Goal: Information Seeking & Learning: Check status

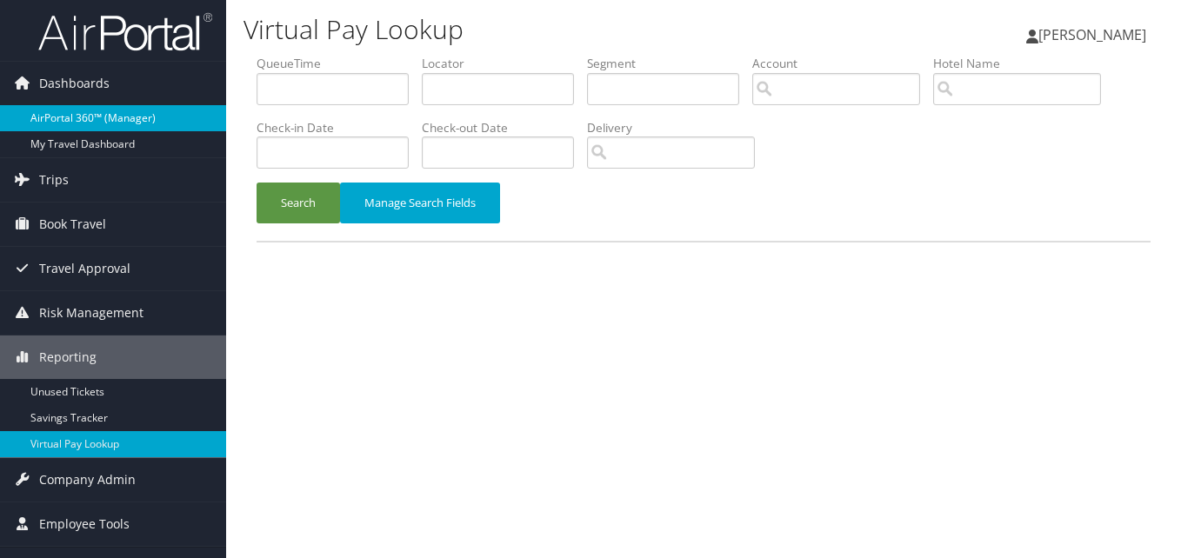
click at [85, 123] on link "AirPortal 360™ (Manager)" at bounding box center [113, 118] width 226 height 26
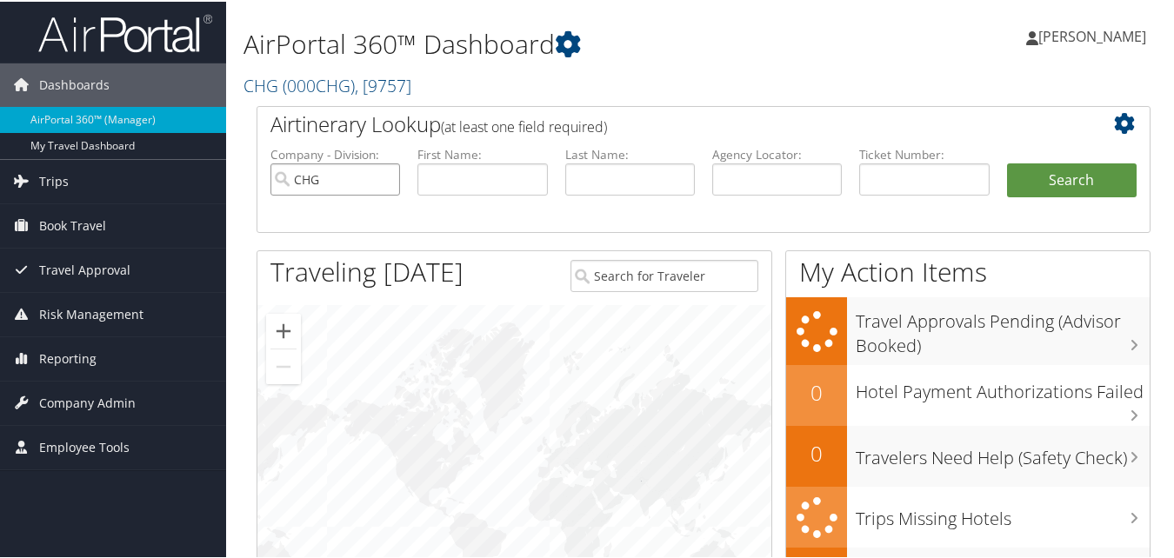
click at [378, 180] on input "CHG" at bounding box center [335, 178] width 130 height 32
click at [462, 176] on input "text" at bounding box center [482, 178] width 130 height 32
paste input "Caron"
type input "Caron"
click at [641, 174] on input "text" at bounding box center [630, 178] width 130 height 32
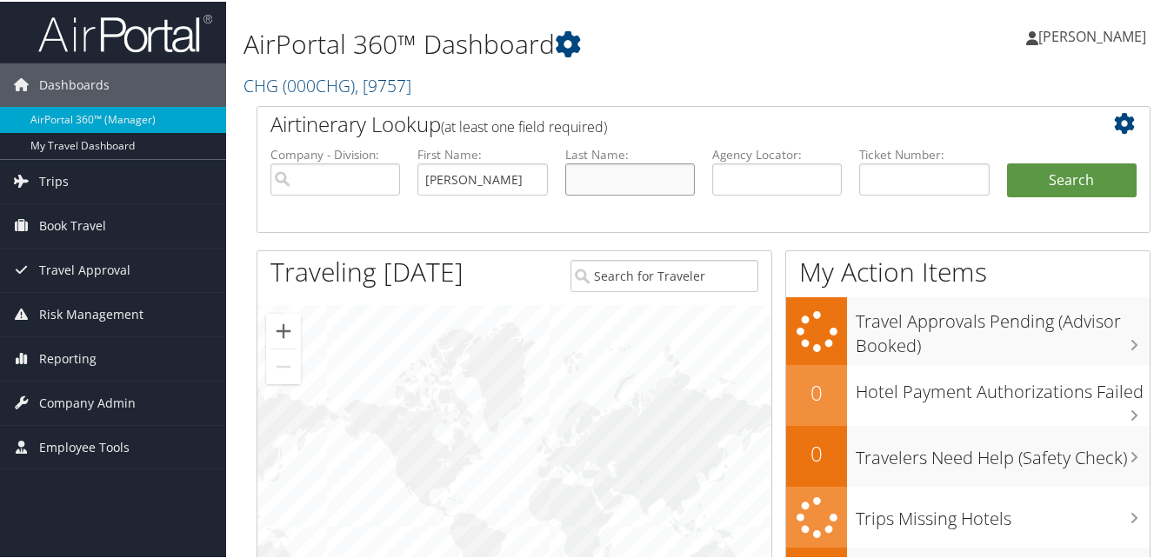
paste input "Campbell"
type input "Campbell"
click at [1075, 187] on button "Search" at bounding box center [1072, 179] width 130 height 35
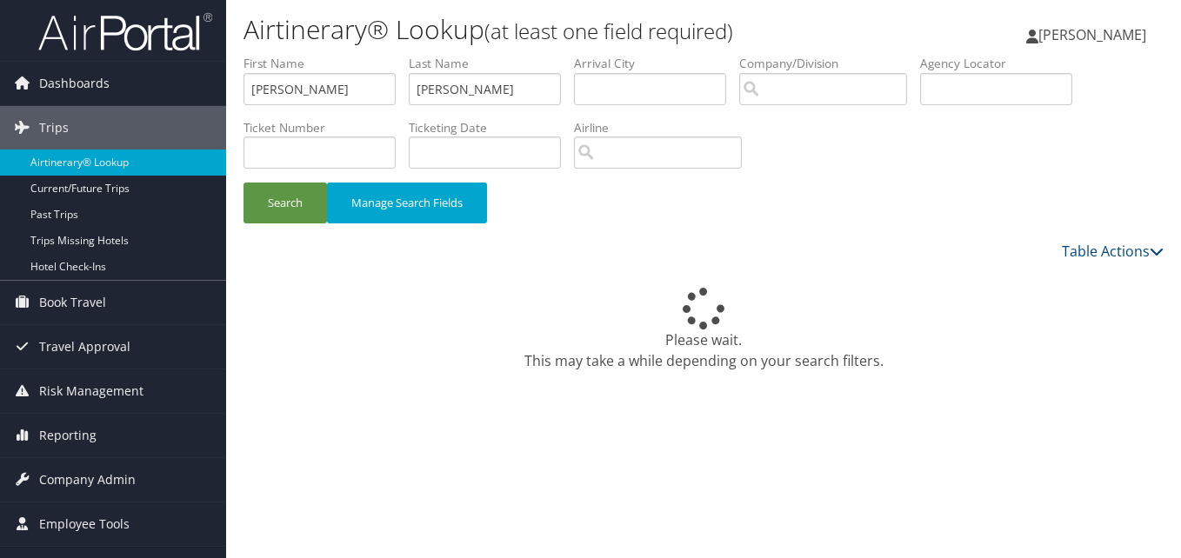
click at [530, 351] on div "Please wait. This may take a while depending on your search filters." at bounding box center [703, 329] width 920 height 83
click at [314, 96] on input "Caron" at bounding box center [319, 89] width 152 height 32
paste input "Kleve"
type input "Kleve"
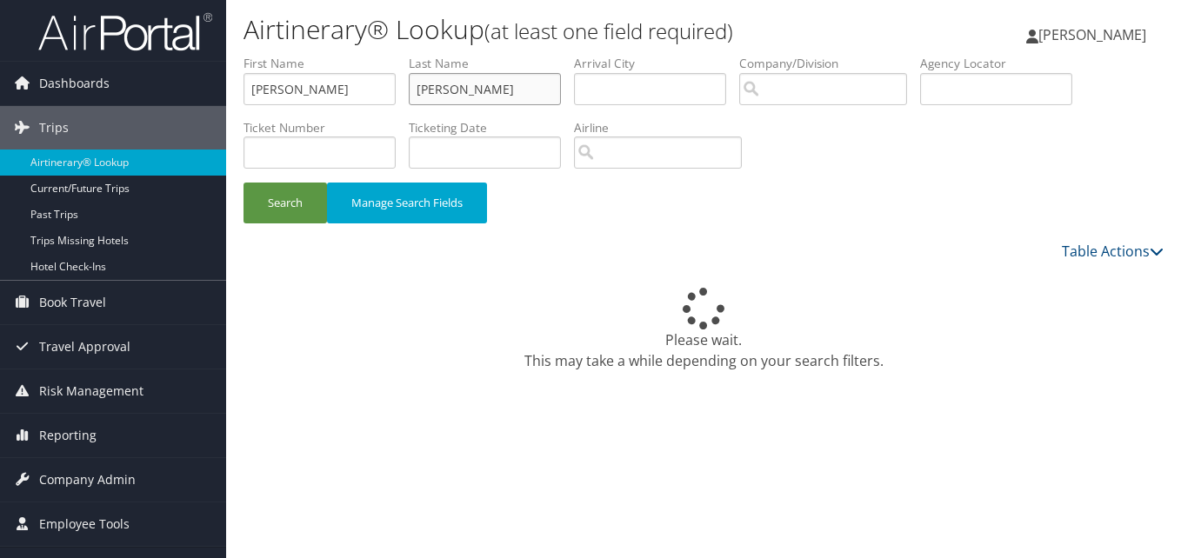
click at [531, 88] on input "Campbell" at bounding box center [485, 89] width 152 height 32
paste input "Granger"
type input "Granger"
click at [276, 202] on button "Search" at bounding box center [284, 203] width 83 height 41
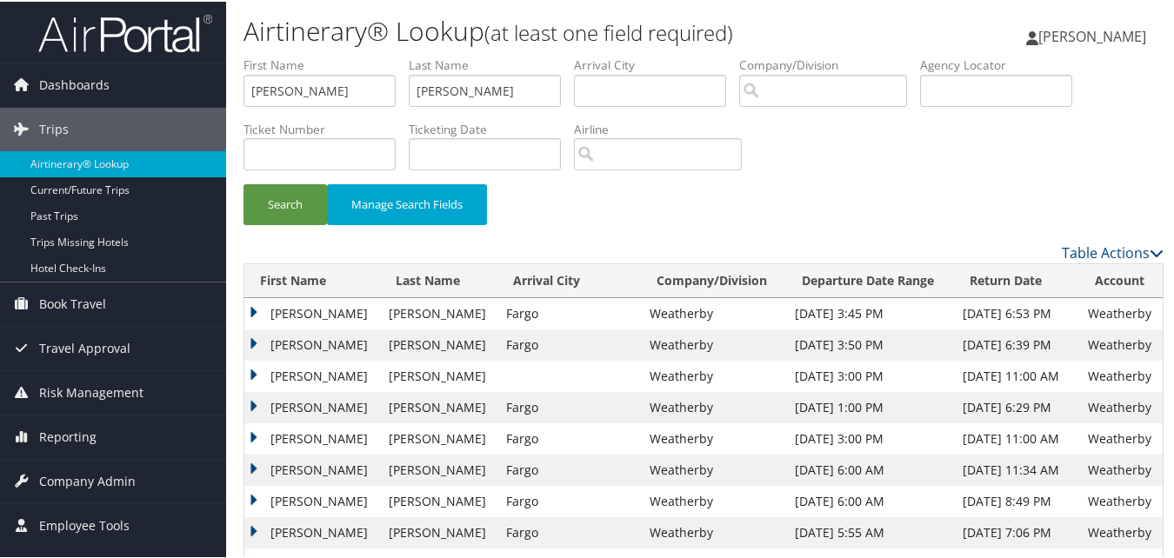
click at [256, 341] on td "Kleve" at bounding box center [312, 343] width 136 height 31
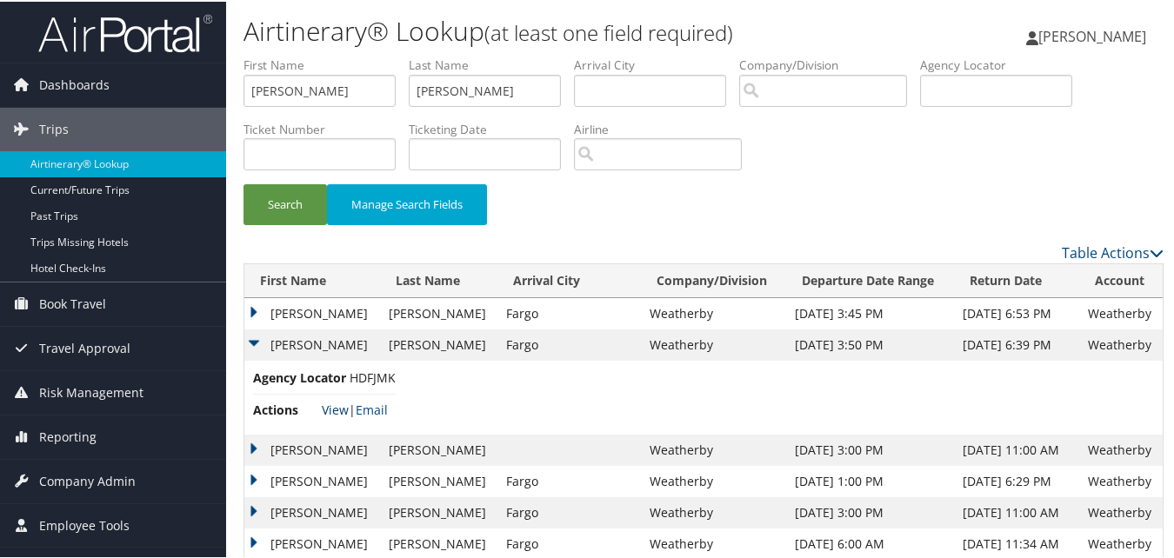
click at [327, 409] on link "View" at bounding box center [335, 408] width 27 height 17
click at [299, 83] on input "Kleve" at bounding box center [319, 89] width 152 height 32
paste input "Caron"
type input "Caron"
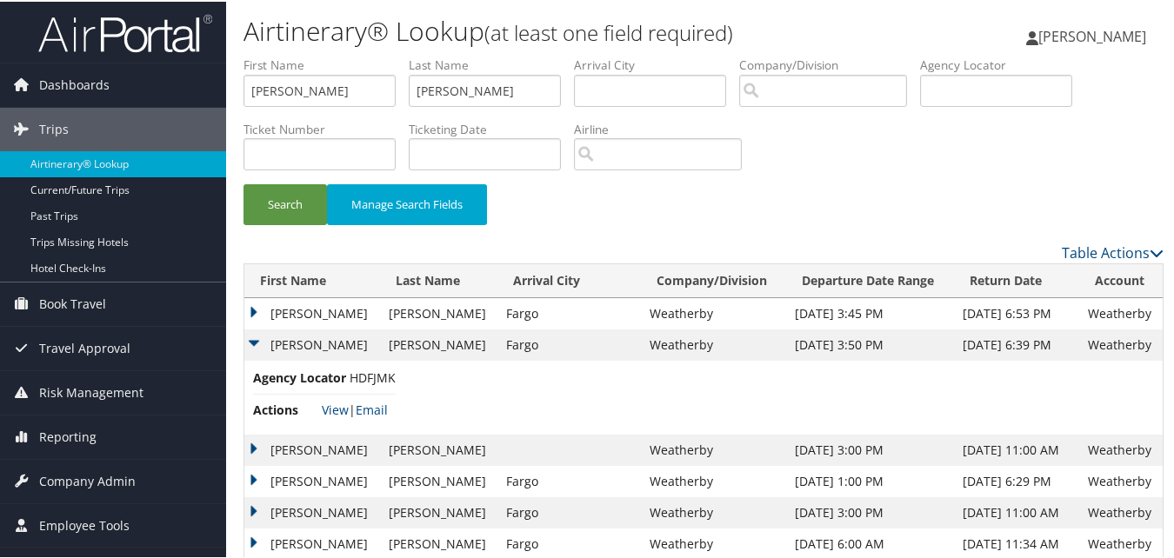
click at [552, 108] on li "Last Name Granger" at bounding box center [491, 86] width 165 height 63
click at [544, 99] on input "Granger" at bounding box center [485, 89] width 152 height 32
paste input "Campbell"
click at [501, 85] on input "GrangerCampbell" at bounding box center [485, 89] width 152 height 32
paste input "text"
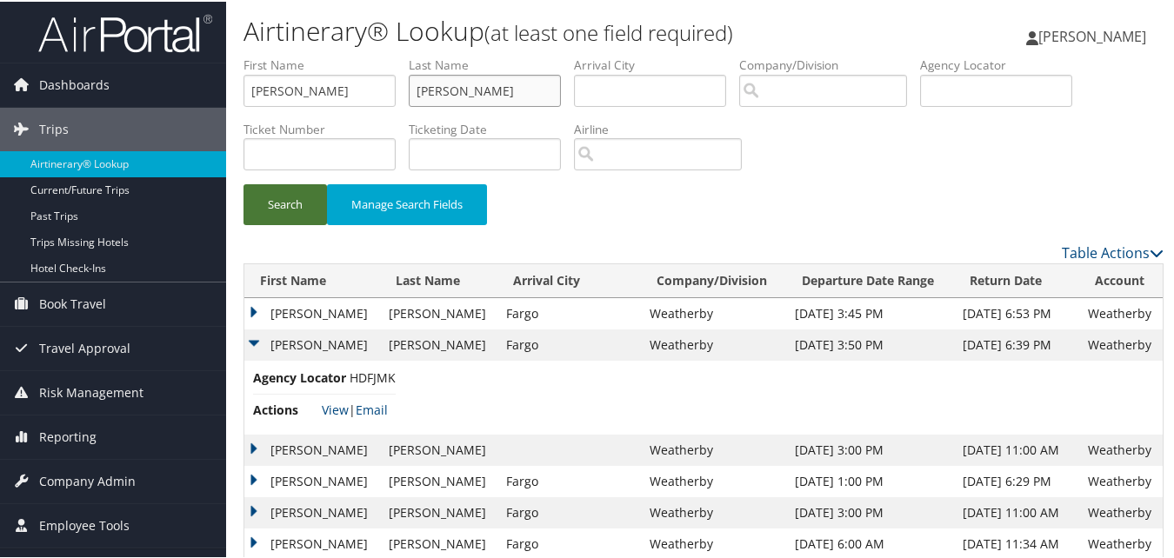
type input "Campbell"
click at [295, 206] on button "Search" at bounding box center [284, 203] width 83 height 41
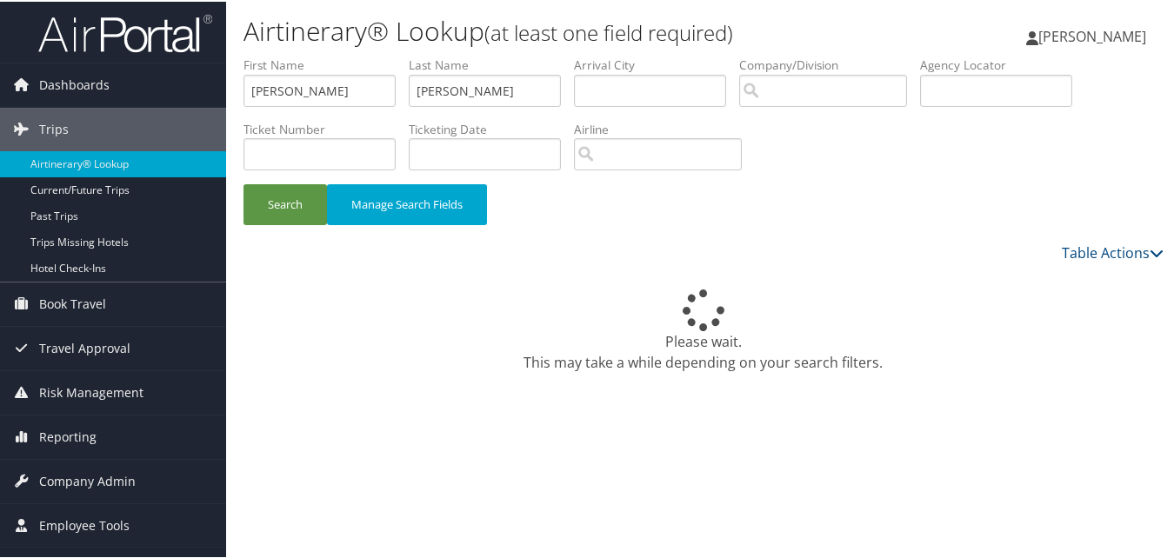
click at [764, 348] on div "Please wait. This may take a while depending on your search filters." at bounding box center [703, 329] width 920 height 83
click at [691, 320] on icon at bounding box center [703, 309] width 61 height 54
click at [269, 82] on input "Caron" at bounding box center [319, 89] width 152 height 32
paste input "Lore"
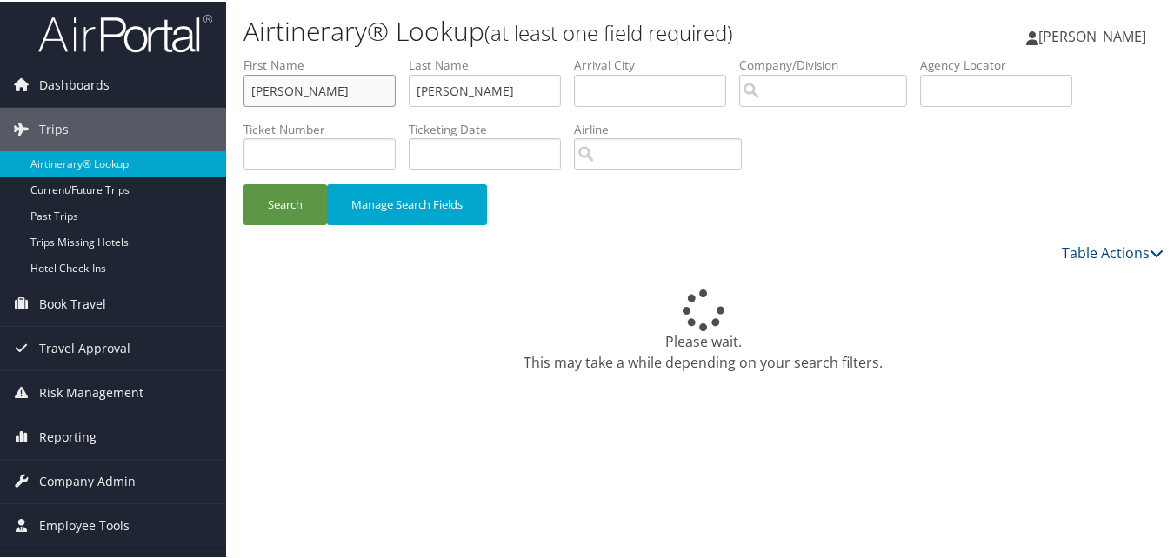
type input "Loren"
click at [452, 91] on input "Campbell" at bounding box center [485, 89] width 152 height 32
paste input "Havemeier"
type input "Havemeier"
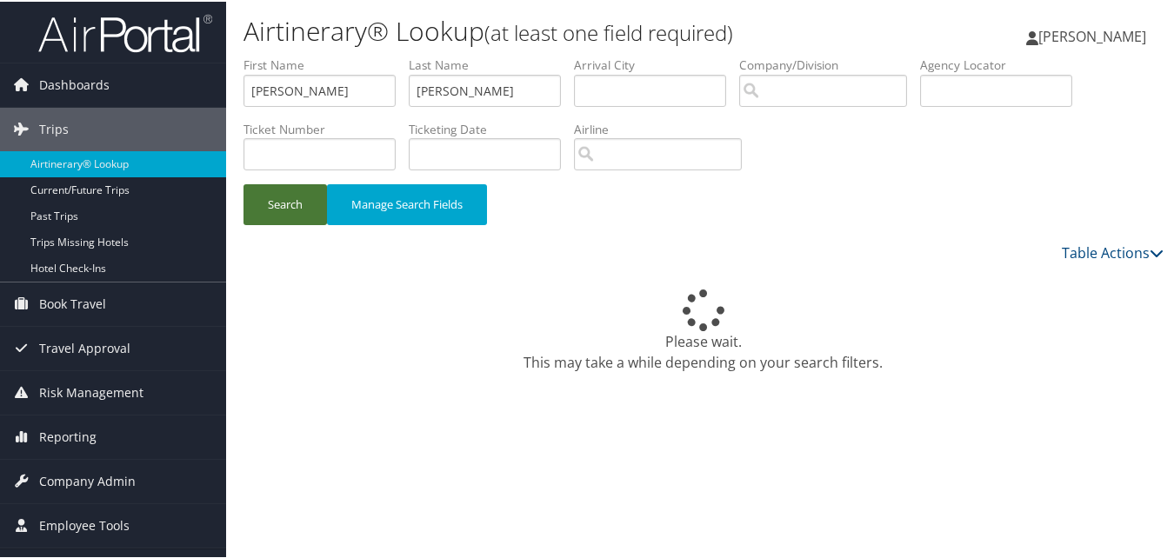
click at [277, 211] on button "Search" at bounding box center [284, 203] width 83 height 41
click at [684, 241] on div "Table Actions" at bounding box center [821, 251] width 683 height 21
click at [274, 204] on button "Search" at bounding box center [284, 203] width 83 height 41
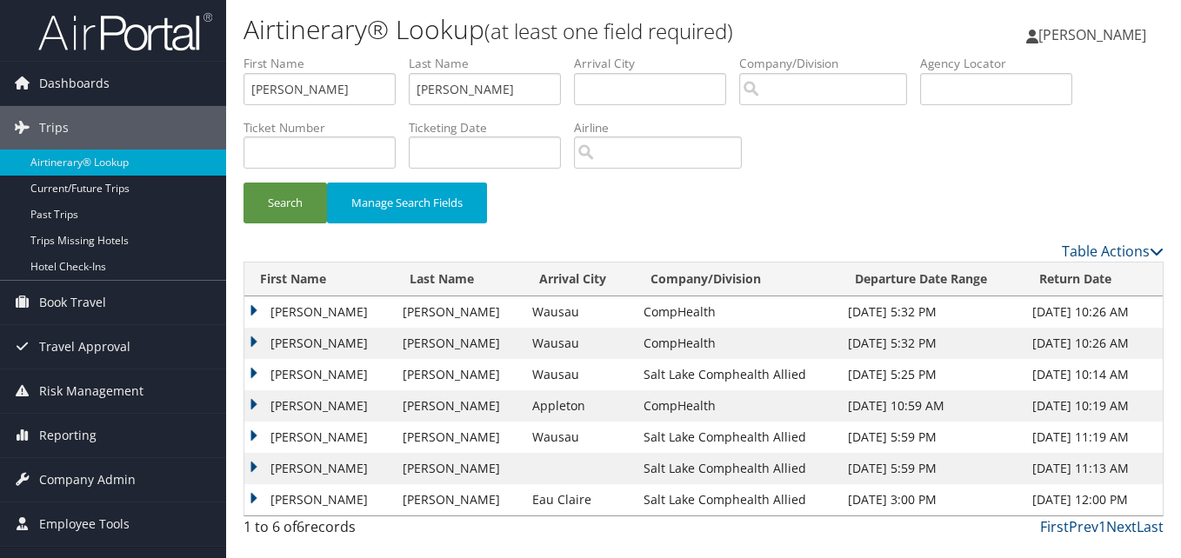
click at [251, 373] on td "Loren" at bounding box center [319, 374] width 150 height 31
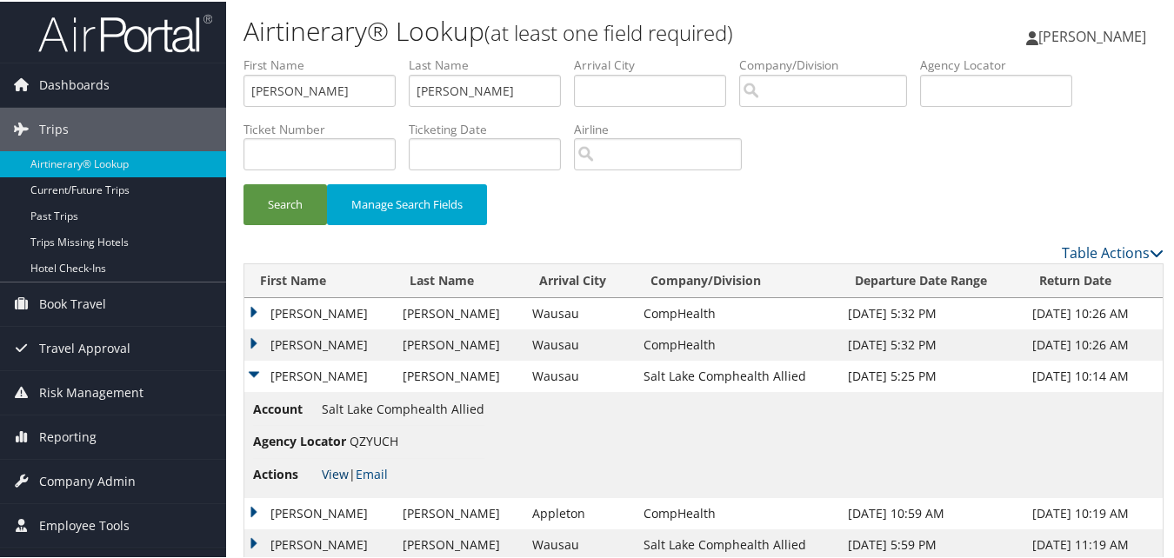
click at [333, 467] on link "View" at bounding box center [335, 472] width 27 height 17
click at [364, 89] on input "Loren" at bounding box center [319, 89] width 152 height 32
paste input "Mohamed"
type input "Mohamed"
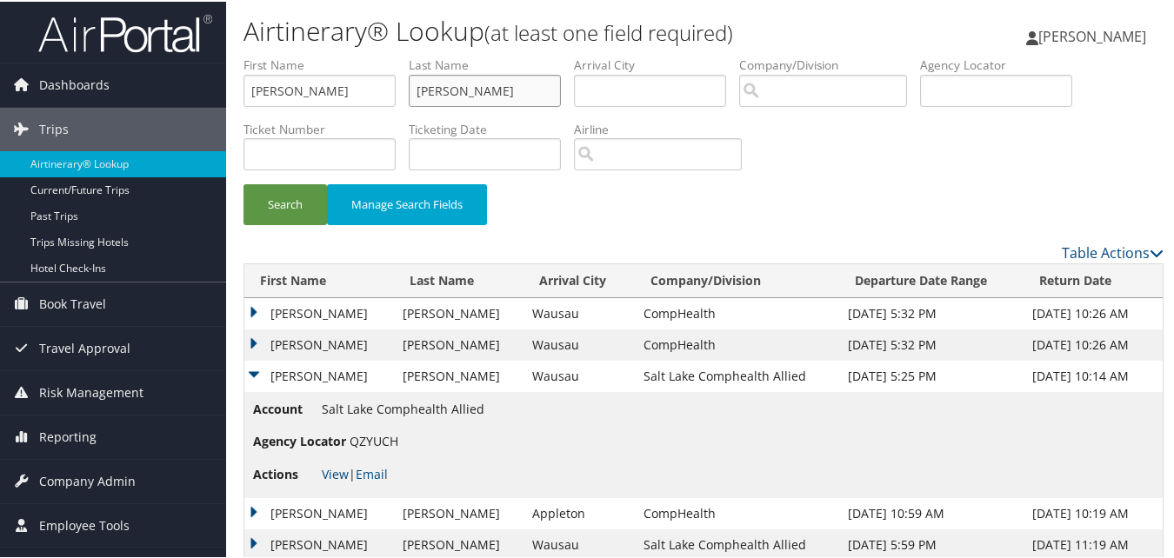
click at [421, 96] on input "Havemeier" at bounding box center [485, 89] width 152 height 32
paste input "Sharif"
type input "Sharif"
click at [279, 199] on button "Search" at bounding box center [284, 203] width 83 height 41
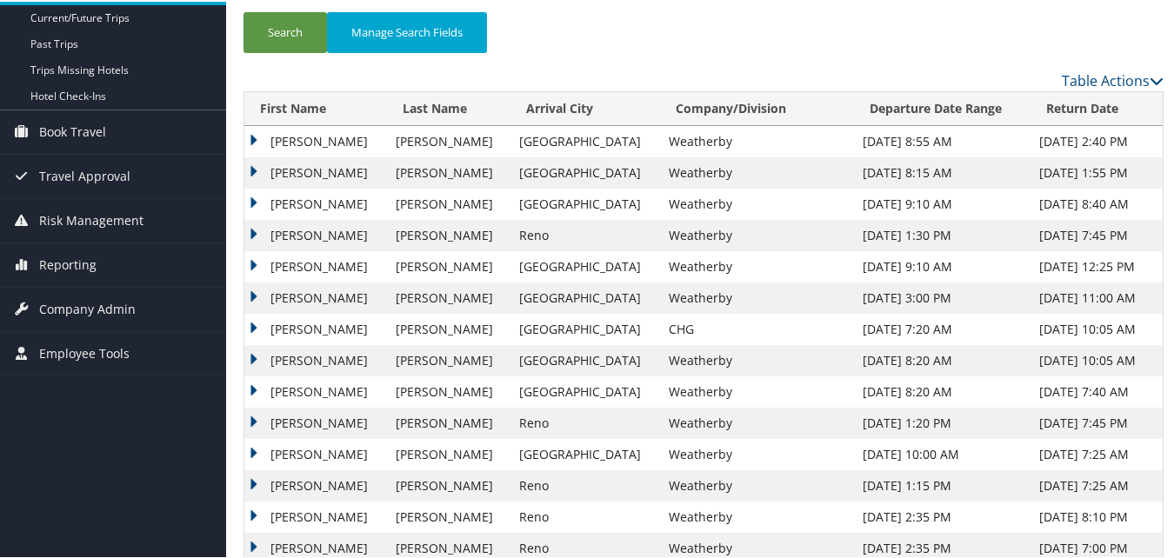
scroll to position [174, 0]
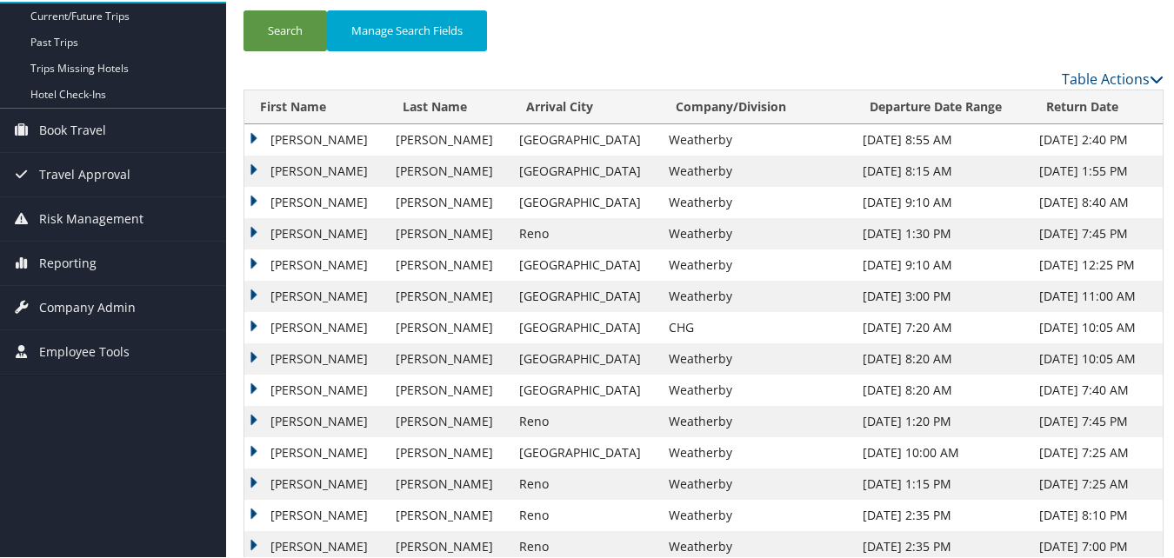
click at [252, 203] on td "Mohamed" at bounding box center [315, 200] width 143 height 31
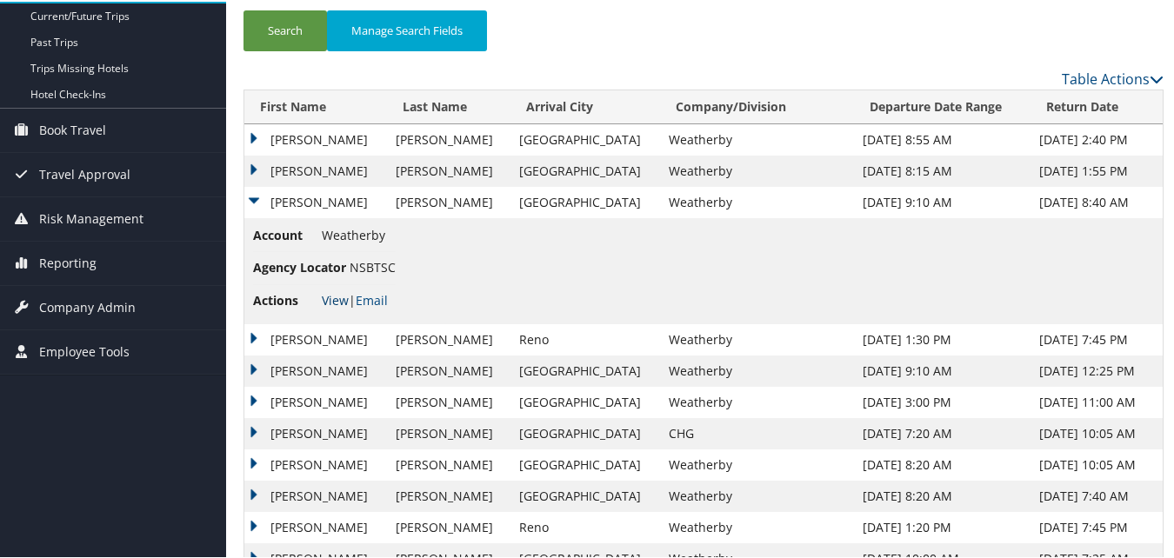
click at [325, 298] on link "View" at bounding box center [335, 298] width 27 height 17
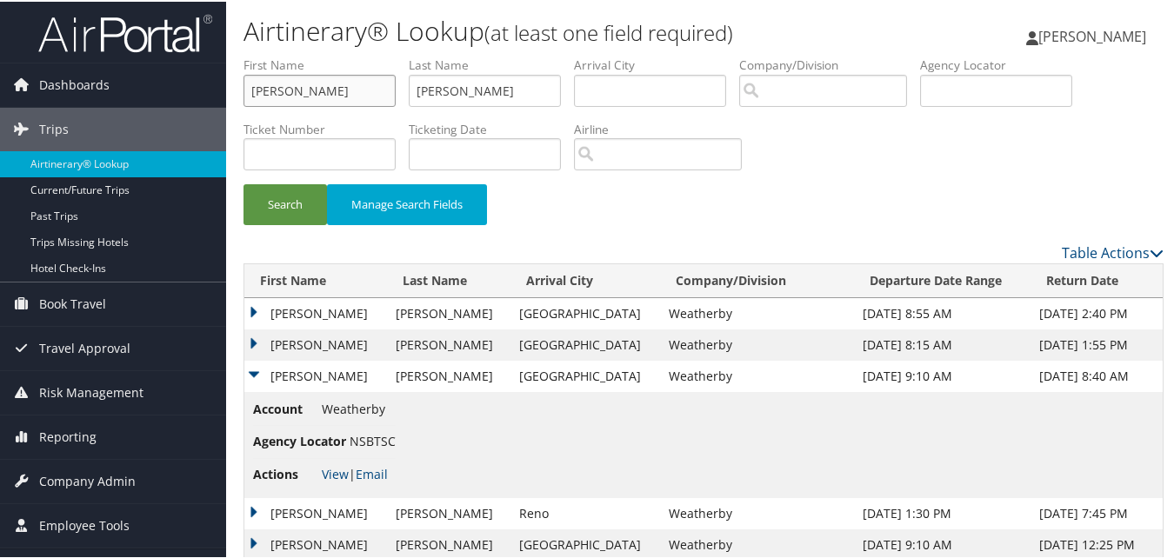
click at [296, 97] on input "Mohamed" at bounding box center [319, 89] width 152 height 32
paste input "Jimmy"
type input "Jimmy"
click at [516, 96] on input "Sharif" at bounding box center [485, 89] width 152 height 32
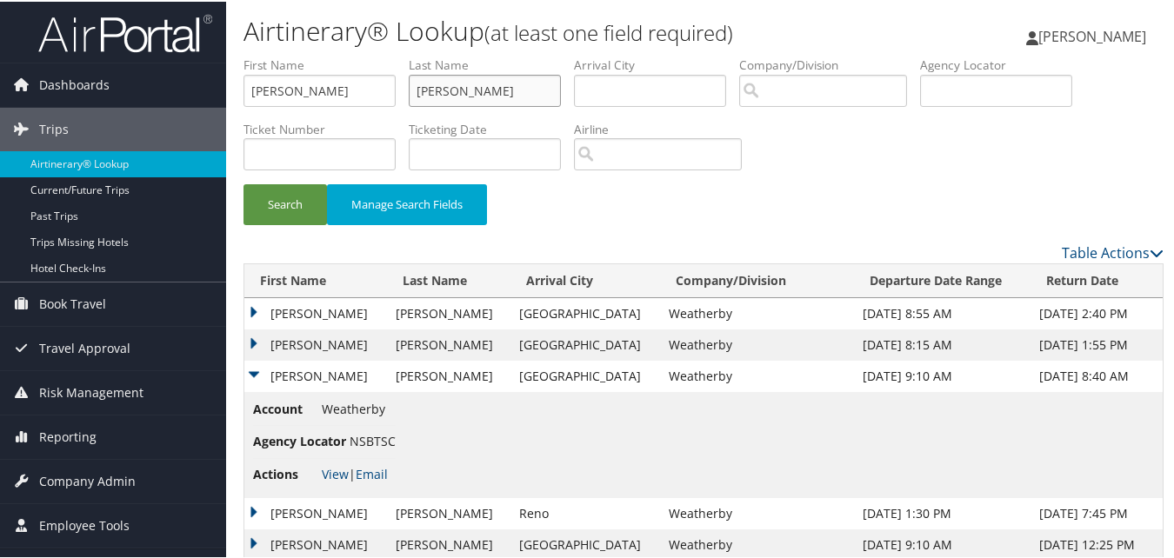
click at [516, 96] on input "Sharif" at bounding box center [485, 89] width 152 height 32
paste input "Wu"
type input "Wu"
click at [276, 197] on button "Search" at bounding box center [284, 203] width 83 height 41
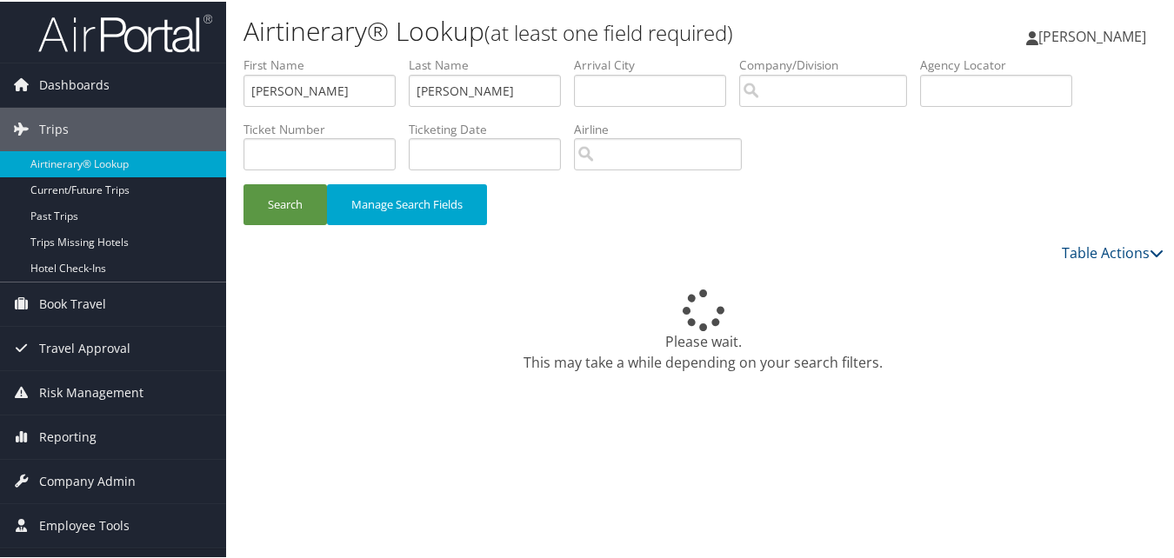
click at [728, 218] on div "Search Manage Search Fields" at bounding box center [703, 212] width 946 height 58
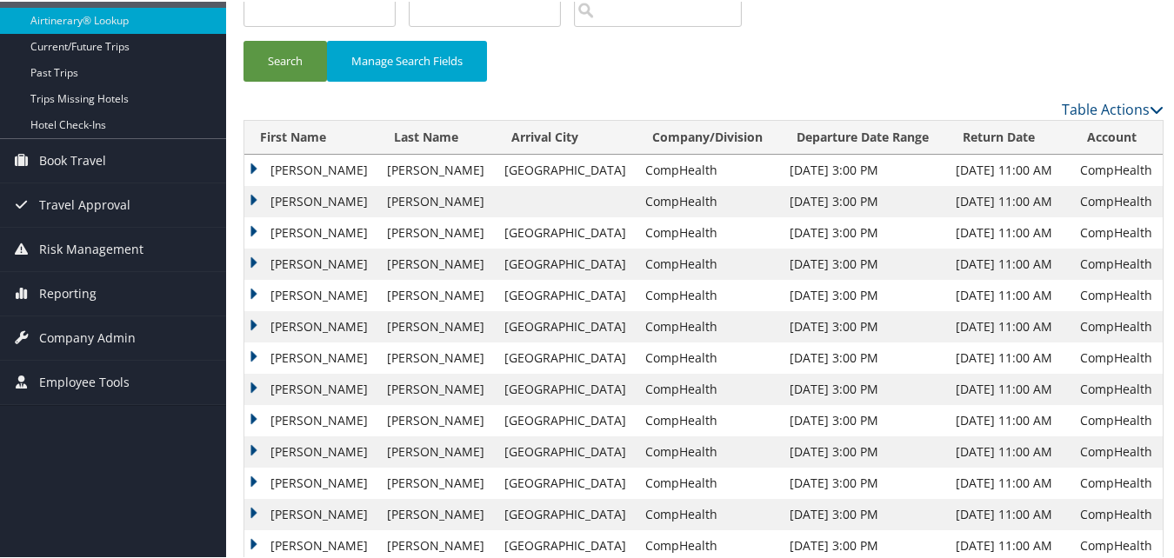
scroll to position [174, 0]
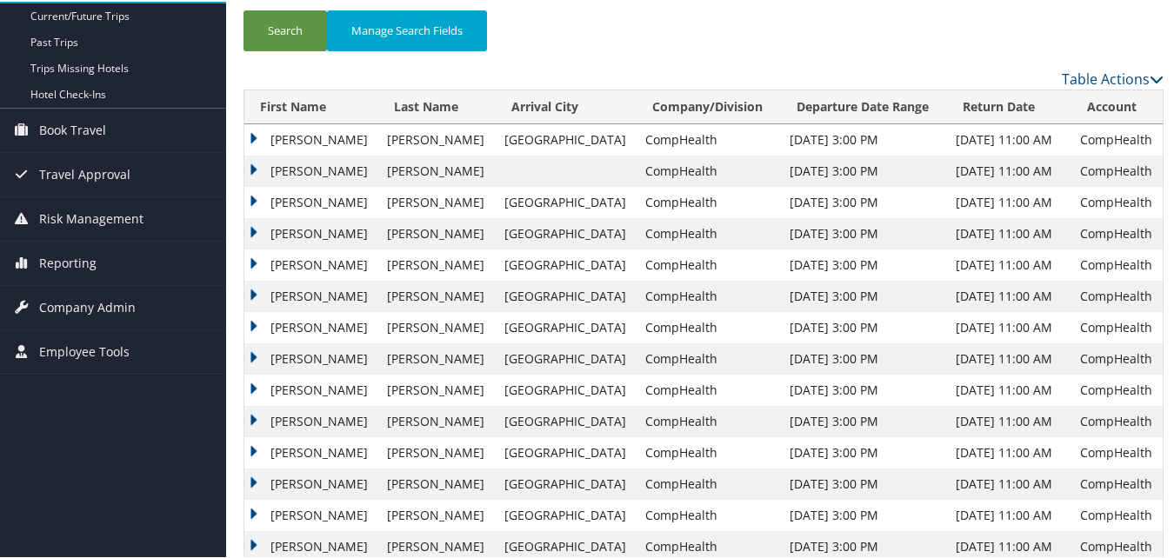
click at [256, 422] on td "Jimmy" at bounding box center [311, 419] width 134 height 31
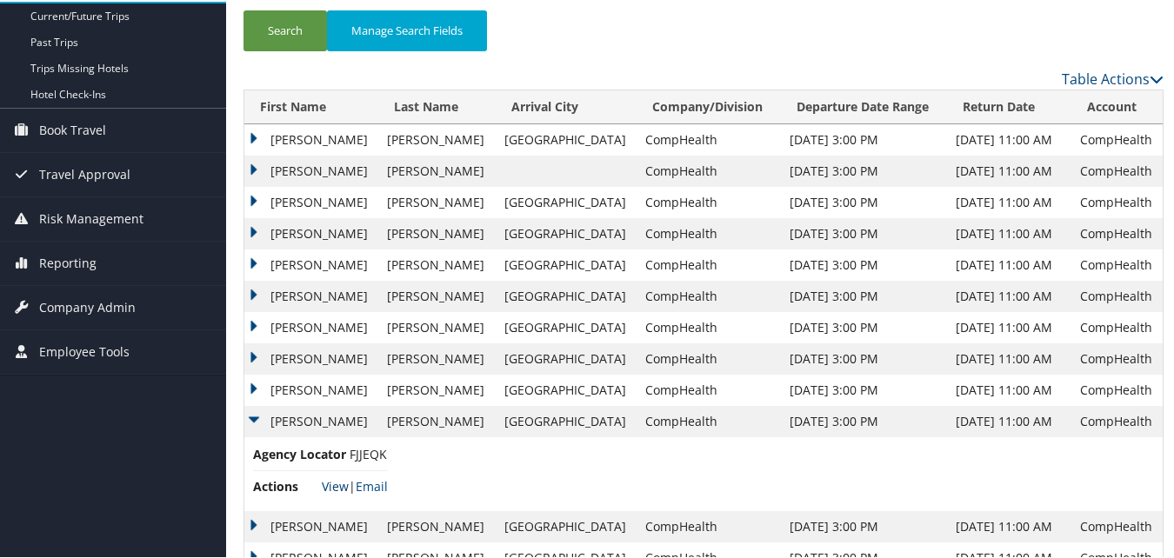
click at [336, 486] on link "View" at bounding box center [335, 484] width 27 height 17
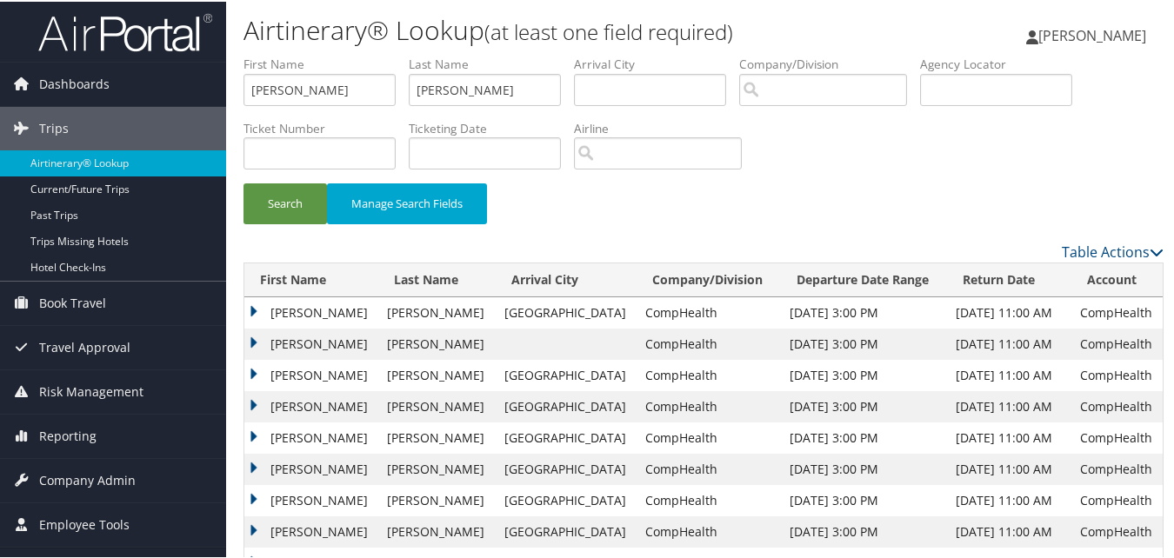
scroll to position [0, 0]
click at [345, 102] on input "Jimmy" at bounding box center [319, 89] width 152 height 32
paste input "Crystal"
type input "Crystal"
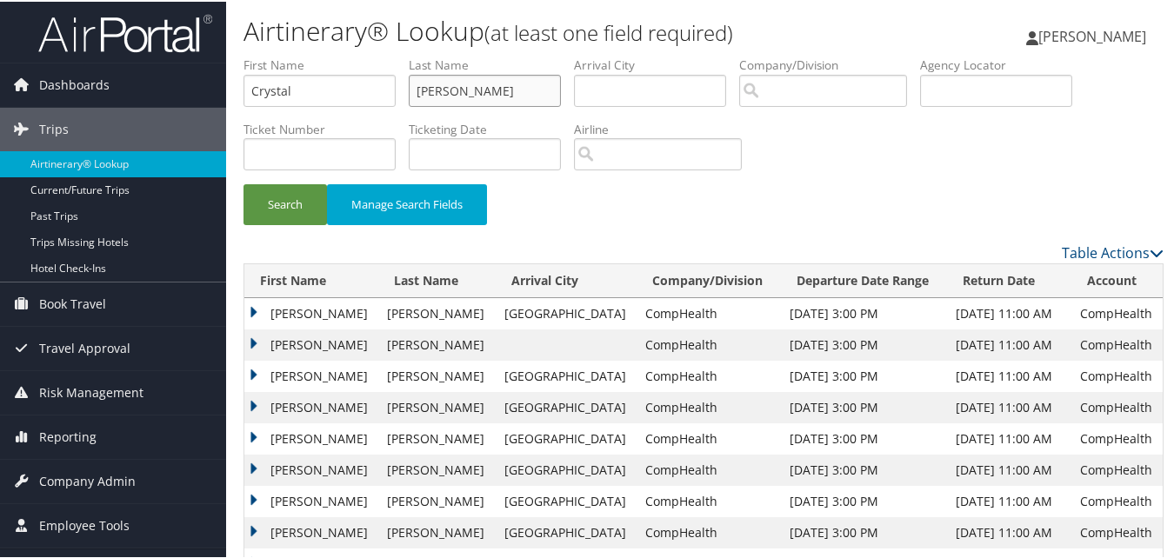
click at [446, 84] on input "Wu" at bounding box center [485, 89] width 152 height 32
paste input "Leach"
type input "Leach"
click at [283, 217] on button "Search" at bounding box center [284, 203] width 83 height 41
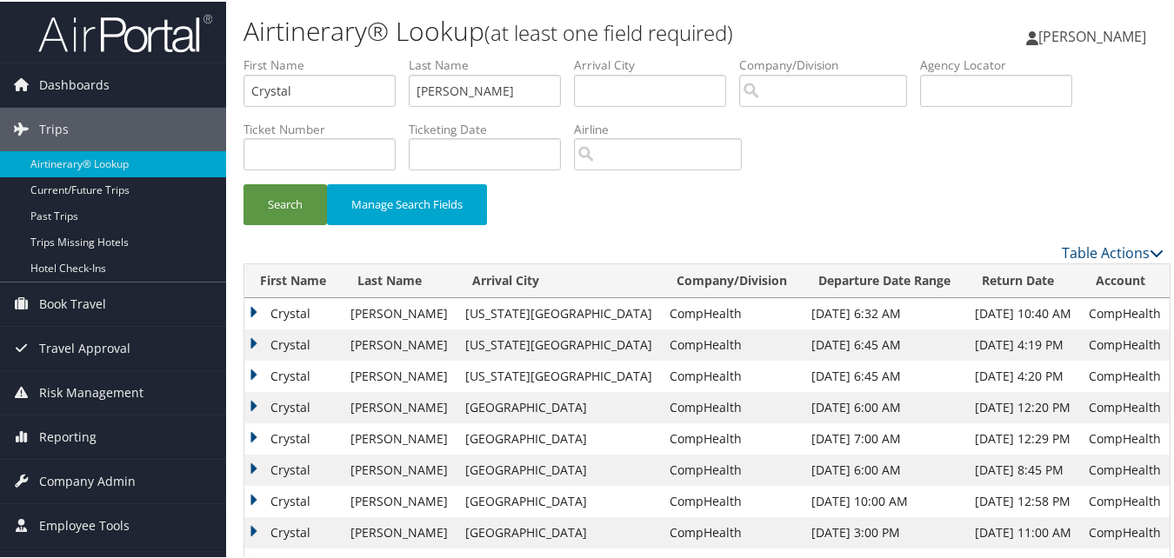
click at [263, 340] on td "Crystal" at bounding box center [292, 343] width 97 height 31
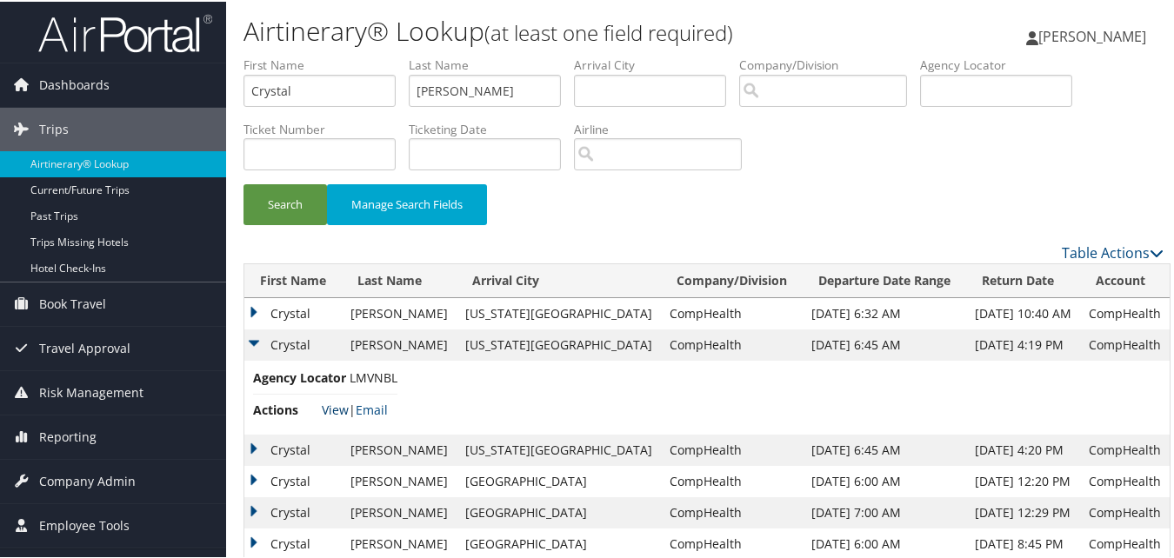
click at [340, 404] on link "View" at bounding box center [335, 408] width 27 height 17
click at [308, 91] on input "Crystal" at bounding box center [319, 89] width 152 height 32
paste input "Karl"
type input "Karl"
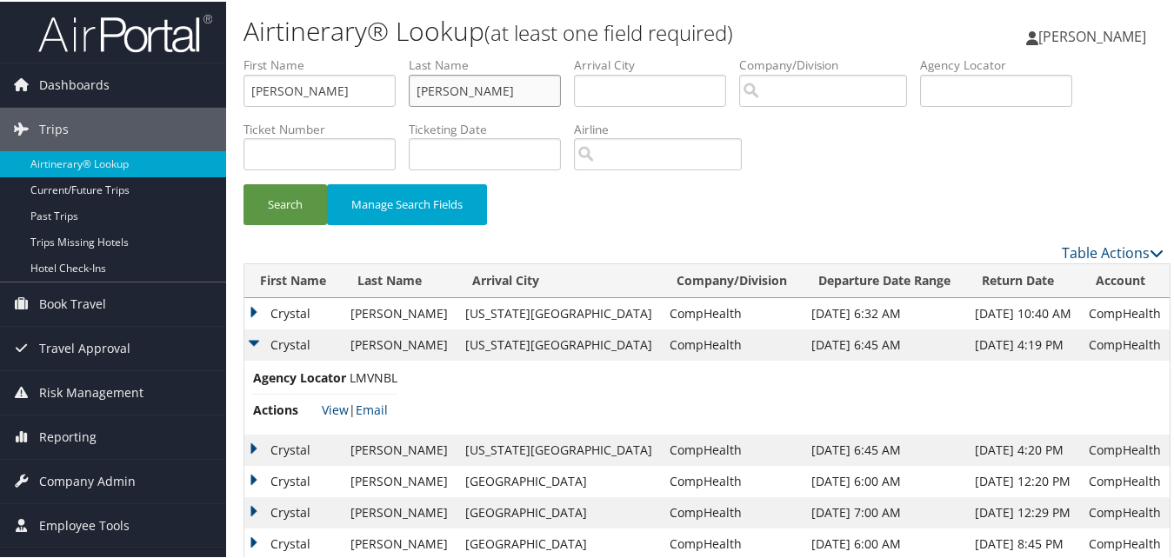
click at [465, 90] on input "Leach" at bounding box center [485, 89] width 152 height 32
paste input "Wicker"
type input "Wicke"
click at [283, 211] on button "Search" at bounding box center [284, 203] width 83 height 41
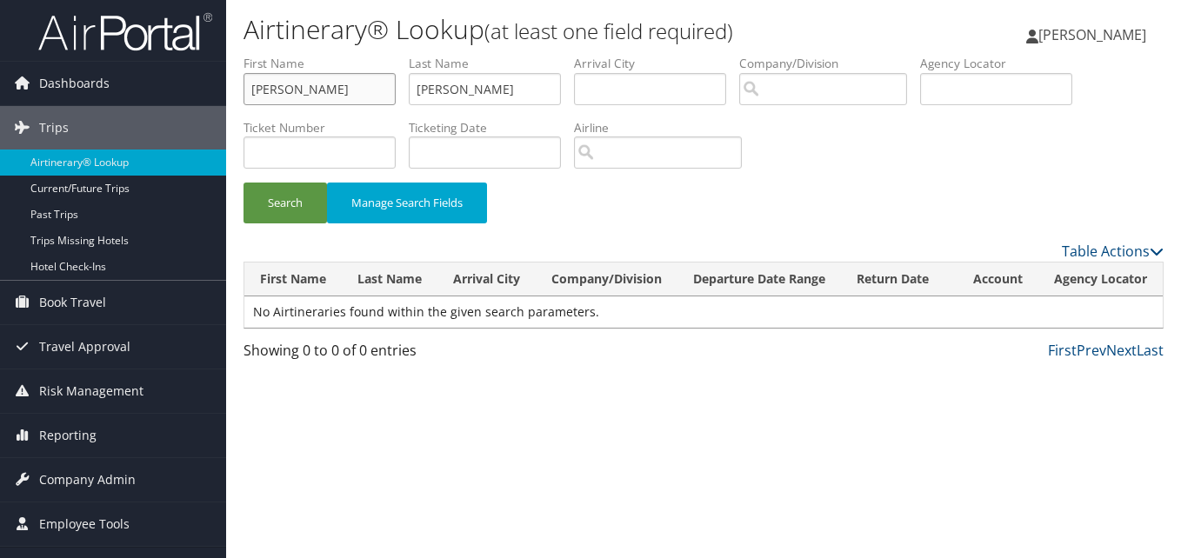
click at [335, 85] on input "Karl" at bounding box center [319, 89] width 152 height 32
paste input "Hurst"
click at [243, 183] on button "Search" at bounding box center [284, 203] width 83 height 41
click at [347, 95] on input "Hurst" at bounding box center [319, 89] width 152 height 32
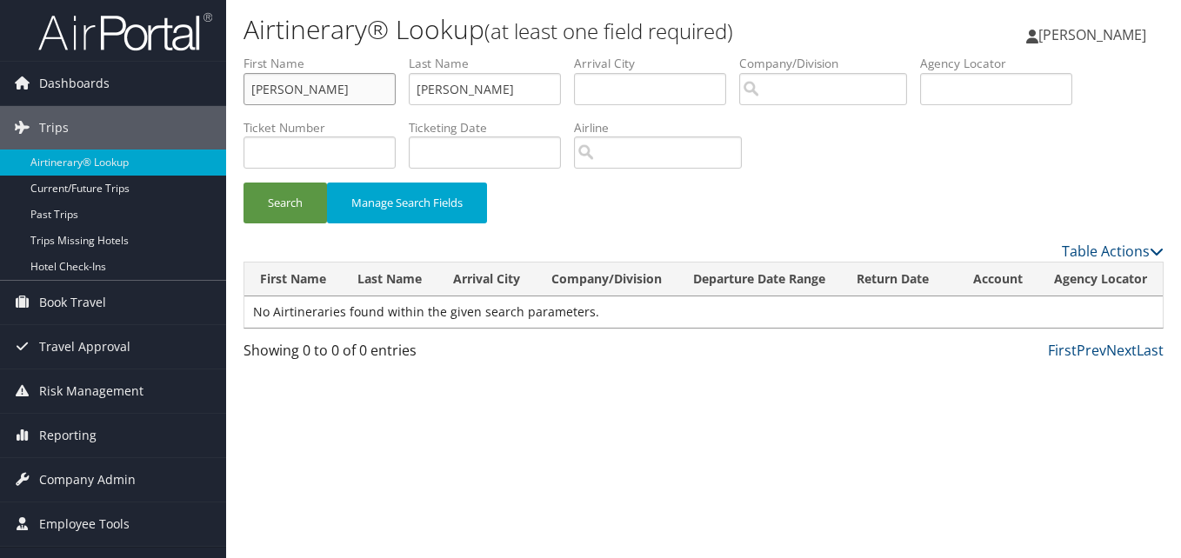
click at [329, 94] on input "Hurst" at bounding box center [319, 89] width 152 height 32
paste input "Karl"
type input "Karl"
click at [441, 86] on input "Wicke" at bounding box center [485, 89] width 152 height 32
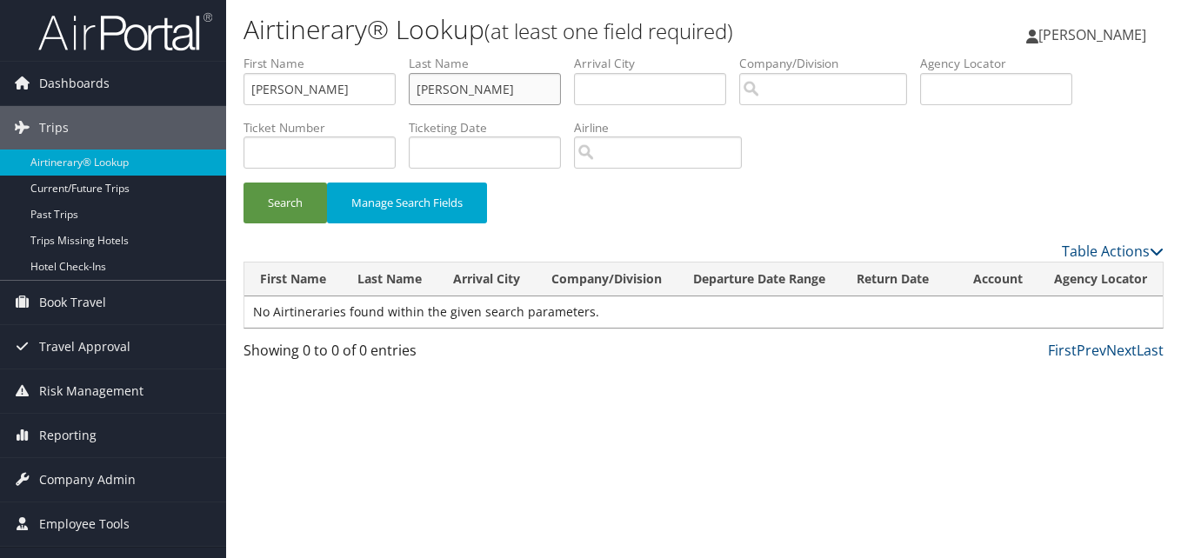
click at [441, 86] on input "Wicke" at bounding box center [485, 89] width 152 height 32
paste input "Hurst"
click at [268, 217] on button "Search" at bounding box center [284, 203] width 83 height 41
click at [502, 78] on input "Hurs" at bounding box center [485, 89] width 152 height 32
type input "Hurst"
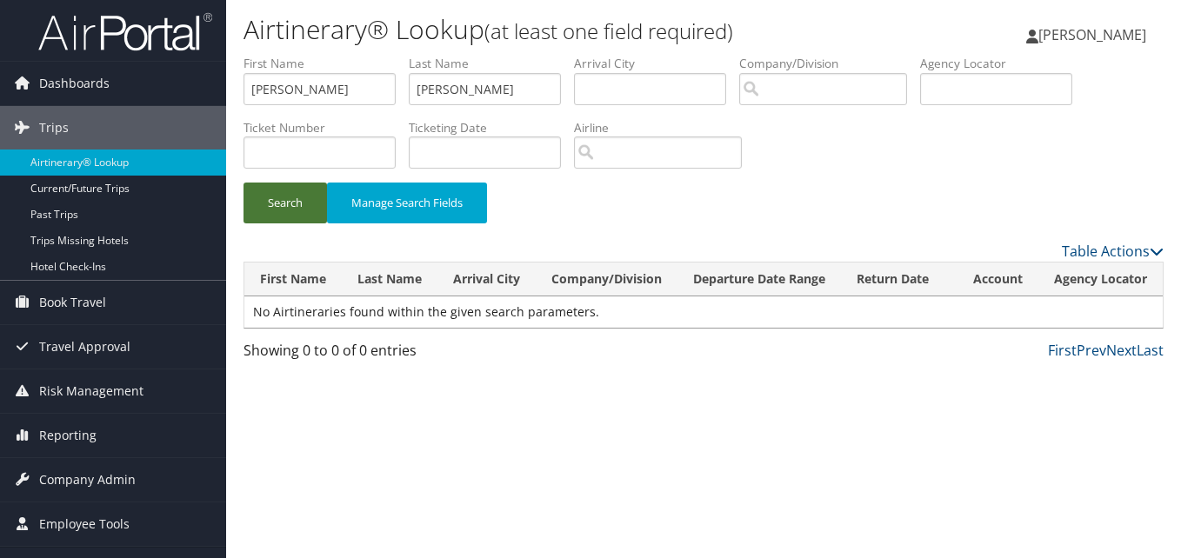
click at [292, 193] on button "Search" at bounding box center [284, 203] width 83 height 41
click at [337, 84] on input "Karl" at bounding box center [319, 89] width 152 height 32
paste input "Hurst"
type input "Hurst"
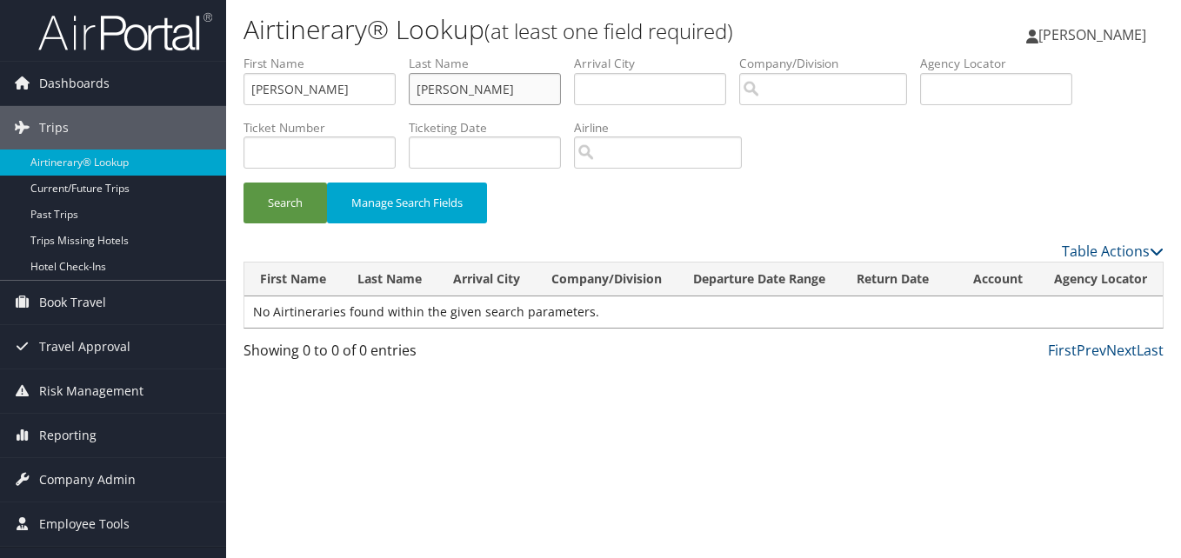
click at [486, 87] on input "Hurst" at bounding box center [485, 89] width 152 height 32
paste input "Wicker"
type input "Wicker"
click at [293, 200] on button "Search" at bounding box center [284, 203] width 83 height 41
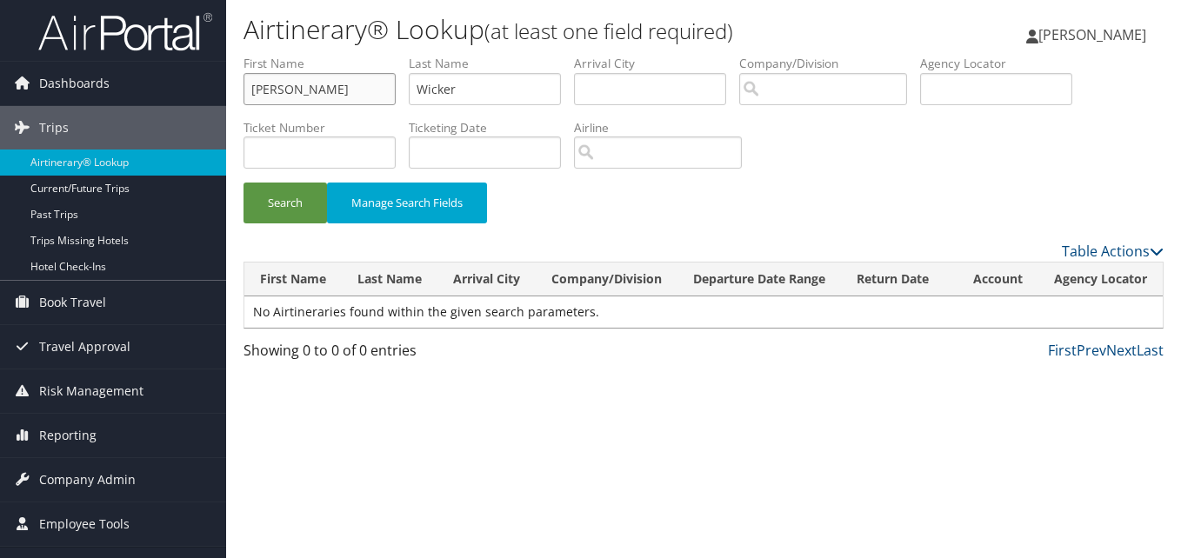
click at [328, 100] on input "Hurst" at bounding box center [319, 89] width 152 height 32
paste input "Michael"
type input "Michael"
click at [513, 89] on input "Wicker" at bounding box center [485, 89] width 152 height 32
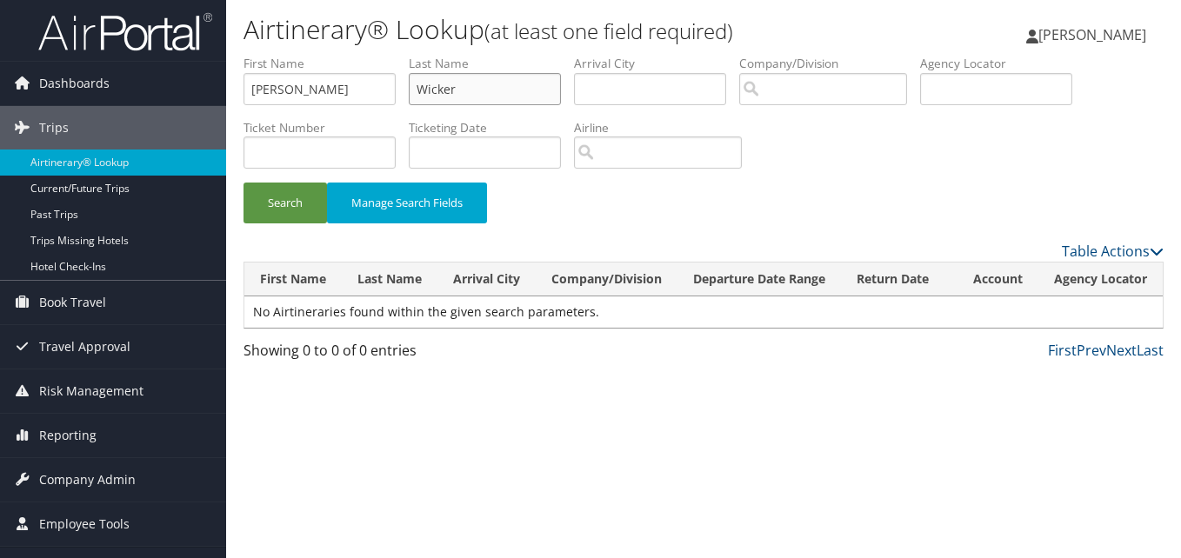
click at [513, 89] on input "Wicker" at bounding box center [485, 89] width 152 height 32
paste input "Douglas"
type input "Douglas"
click at [272, 211] on button "Search" at bounding box center [284, 203] width 83 height 41
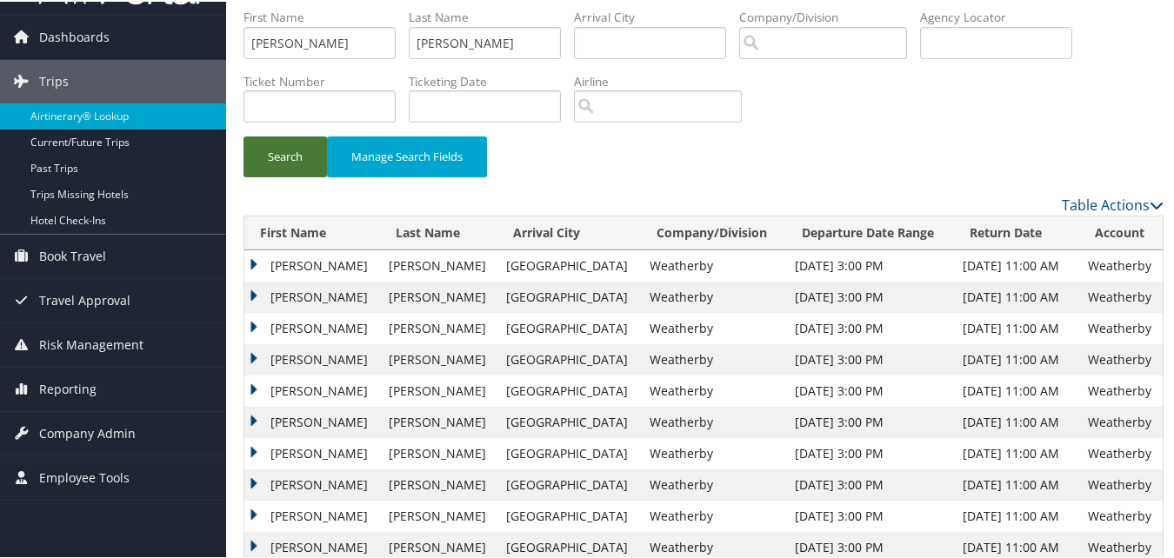
scroll to position [87, 0]
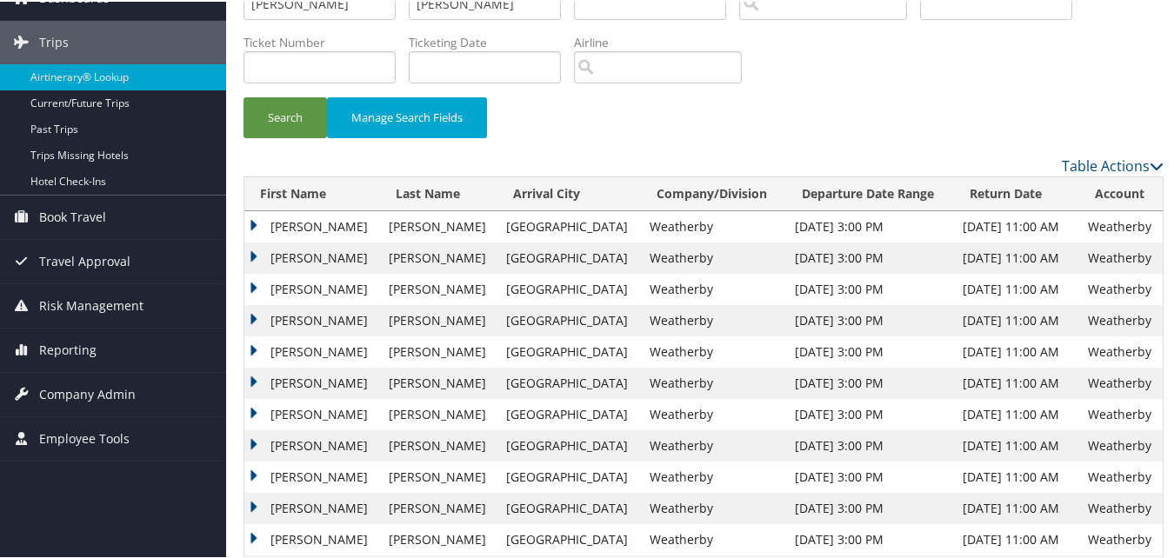
click at [252, 442] on td "Michael" at bounding box center [312, 444] width 136 height 31
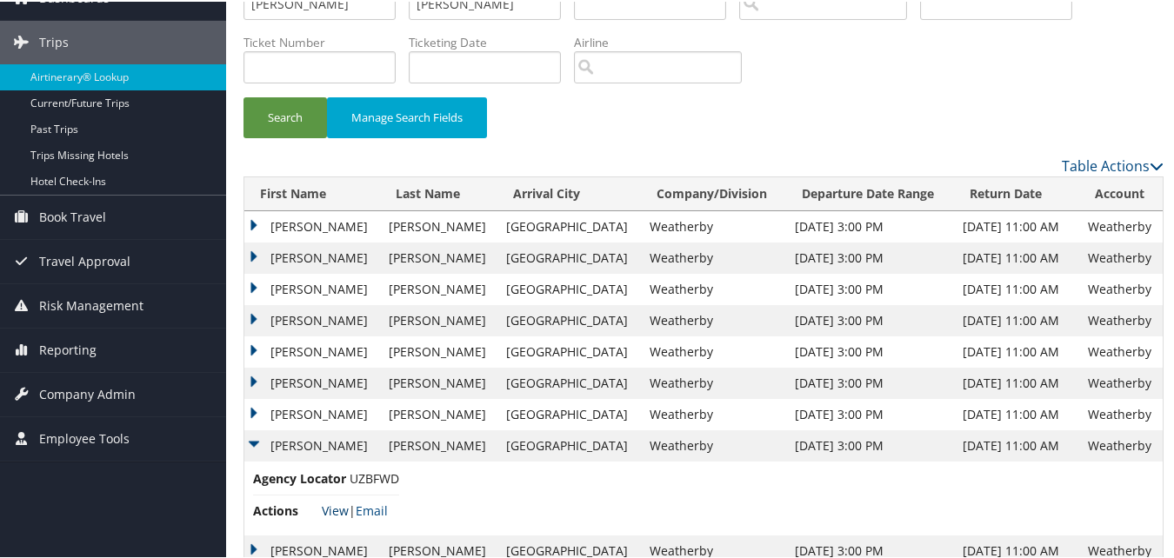
click at [333, 507] on link "View" at bounding box center [335, 509] width 27 height 17
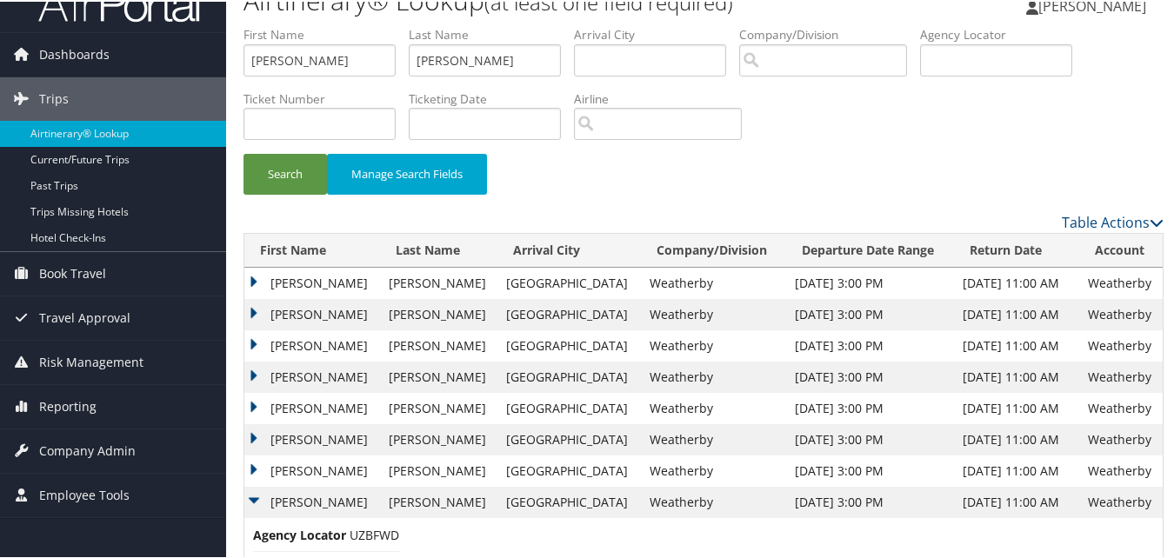
scroll to position [0, 0]
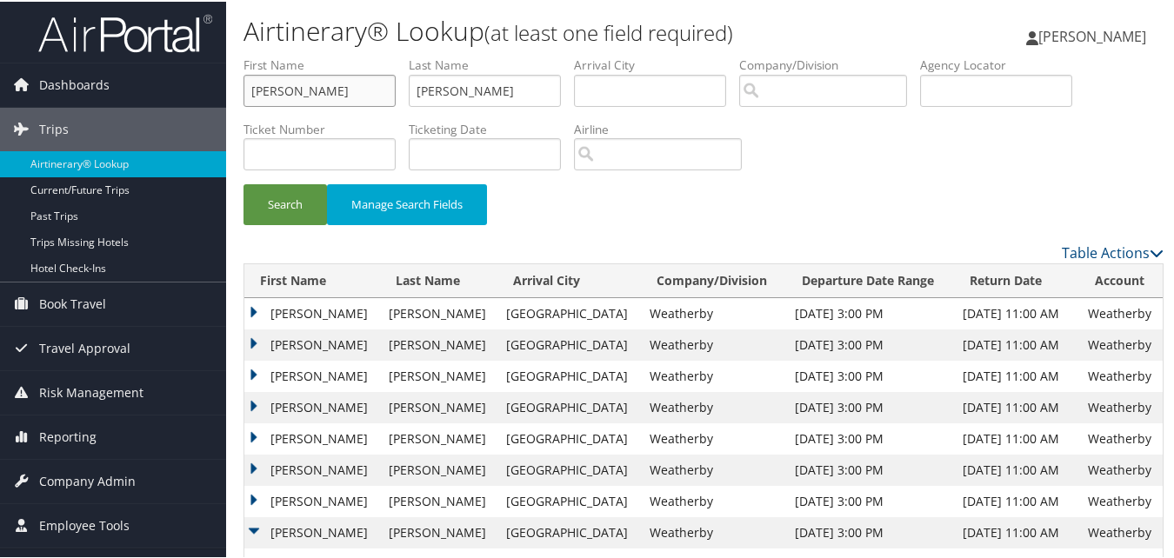
click at [270, 80] on input "Michael" at bounding box center [319, 89] width 152 height 32
paste input "Judson"
type input "Judson"
click at [523, 90] on input "Douglas" at bounding box center [485, 89] width 152 height 32
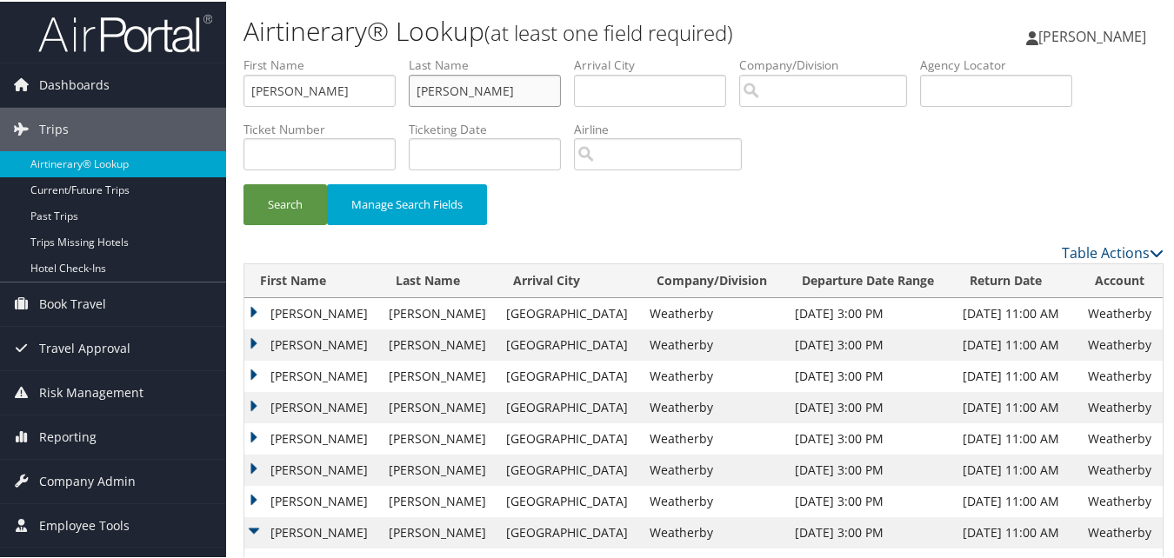
click at [523, 90] on input "Douglas" at bounding box center [485, 89] width 152 height 32
paste input "Rackley"
type input "Rackley"
click at [265, 206] on button "Search" at bounding box center [284, 203] width 83 height 41
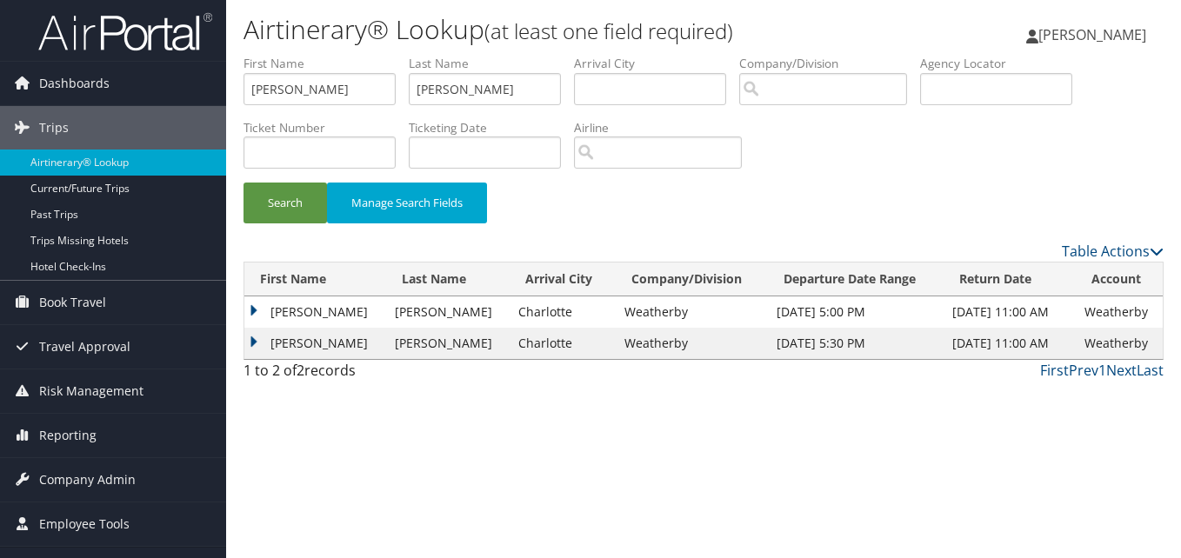
click at [250, 343] on td "Judson" at bounding box center [315, 343] width 142 height 31
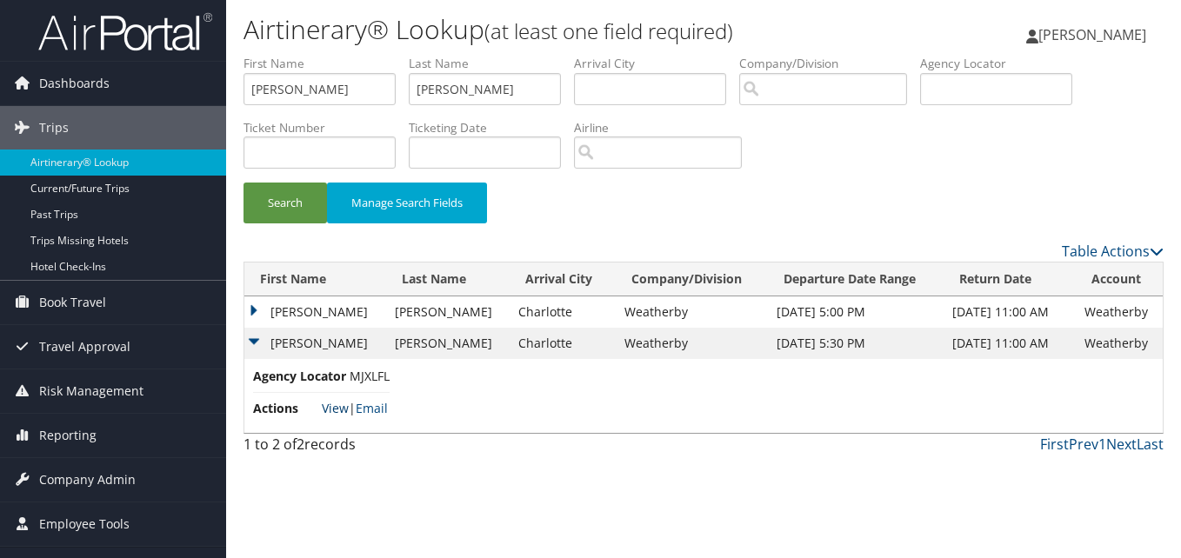
click at [329, 403] on link "View" at bounding box center [335, 408] width 27 height 17
click at [259, 77] on input "Judson" at bounding box center [319, 89] width 152 height 32
paste input "Swarnalatha"
type input "Swarnalatha"
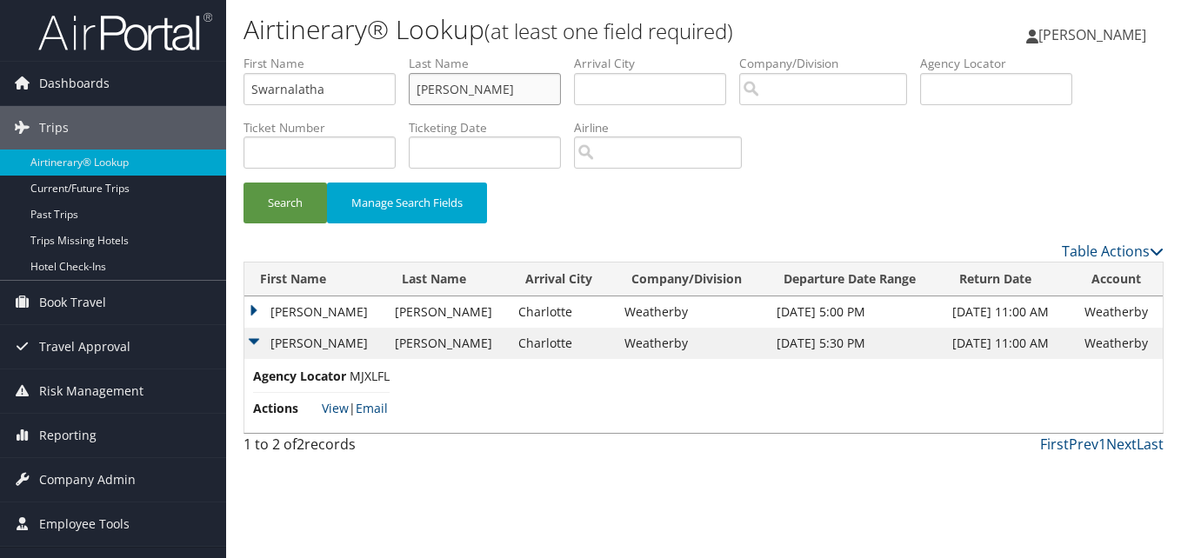
click at [522, 94] on input "Rackley" at bounding box center [485, 89] width 152 height 32
paste input "Kanneganti"
type input "Kanneganti"
click at [301, 206] on button "Search" at bounding box center [284, 203] width 83 height 41
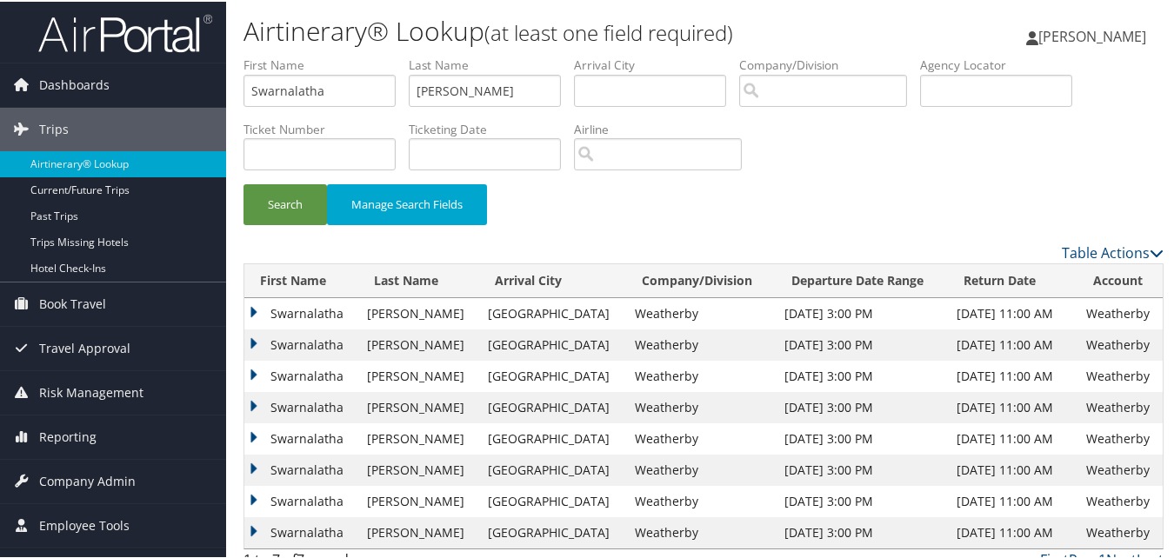
click at [256, 344] on td "Swarnalatha" at bounding box center [301, 343] width 114 height 31
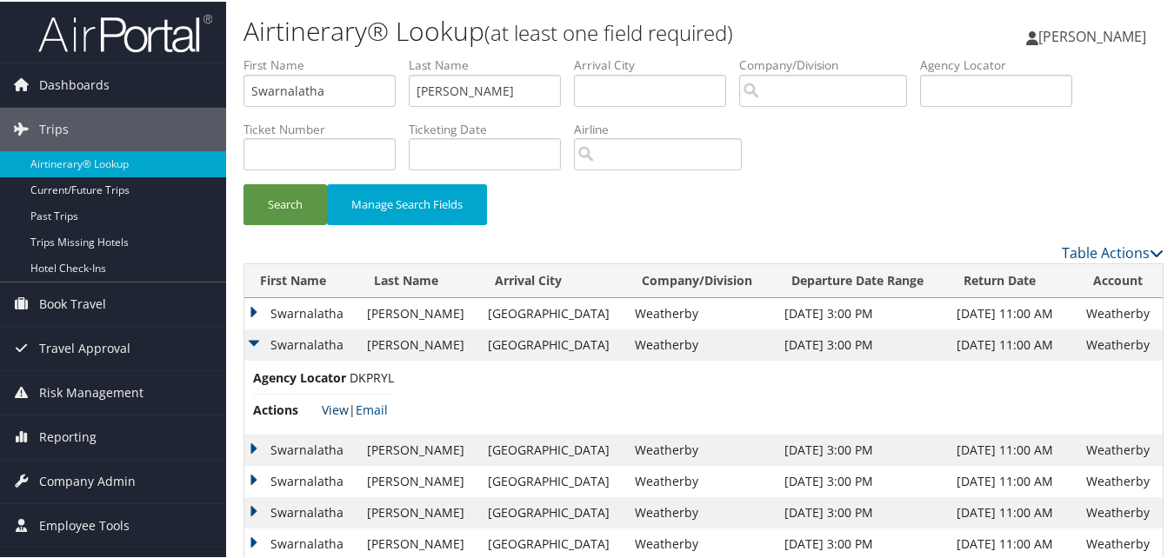
click at [326, 409] on link "View" at bounding box center [335, 408] width 27 height 17
click at [347, 89] on input "Swarnalatha" at bounding box center [319, 89] width 152 height 32
paste input "Mindy"
type input "Mindy"
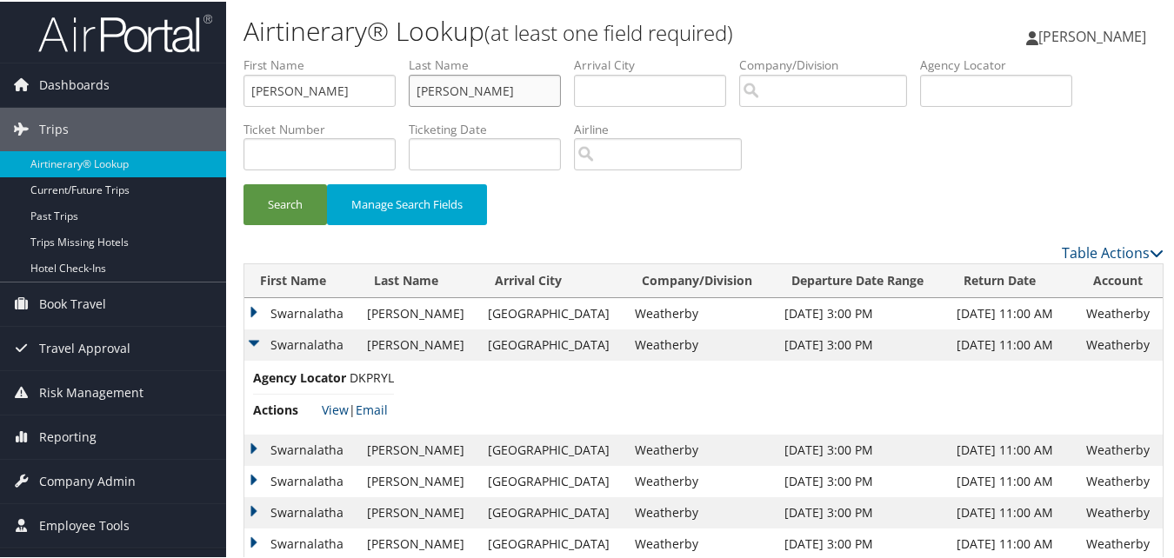
click at [443, 103] on input "Kanneganti" at bounding box center [485, 89] width 152 height 32
paste input "Thomas"
type input "Thomas"
click at [262, 209] on button "Search" at bounding box center [284, 203] width 83 height 41
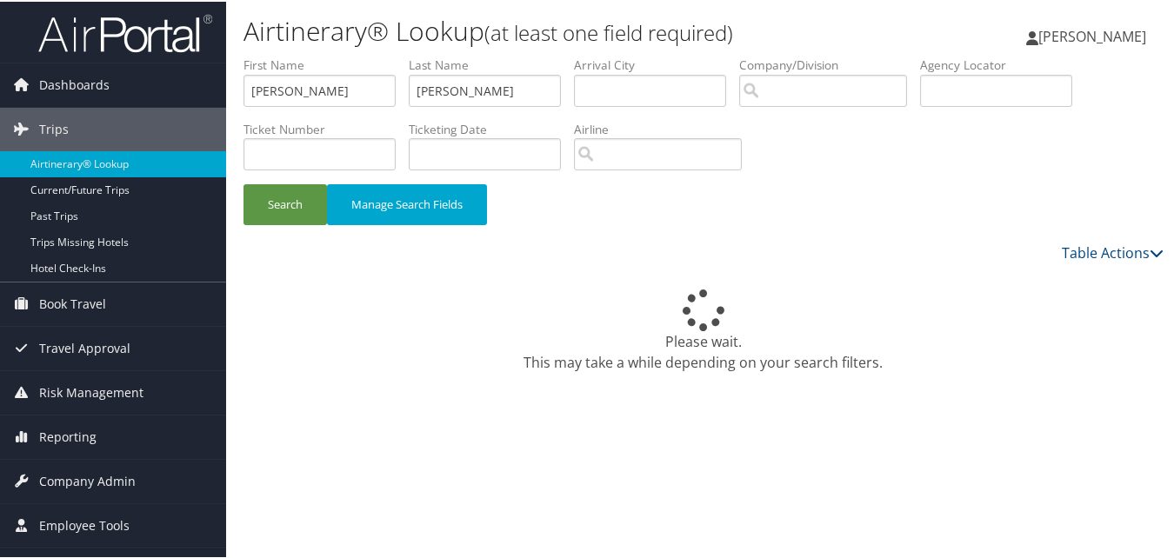
click at [775, 257] on div "Table Actions" at bounding box center [821, 251] width 683 height 21
click at [537, 246] on div "Table Actions" at bounding box center [821, 251] width 683 height 21
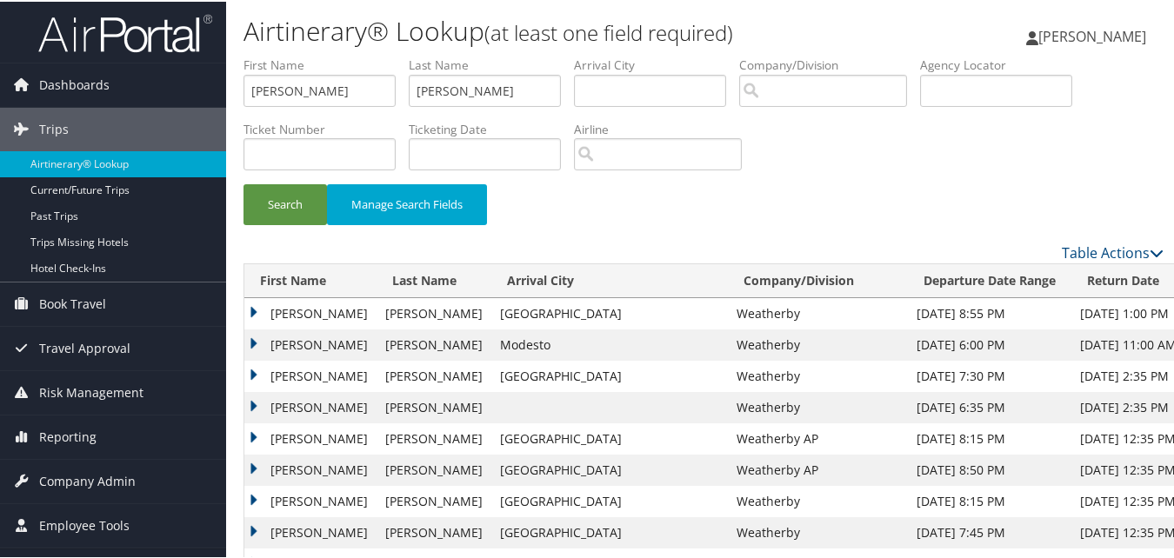
click at [250, 492] on td "Mindy" at bounding box center [310, 499] width 132 height 31
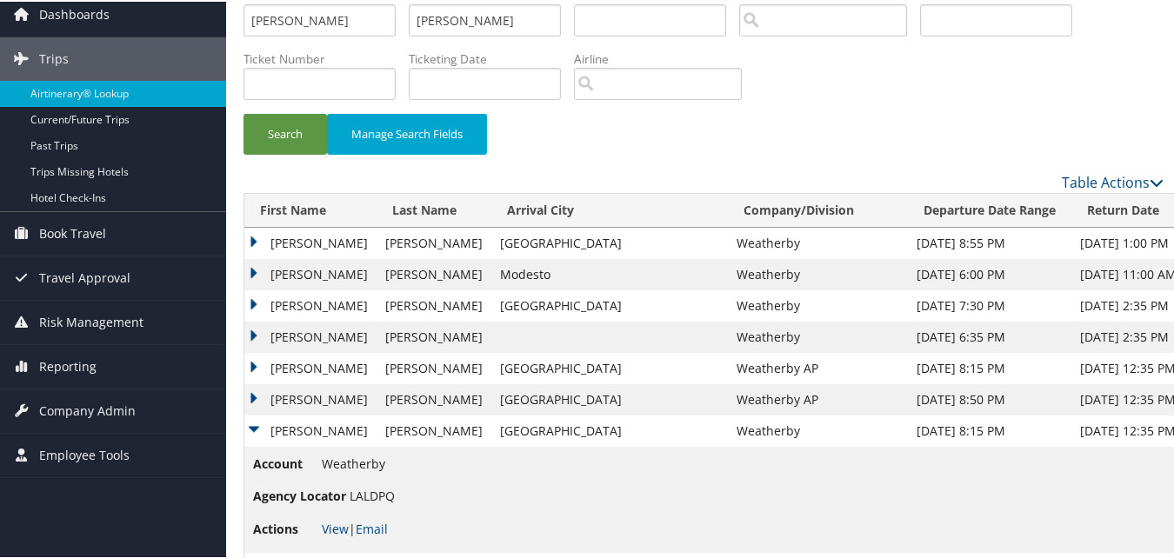
scroll to position [174, 0]
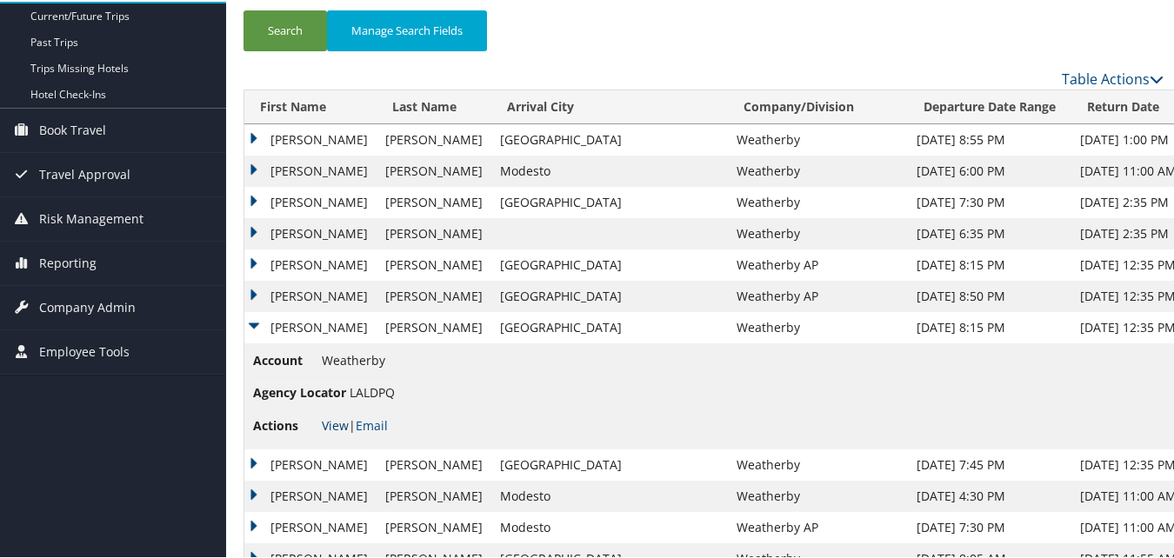
click at [322, 423] on link "View" at bounding box center [335, 424] width 27 height 17
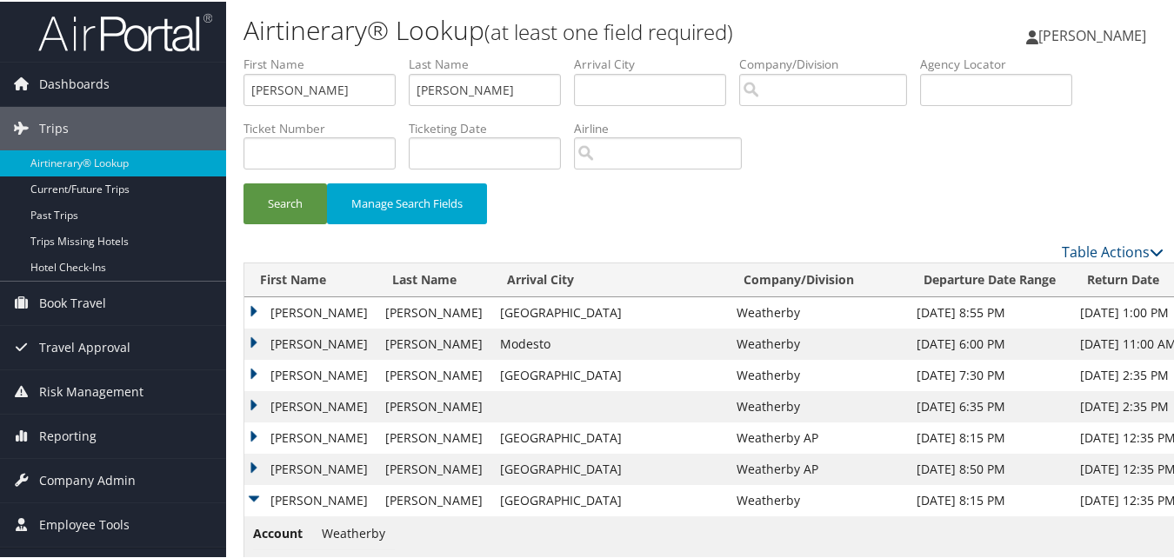
scroll to position [0, 0]
click at [325, 93] on input "Mindy" at bounding box center [319, 89] width 152 height 32
paste input "oses"
type input "Moses"
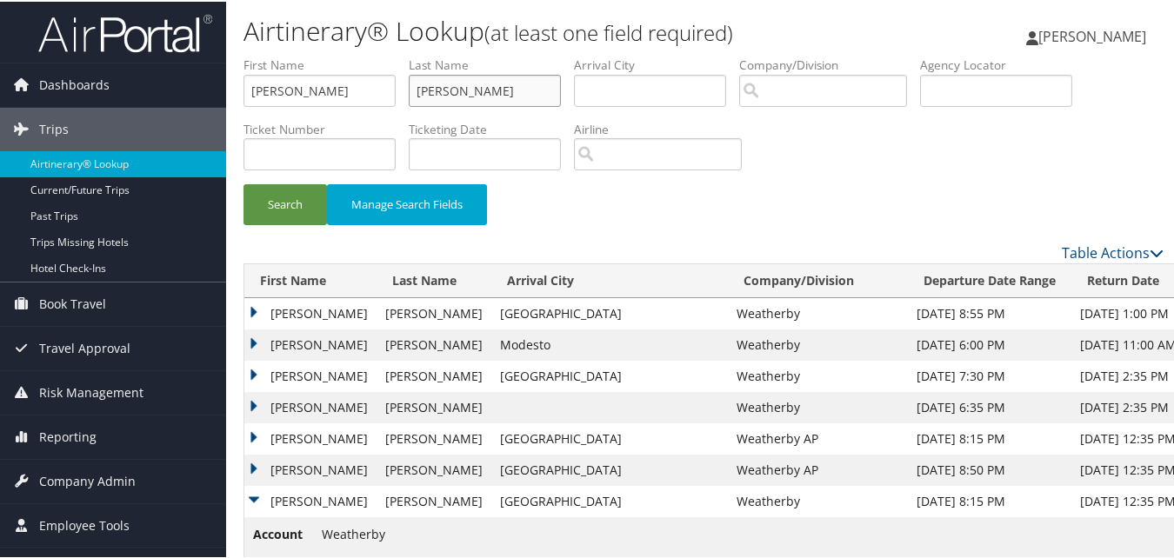
click at [465, 85] on input "Thomas" at bounding box center [485, 89] width 152 height 32
paste input "Rajasingh"
type input "Rajasingh"
click at [273, 197] on button "Search" at bounding box center [284, 203] width 83 height 41
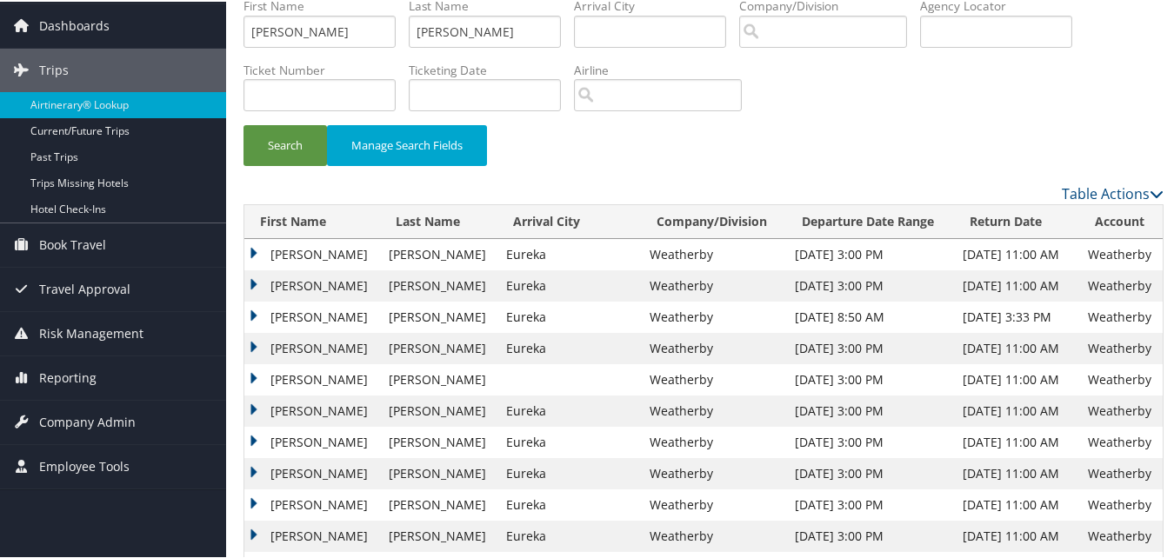
scroll to position [87, 0]
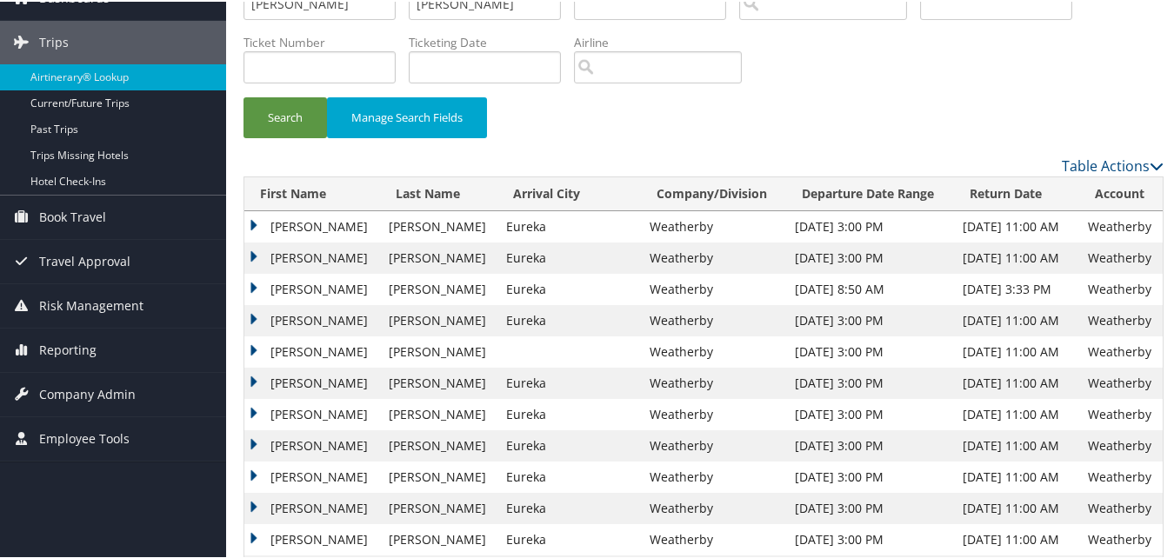
click at [254, 280] on td "Moses" at bounding box center [312, 287] width 136 height 31
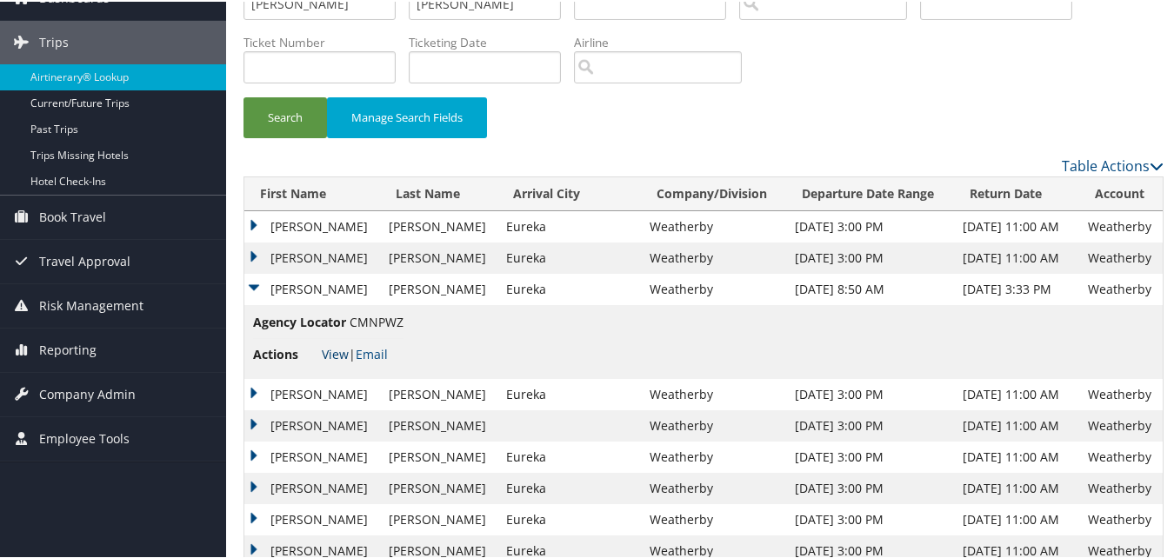
click at [332, 354] on link "View" at bounding box center [335, 352] width 27 height 17
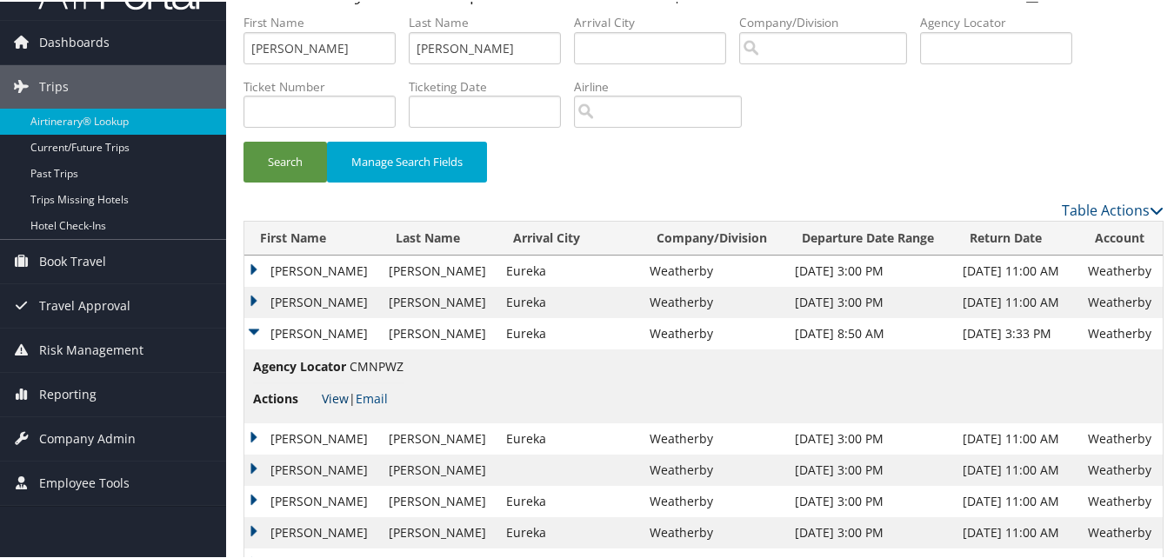
scroll to position [0, 0]
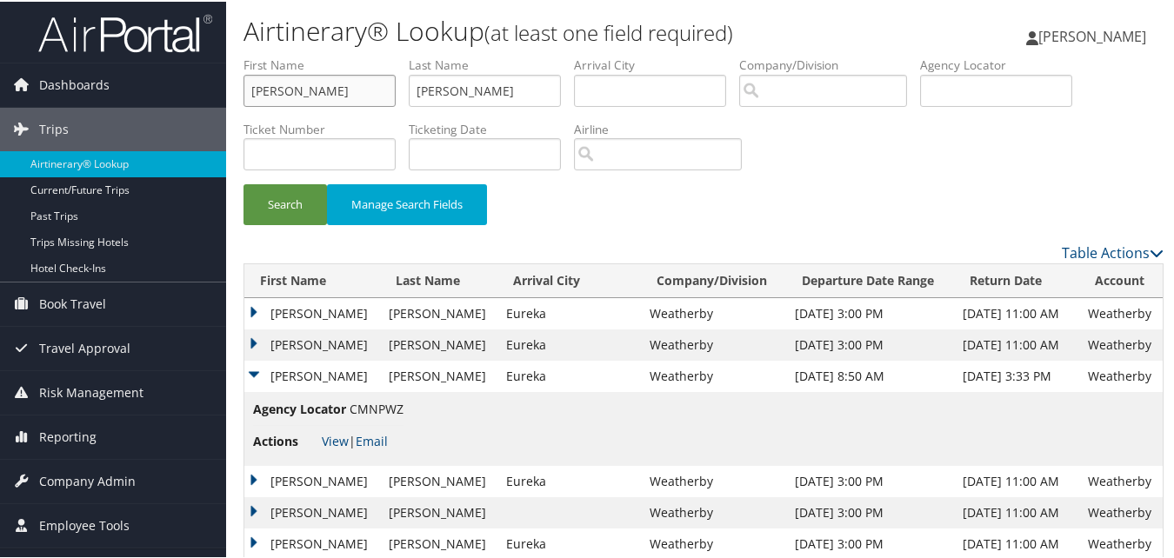
click at [299, 76] on input "Moses" at bounding box center [319, 89] width 152 height 32
paste input "Clayton"
type input "Clayton"
click at [415, 94] on input "Rajasingh" at bounding box center [485, 89] width 152 height 32
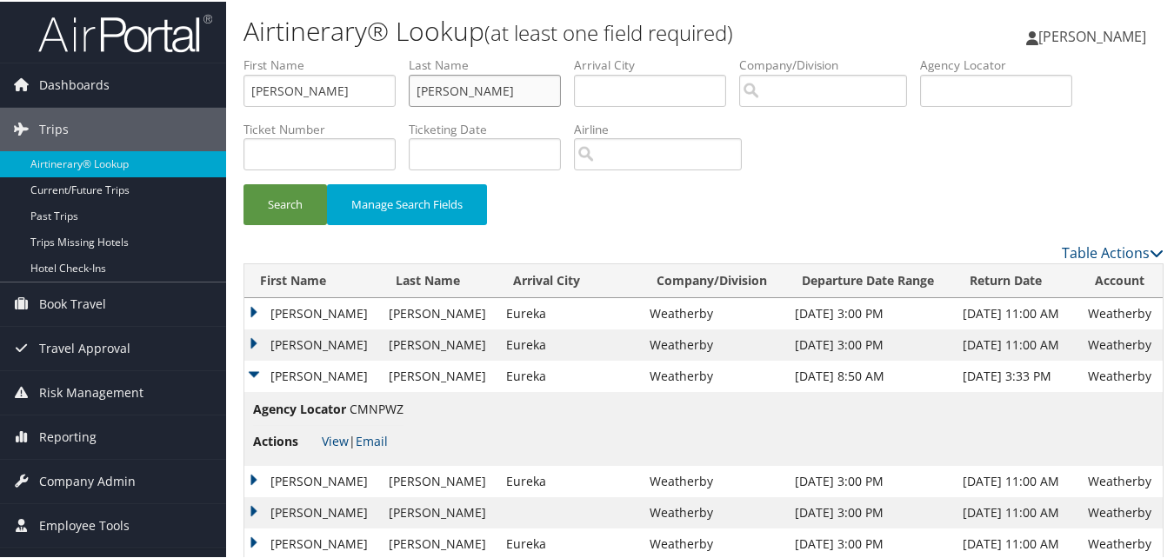
click at [415, 94] on input "Rajasingh" at bounding box center [485, 89] width 152 height 32
paste input "Chan"
type input "Chan"
click at [277, 214] on button "Search" at bounding box center [284, 203] width 83 height 41
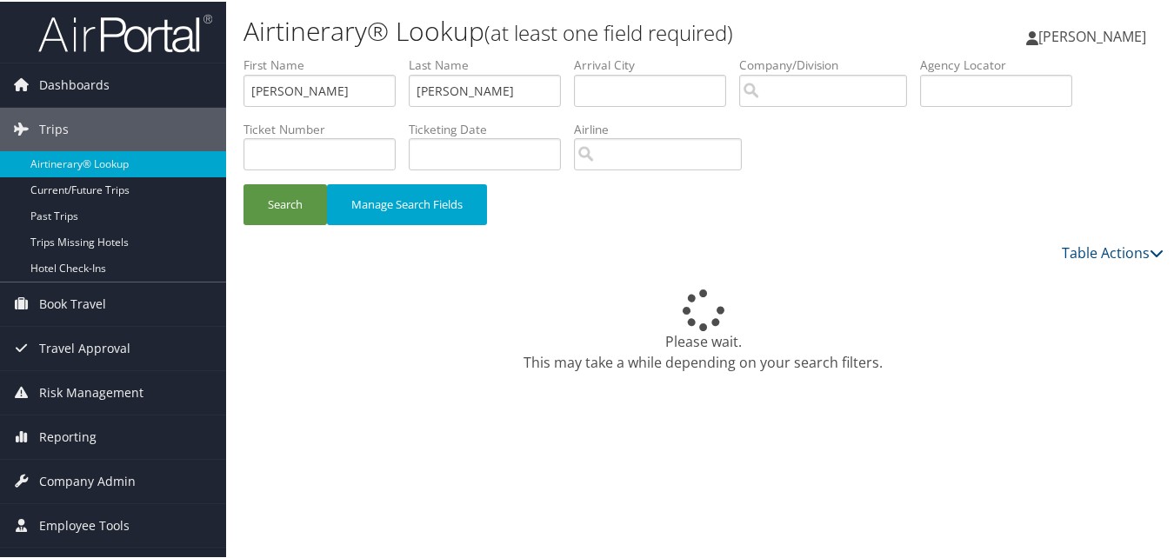
click at [821, 362] on div "Please wait. This may take a while depending on your search filters." at bounding box center [703, 329] width 920 height 83
click at [822, 366] on div "Please wait. This may take a while depending on your search filters." at bounding box center [703, 329] width 920 height 83
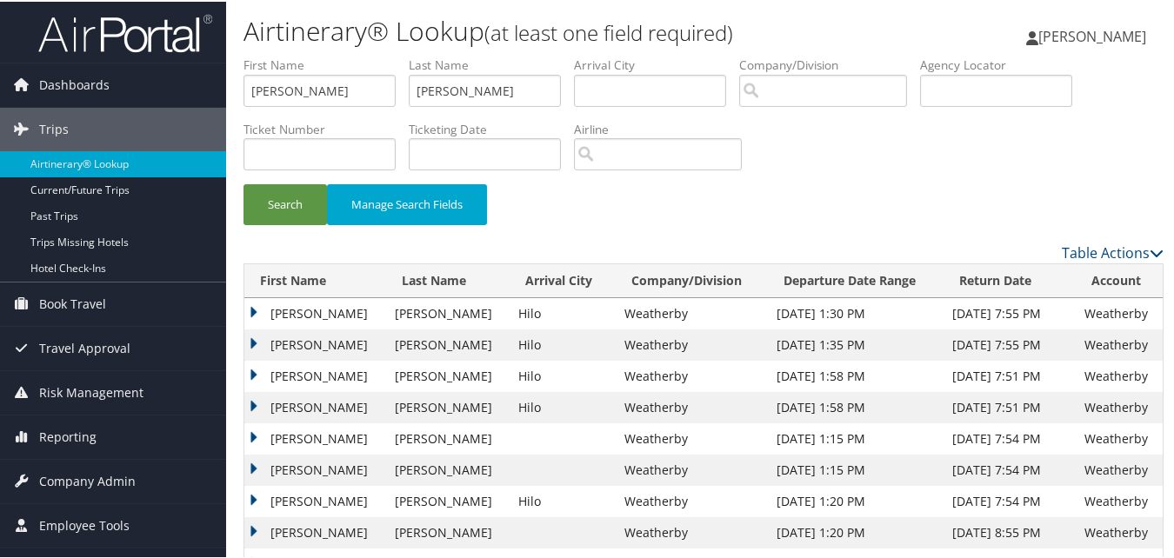
scroll to position [87, 0]
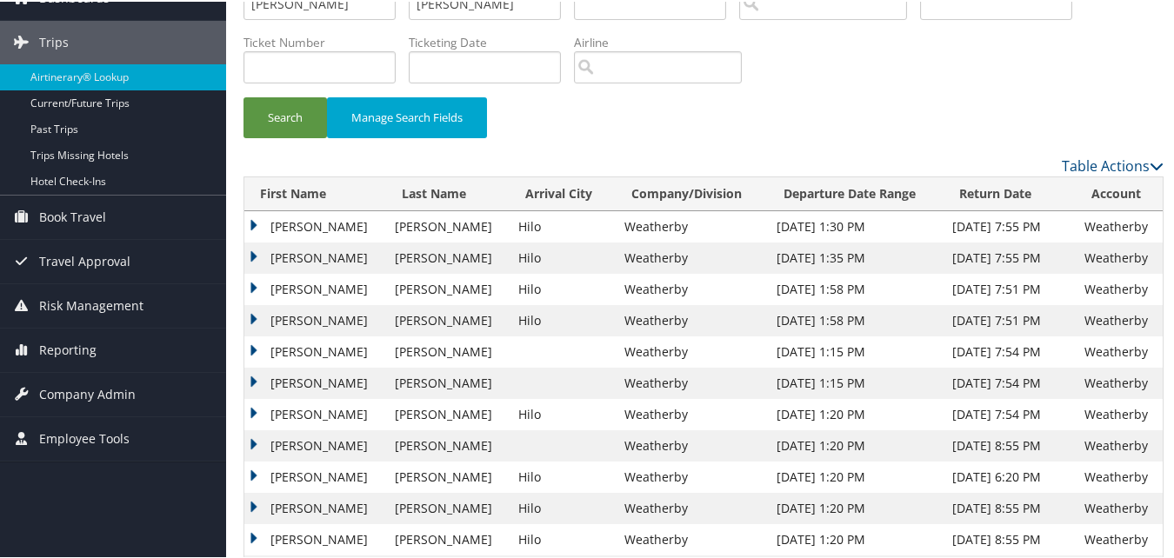
click at [254, 349] on td "Clayton" at bounding box center [315, 350] width 142 height 31
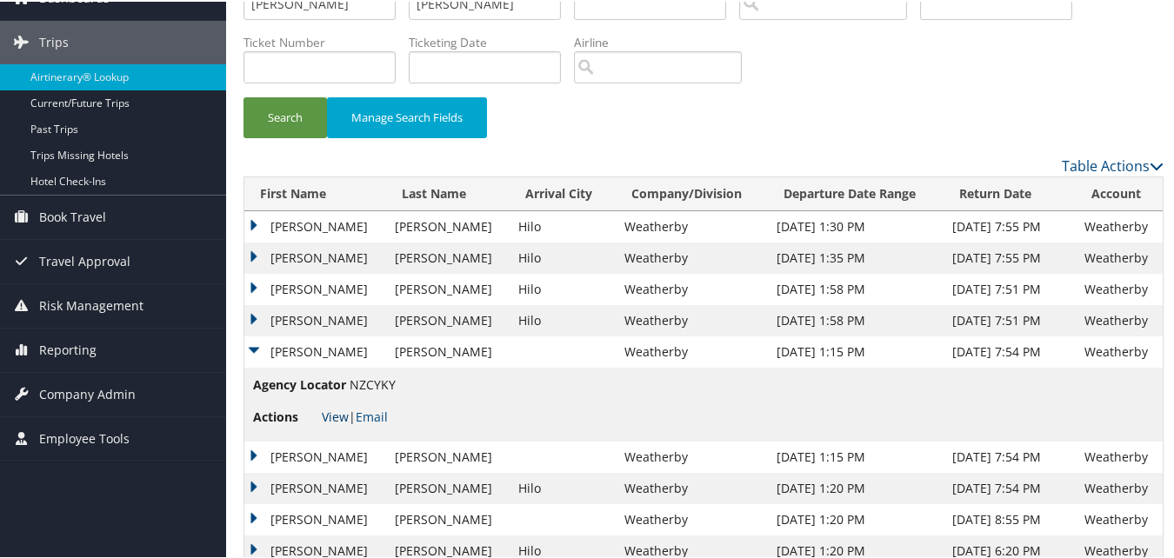
click at [333, 413] on link "View" at bounding box center [335, 415] width 27 height 17
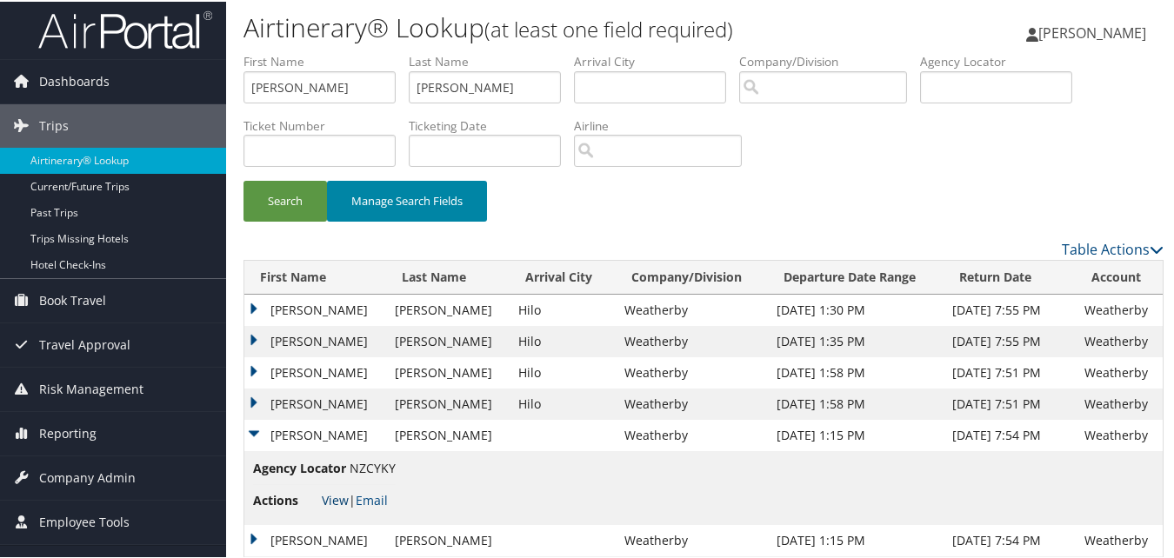
scroll to position [0, 0]
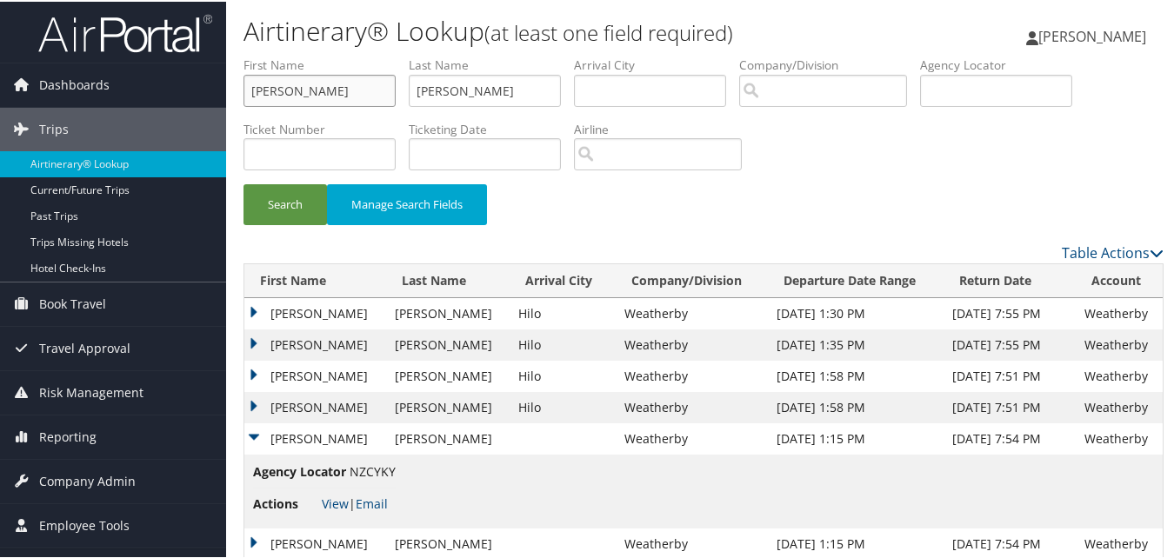
click at [363, 80] on input "Clayton" at bounding box center [319, 89] width 152 height 32
paste input "Sylvia"
type input "Sylvia"
click at [452, 83] on input "Chan" at bounding box center [485, 89] width 152 height 32
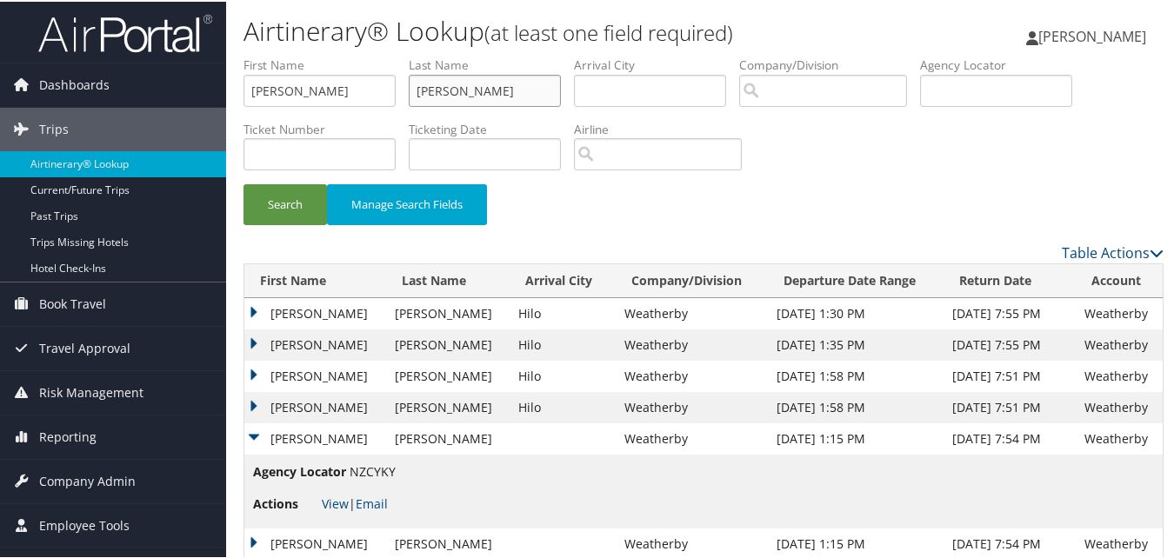
click at [452, 83] on input "Chan" at bounding box center [485, 89] width 152 height 32
paste input "Kirgis"
type input "Kirgis"
click at [243, 209] on button "Search" at bounding box center [284, 203] width 83 height 41
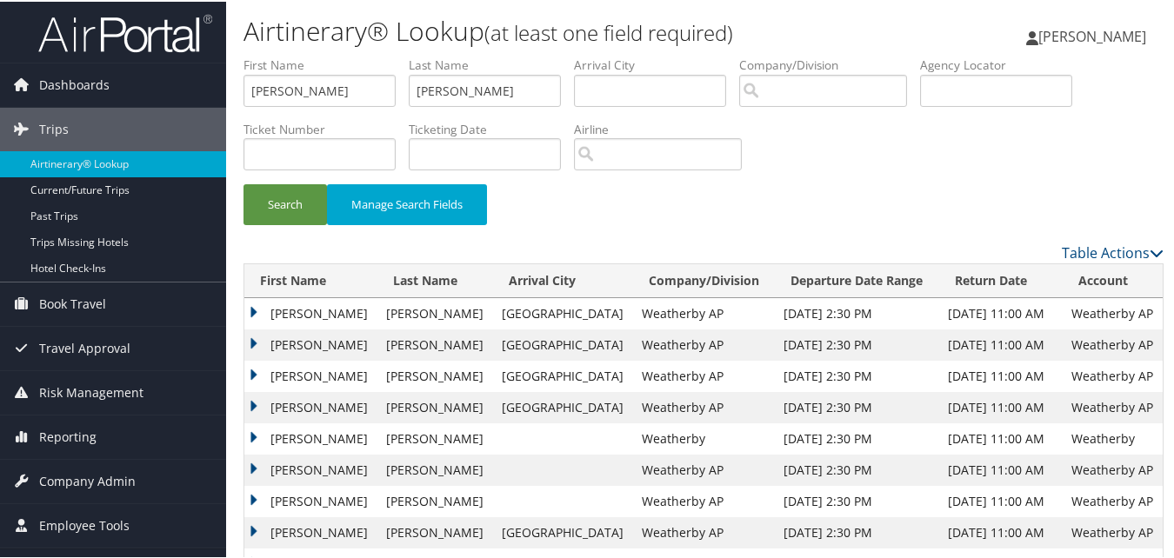
click at [258, 402] on td "Sylvia" at bounding box center [310, 405] width 133 height 31
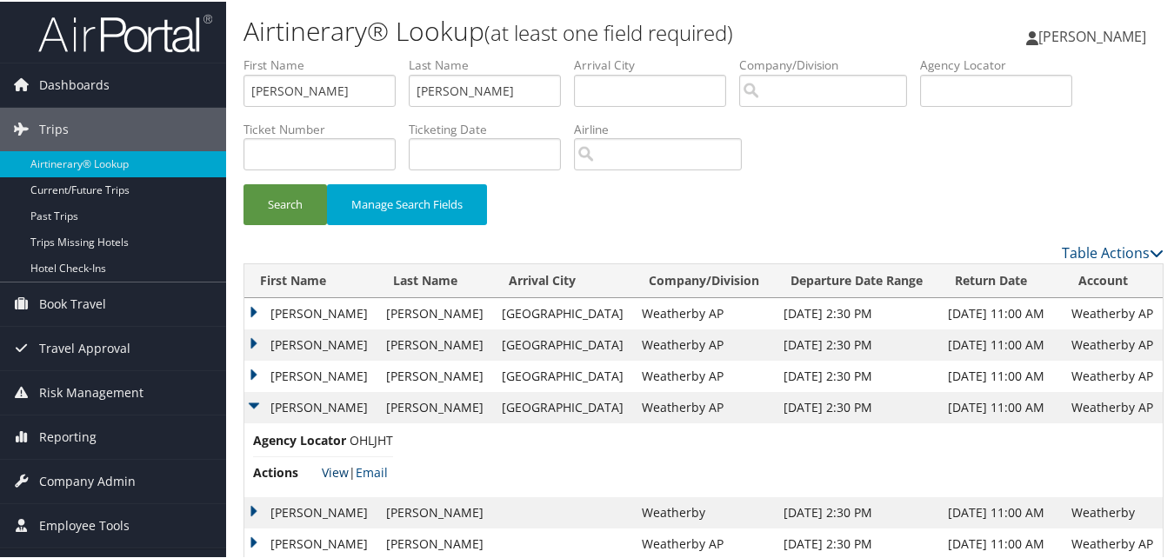
click at [337, 469] on link "View" at bounding box center [335, 470] width 27 height 17
click at [323, 91] on input "Sylvia" at bounding box center [319, 89] width 152 height 32
paste input "Kenneth"
type input "Kenneth"
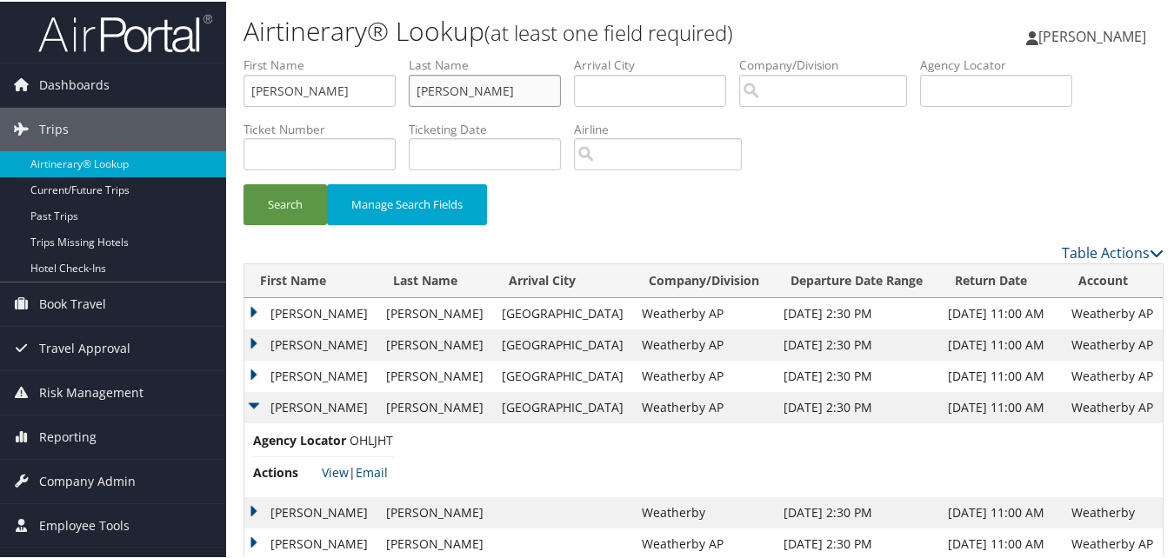
click at [449, 88] on input "Kirgis" at bounding box center [485, 89] width 152 height 32
paste input "Roger"
type input "Rogers"
click at [299, 184] on button "Search" at bounding box center [284, 203] width 83 height 41
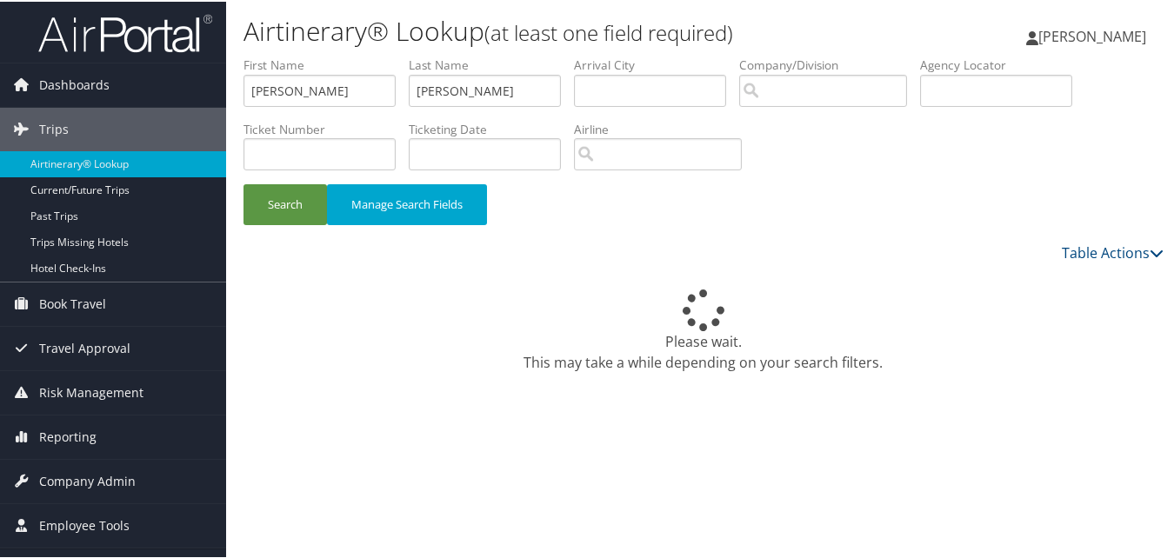
click at [655, 236] on div "Search Manage Search Fields" at bounding box center [703, 212] width 946 height 58
click at [693, 211] on div "Search Manage Search Fields" at bounding box center [703, 212] width 946 height 58
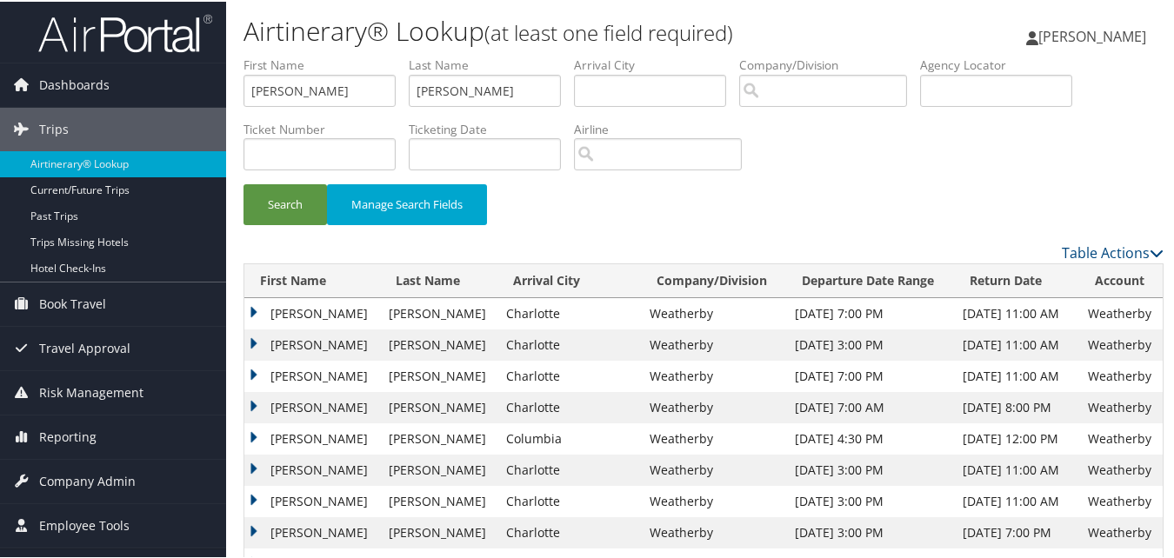
click at [247, 373] on td "Kenneth" at bounding box center [312, 374] width 136 height 31
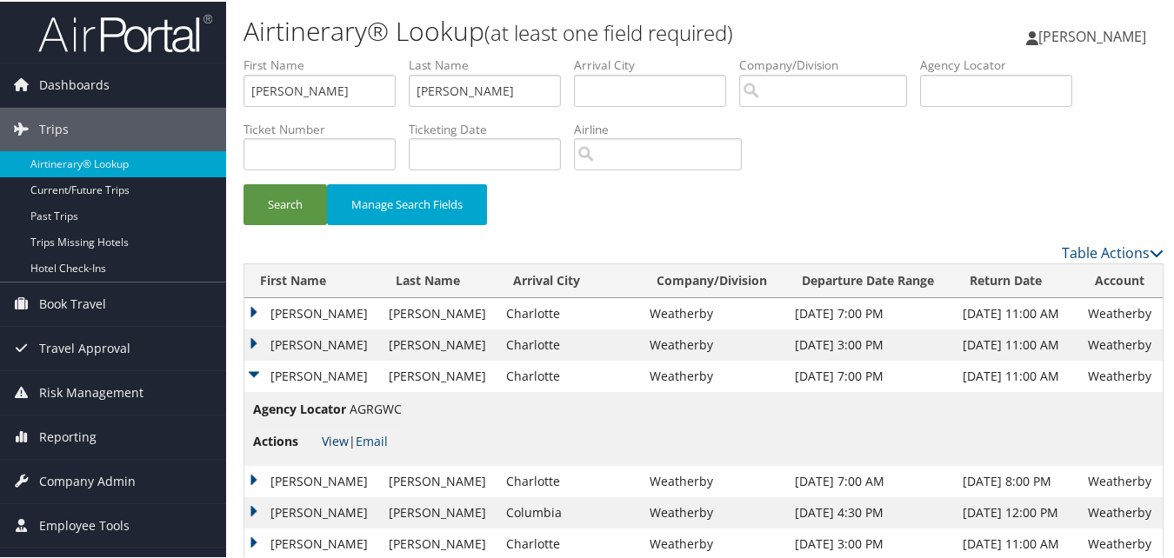
click at [334, 438] on link "View" at bounding box center [335, 439] width 27 height 17
click at [350, 94] on input "Kenneth" at bounding box center [319, 89] width 152 height 32
paste input "William"
type input "William"
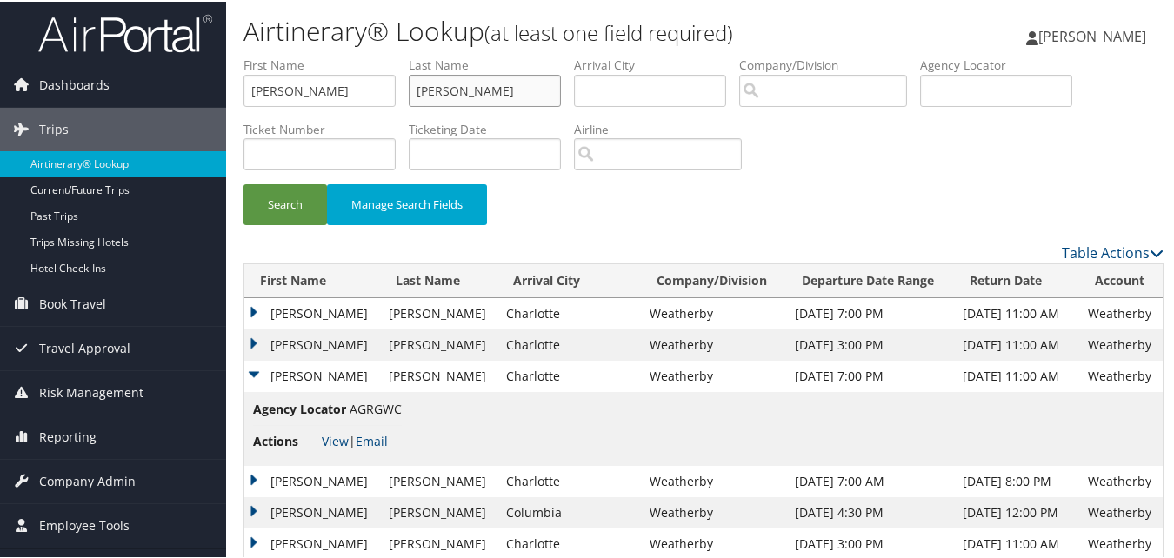
click at [437, 79] on input "Rogers" at bounding box center [485, 89] width 152 height 32
paste input "Luciano"
type input "Luciano"
click at [243, 212] on button "Search" at bounding box center [284, 203] width 83 height 41
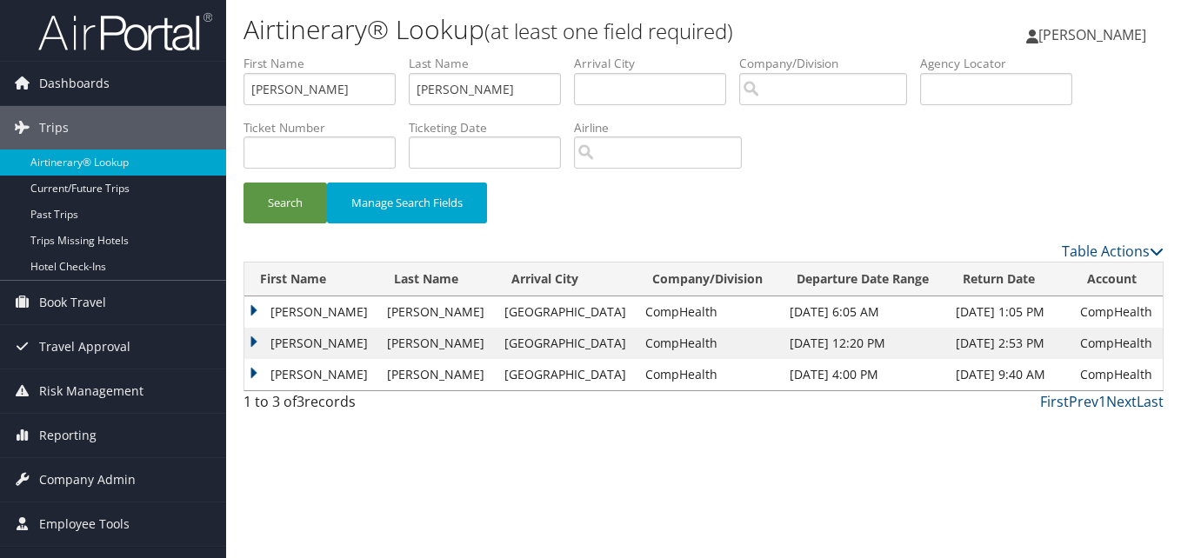
click at [263, 309] on td "William" at bounding box center [311, 311] width 134 height 31
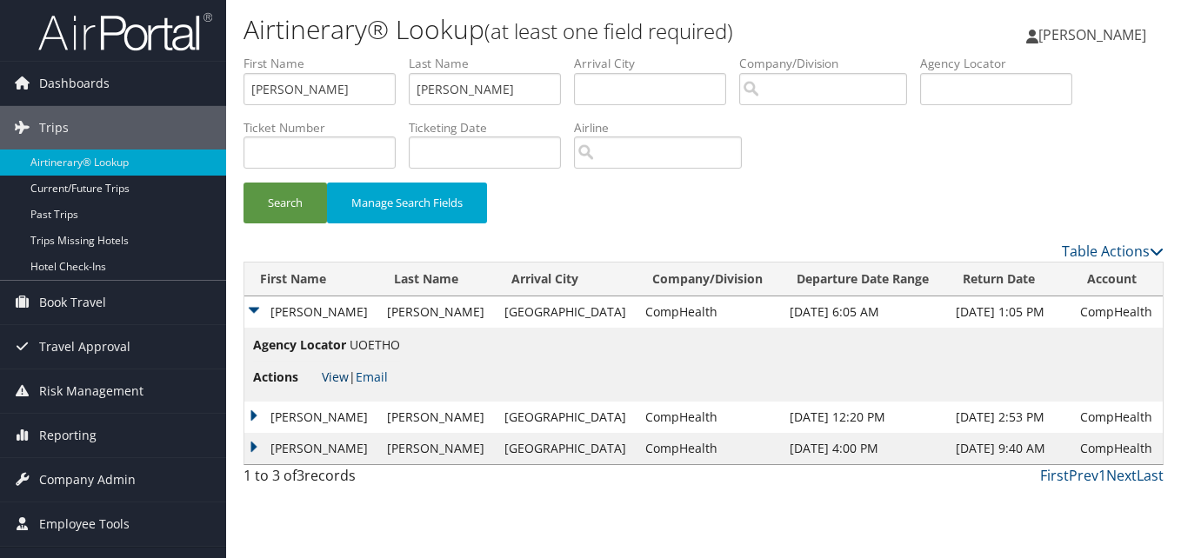
click at [336, 374] on link "View" at bounding box center [335, 377] width 27 height 17
click at [294, 82] on input "William" at bounding box center [319, 89] width 152 height 32
paste input "Roman"
type input "Roman"
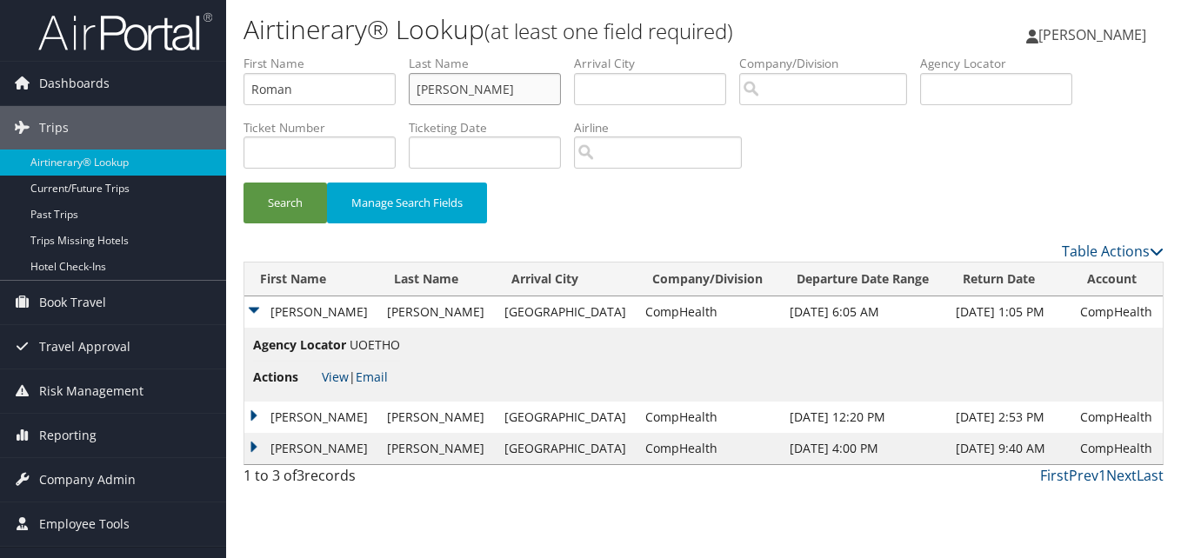
click at [529, 96] on input "Luciano" at bounding box center [485, 89] width 152 height 32
paste input "Kernitsky"
type input "Kernitsky"
click at [289, 206] on button "Search" at bounding box center [284, 203] width 83 height 41
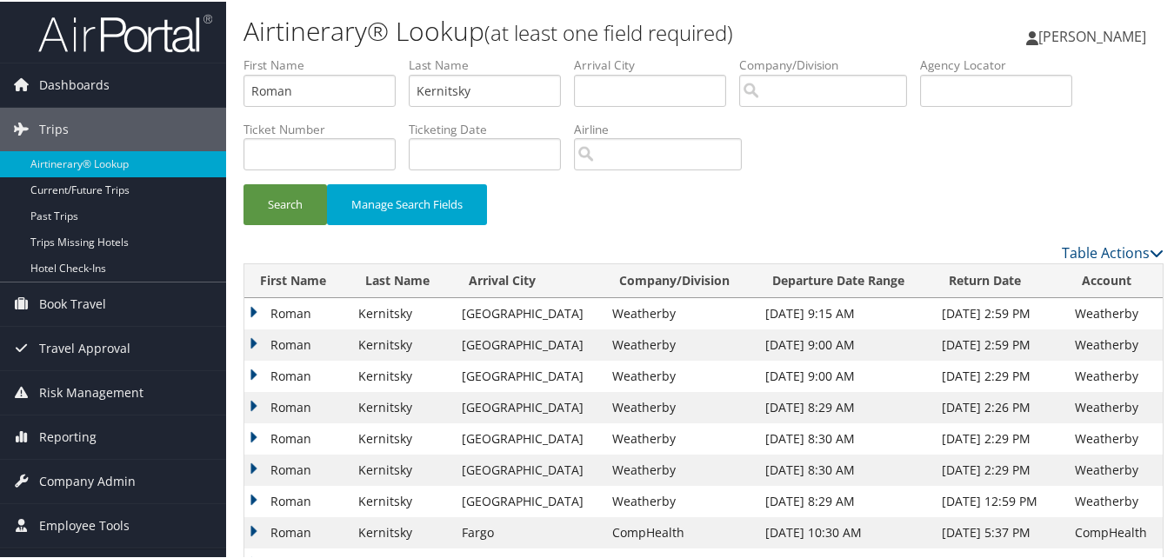
click at [258, 338] on td "Roman" at bounding box center [296, 343] width 105 height 31
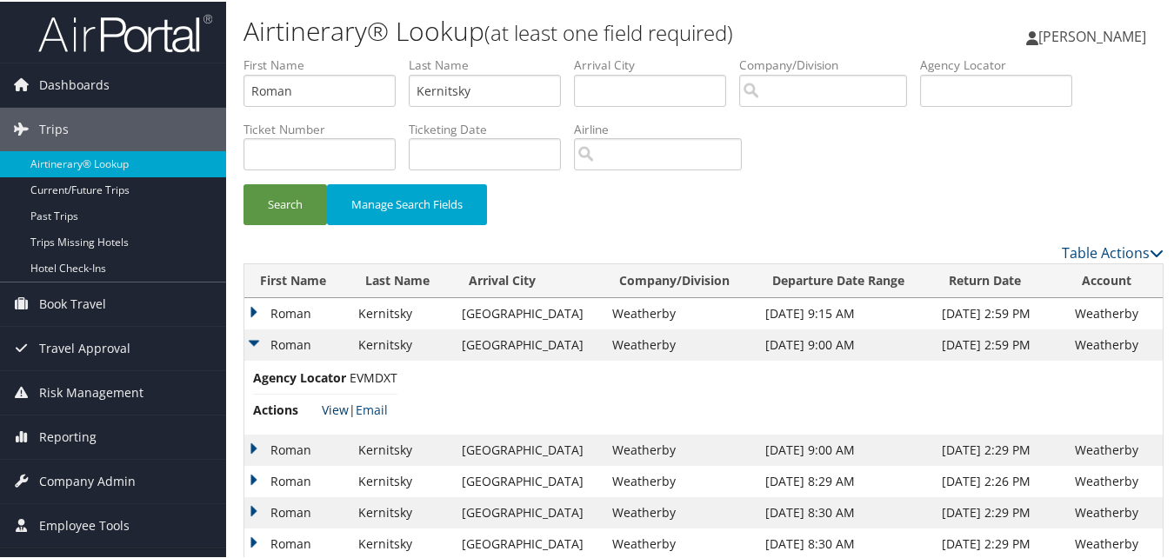
click at [335, 408] on link "View" at bounding box center [335, 408] width 27 height 17
click at [369, 97] on input "Roman" at bounding box center [319, 89] width 152 height 32
paste input "Kennita"
type input "Kennita"
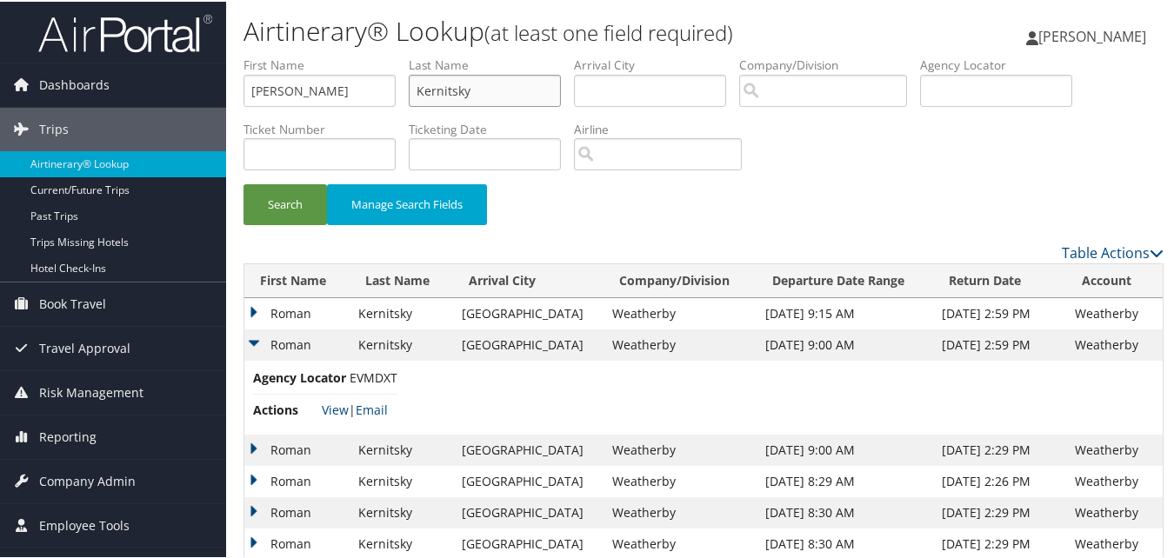
click at [541, 103] on input "Kernitsky" at bounding box center [485, 89] width 152 height 32
paste input "Johnson"
type input "Johnson"
click at [314, 193] on button "Search" at bounding box center [284, 203] width 83 height 41
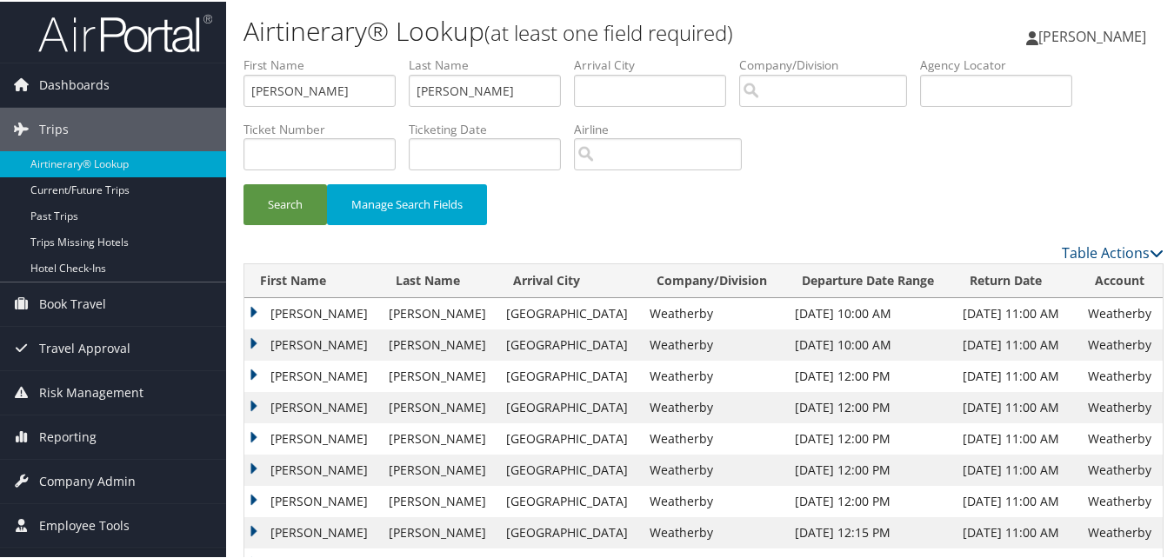
click at [252, 528] on td "Kennita" at bounding box center [312, 531] width 136 height 31
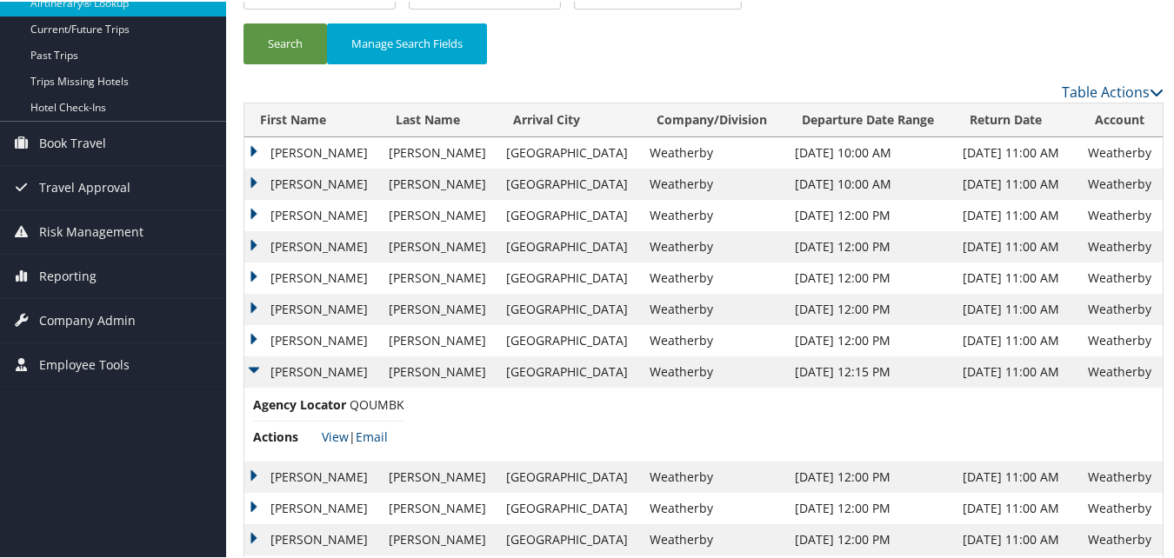
scroll to position [174, 0]
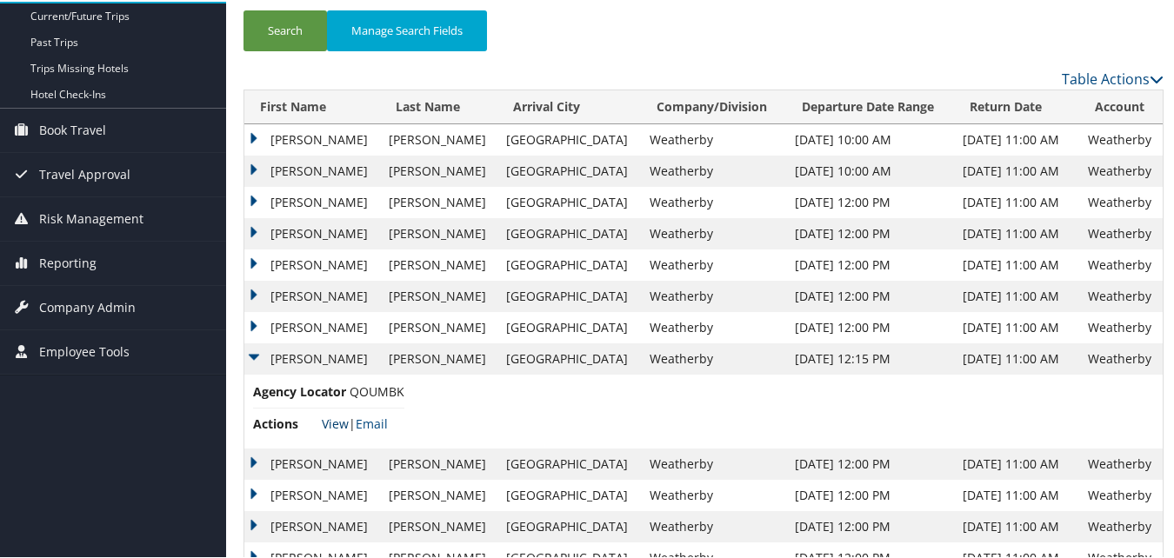
click at [336, 419] on link "View" at bounding box center [335, 422] width 27 height 17
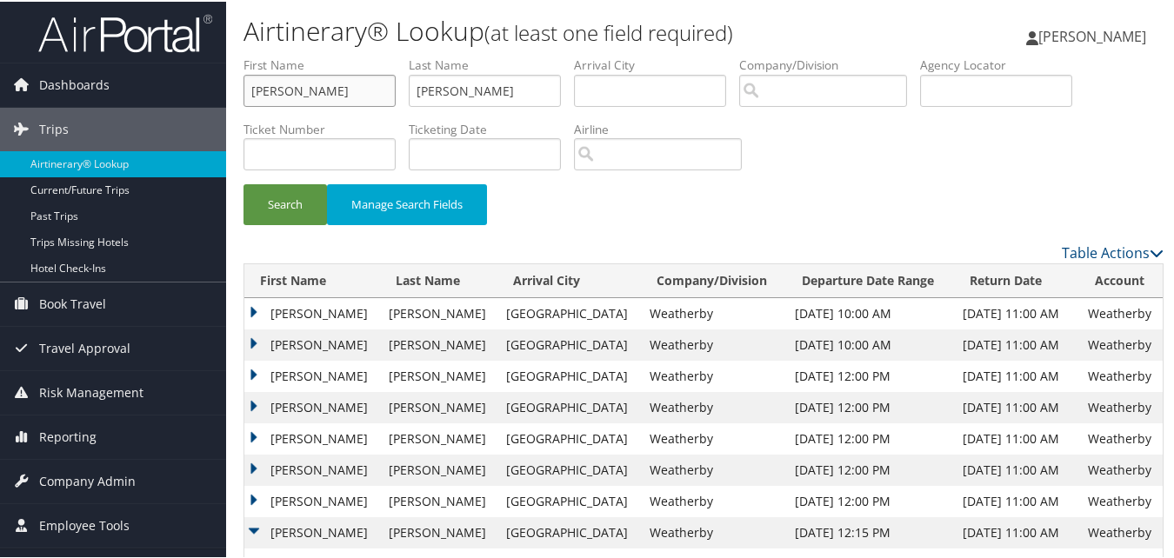
click at [275, 96] on input "Kennita" at bounding box center [319, 89] width 152 height 32
paste input "Charles"
type input "Charles"
click at [457, 90] on input "Johnson" at bounding box center [485, 89] width 152 height 32
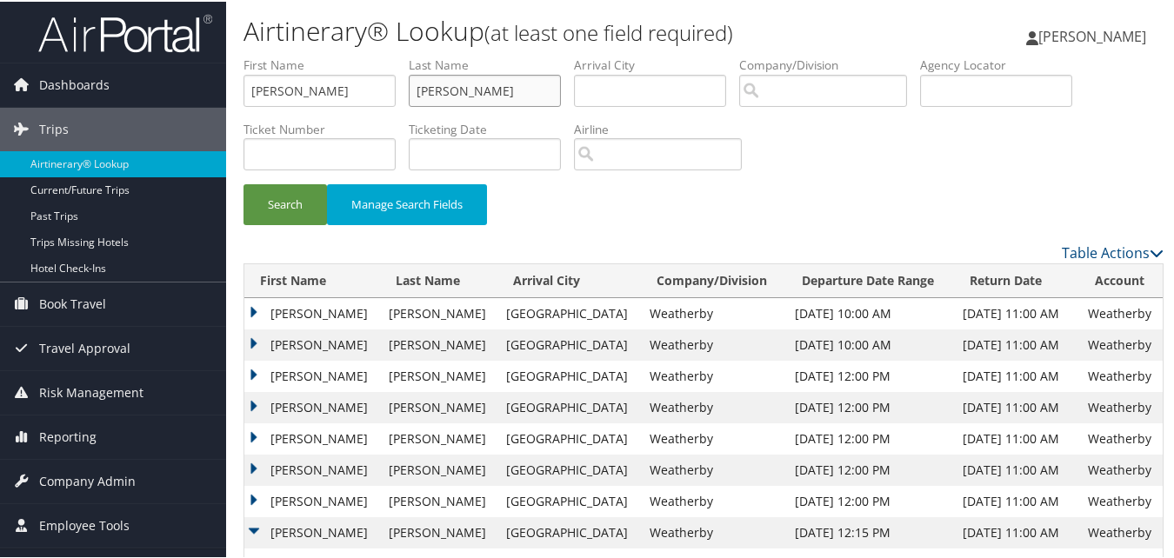
drag, startPoint x: 457, startPoint y: 90, endPoint x: 442, endPoint y: 123, distance: 35.8
click at [457, 90] on input "Johnson" at bounding box center [485, 89] width 152 height 32
paste input "Hall"
type input "Hall"
click at [296, 197] on button "Search" at bounding box center [284, 203] width 83 height 41
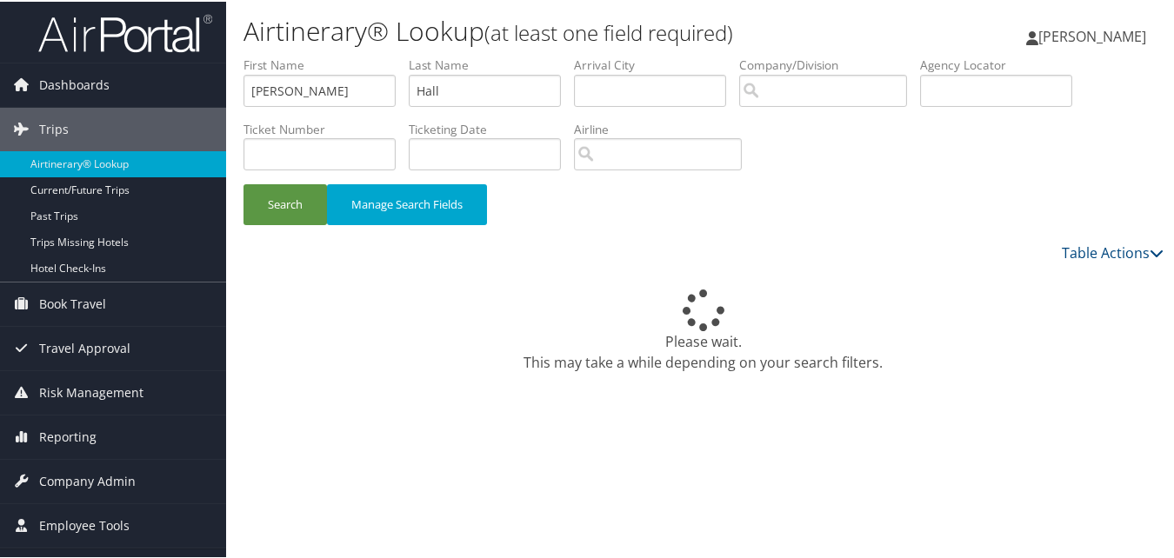
click at [651, 243] on div "Table Actions" at bounding box center [821, 251] width 683 height 21
click at [505, 247] on div "Table Actions" at bounding box center [821, 251] width 683 height 21
click at [957, 291] on div "Please wait. This may take a while depending on your search filters." at bounding box center [703, 329] width 920 height 83
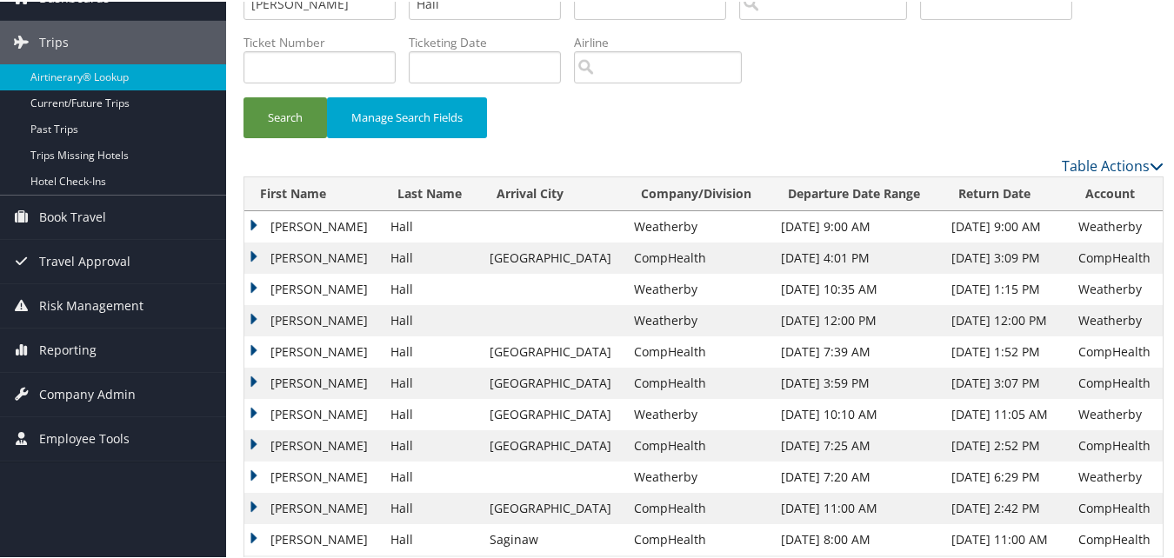
scroll to position [144, 0]
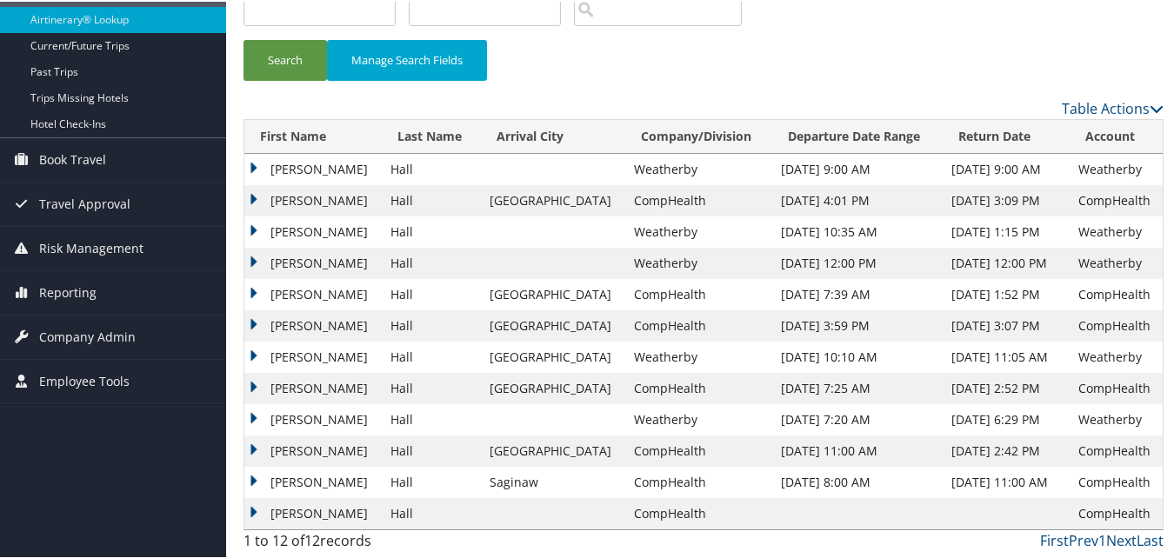
click at [245, 233] on td "Charles" at bounding box center [312, 230] width 137 height 31
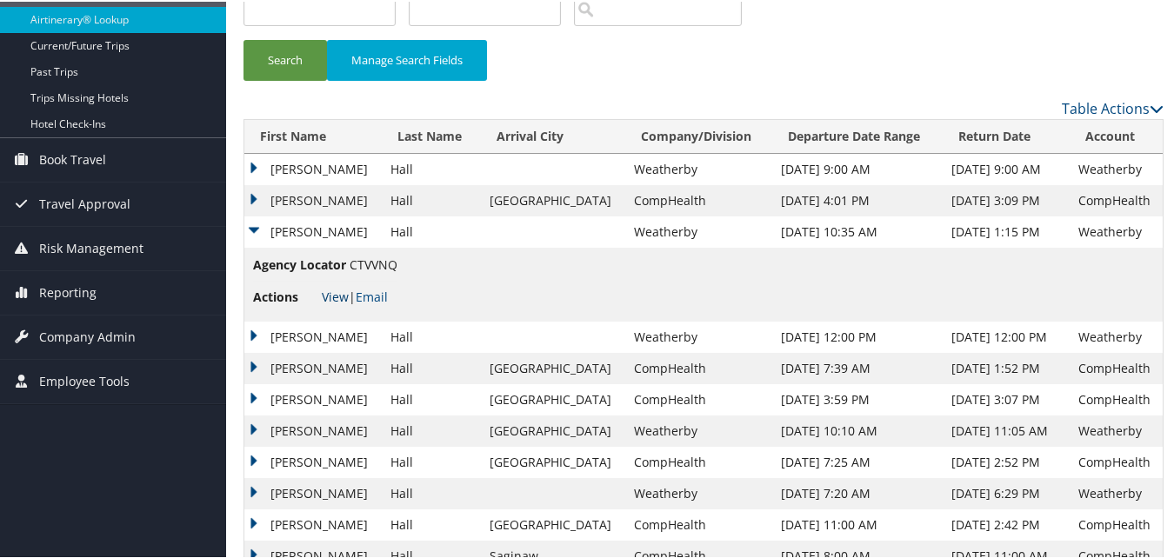
click at [334, 296] on link "View" at bounding box center [335, 295] width 27 height 17
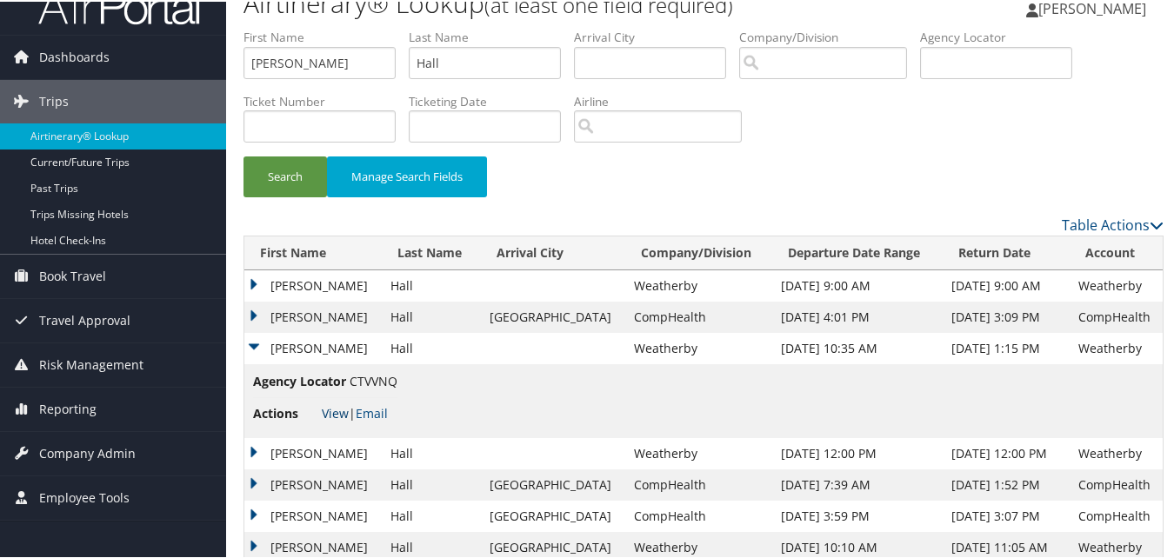
scroll to position [0, 0]
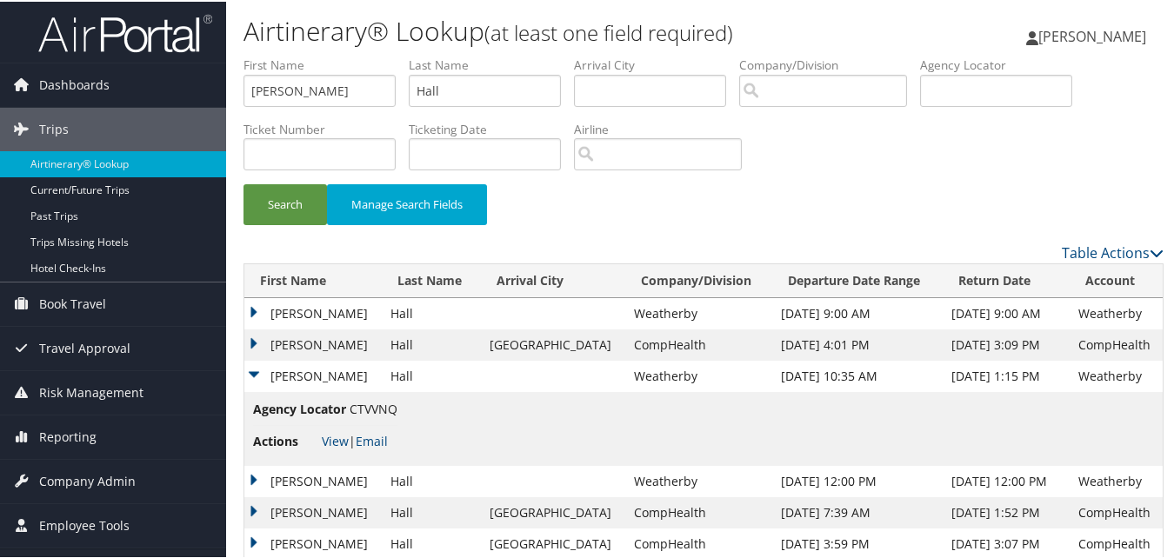
click at [401, 85] on li "First Name Charles" at bounding box center [325, 86] width 165 height 63
click at [359, 94] on input "Charles" at bounding box center [319, 89] width 152 height 32
paste input "Samuel"
type input "Samuel"
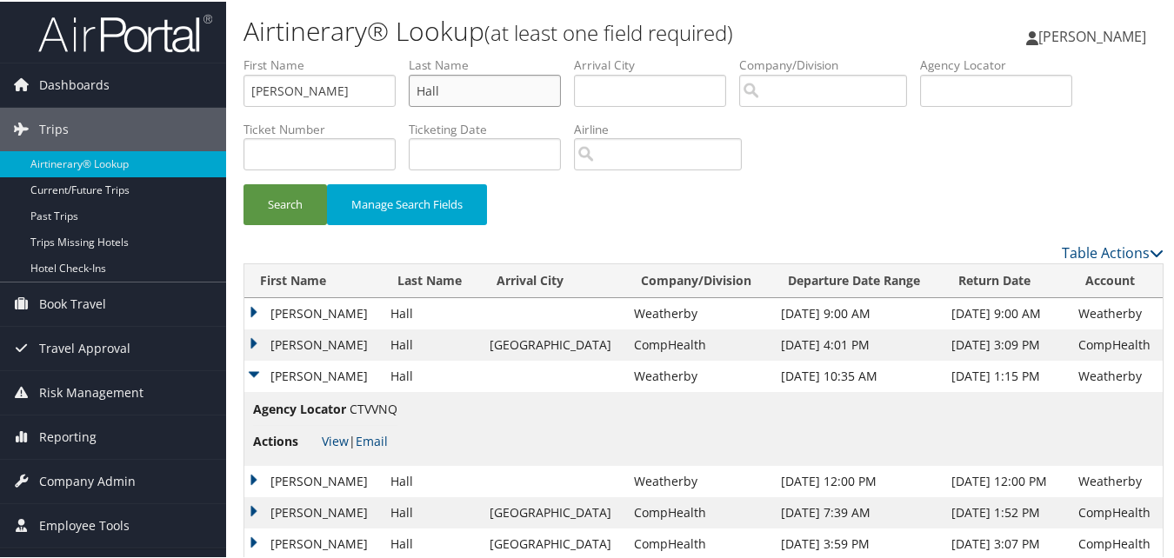
click at [460, 90] on input "Hall" at bounding box center [485, 89] width 152 height 32
paste input "Jones"
type input "Jones"
click at [308, 194] on button "Search" at bounding box center [284, 203] width 83 height 41
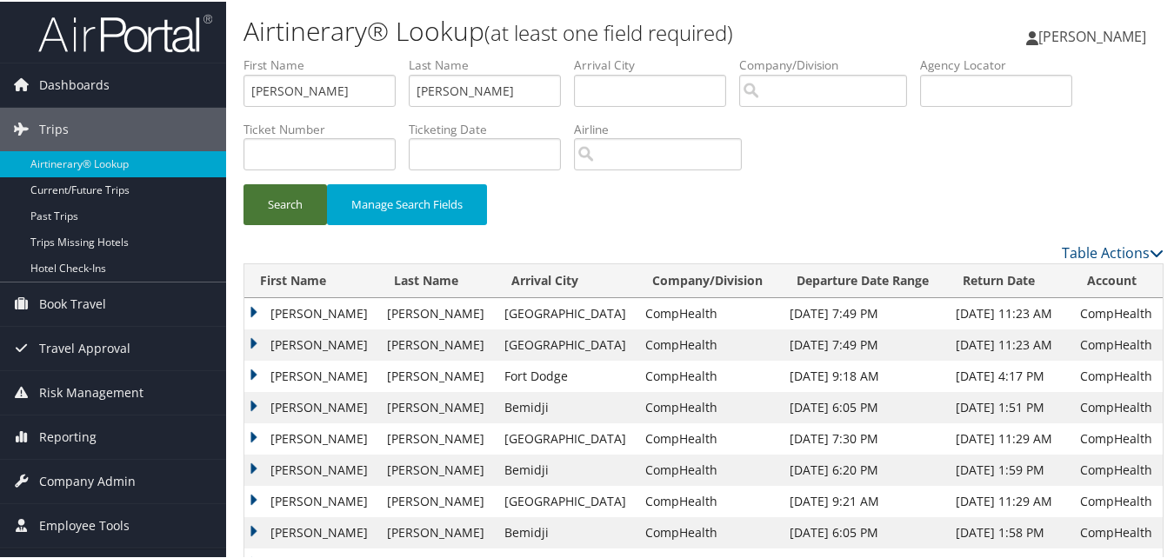
scroll to position [87, 0]
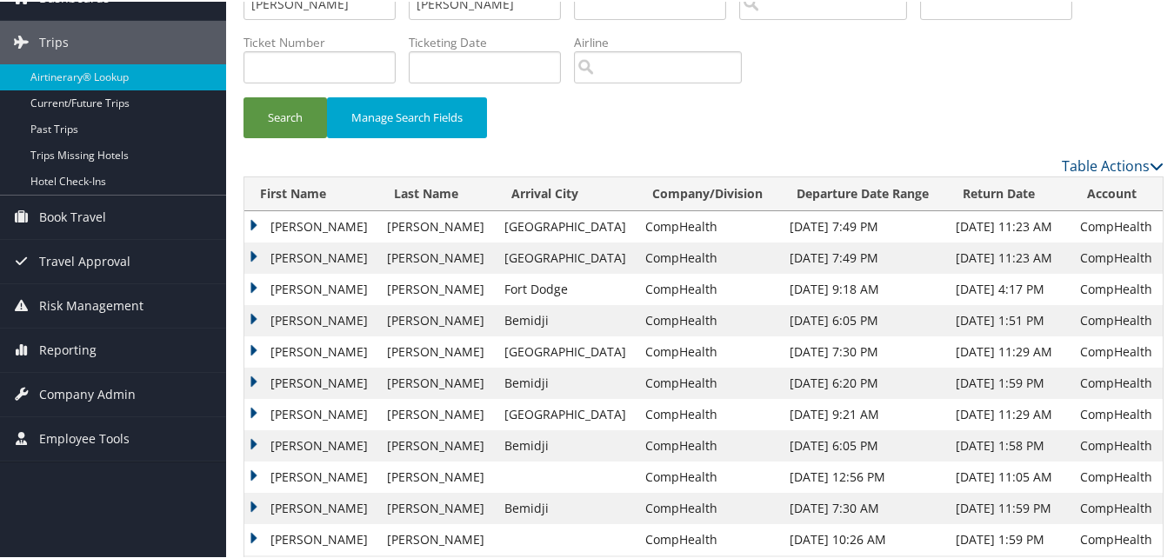
click at [257, 315] on td "Samuel" at bounding box center [311, 318] width 134 height 31
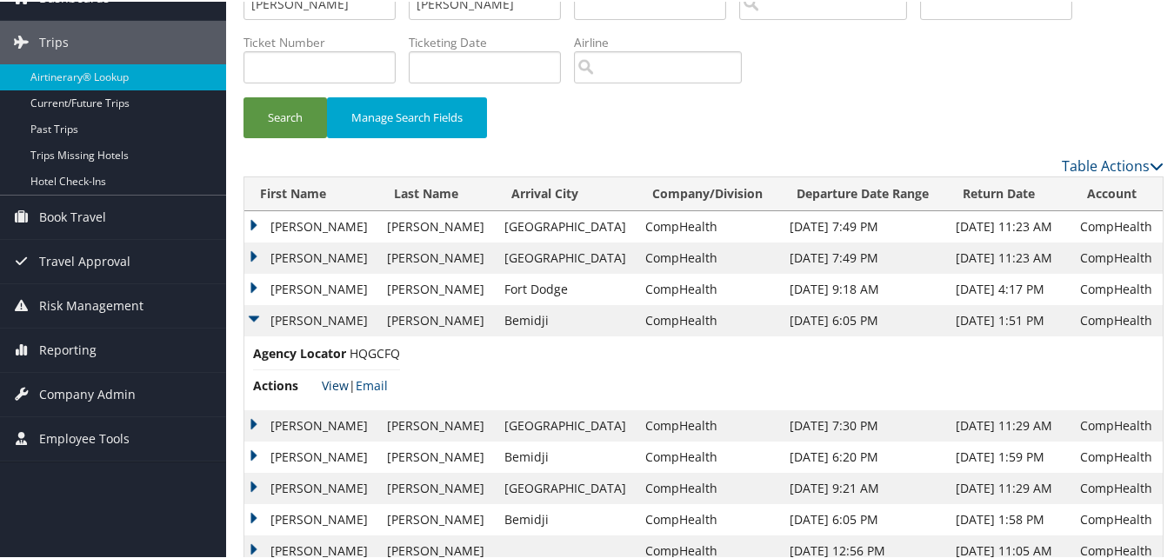
click at [323, 385] on link "View" at bounding box center [335, 384] width 27 height 17
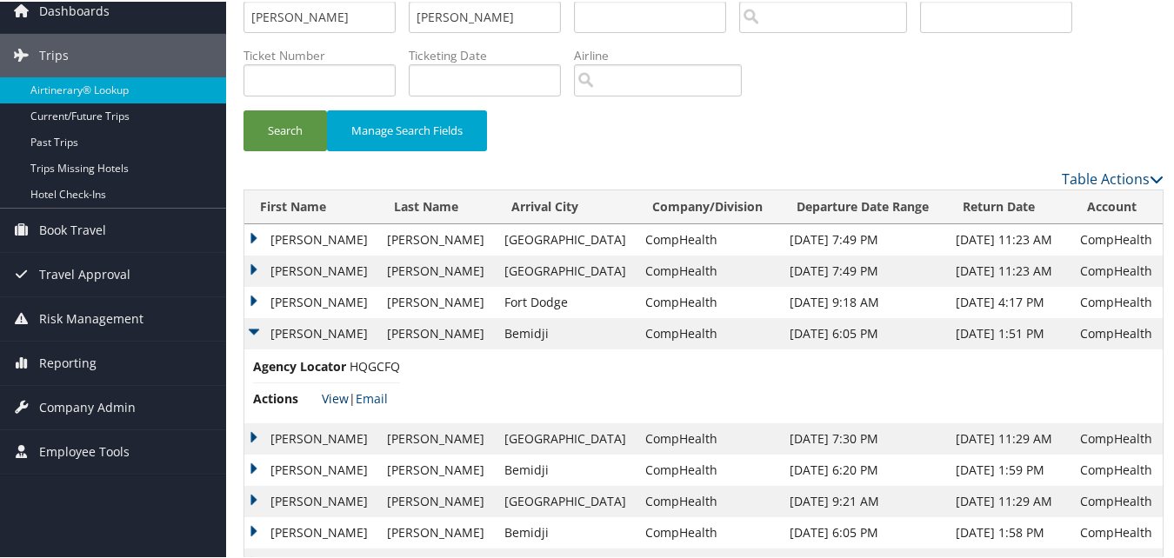
scroll to position [0, 0]
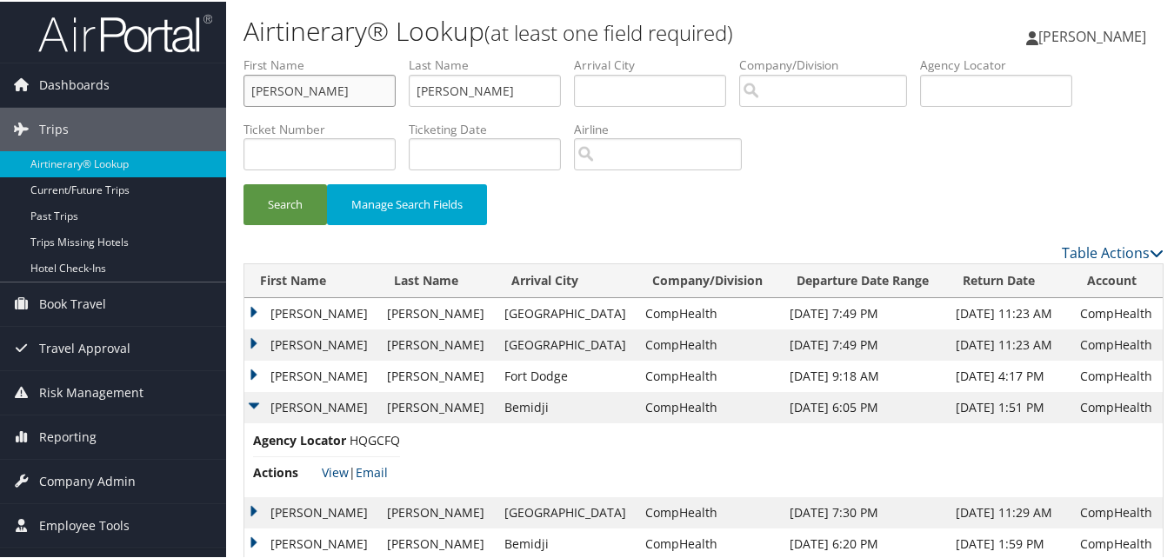
click at [267, 87] on input "Samuel" at bounding box center [319, 89] width 152 height 32
paste input "tephen"
type input "Stephen"
click at [464, 90] on input "Jones" at bounding box center [485, 89] width 152 height 32
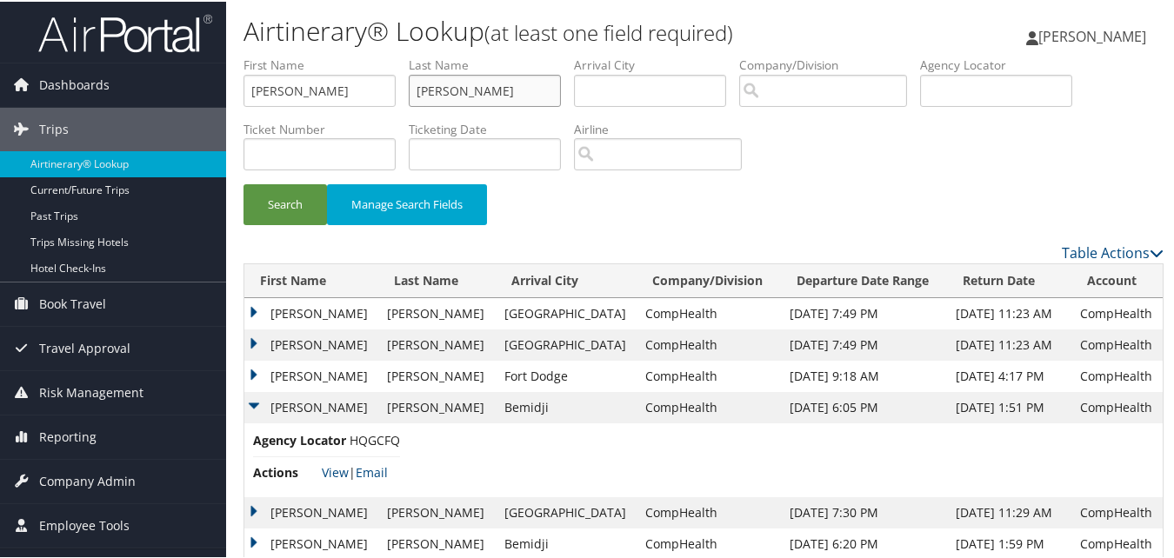
click at [464, 90] on input "Jones" at bounding box center [485, 89] width 152 height 32
paste input "Bader"
type input "Bader"
click at [303, 200] on button "Search" at bounding box center [284, 203] width 83 height 41
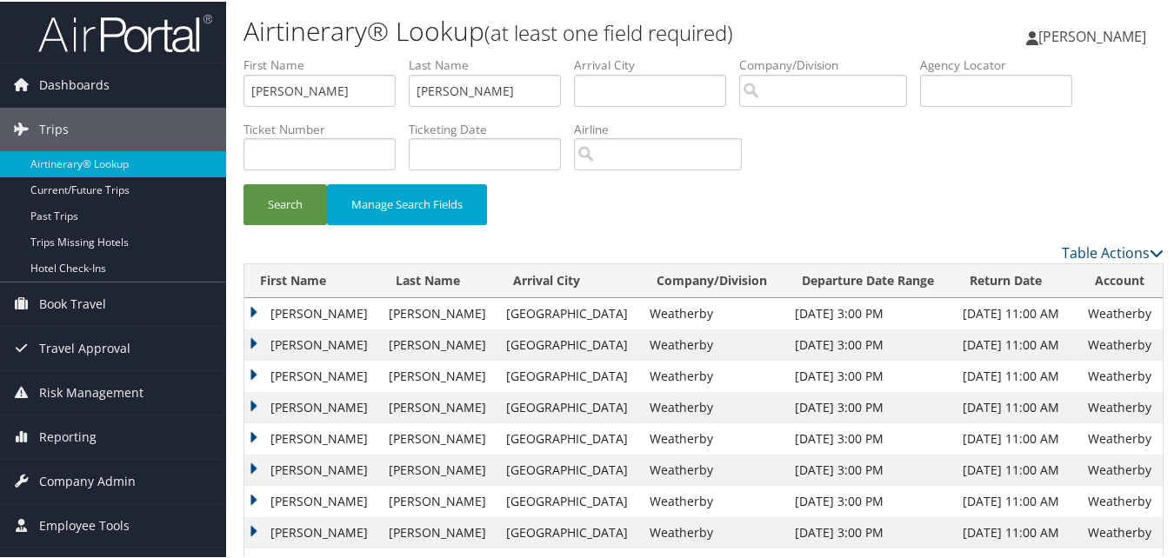
click at [261, 369] on td "Stephen" at bounding box center [312, 374] width 136 height 31
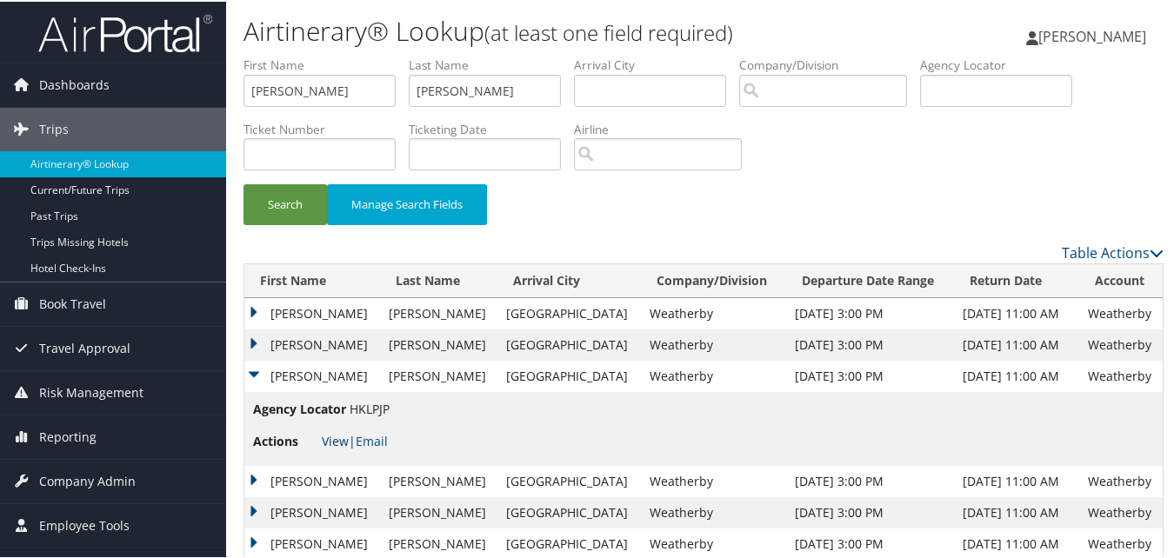
click at [330, 439] on link "View" at bounding box center [335, 439] width 27 height 17
click at [347, 105] on li "First Name Stephen" at bounding box center [325, 86] width 165 height 63
drag, startPoint x: 347, startPoint y: 105, endPoint x: 341, endPoint y: 96, distance: 11.3
click at [341, 96] on input "Stephen" at bounding box center [319, 89] width 152 height 32
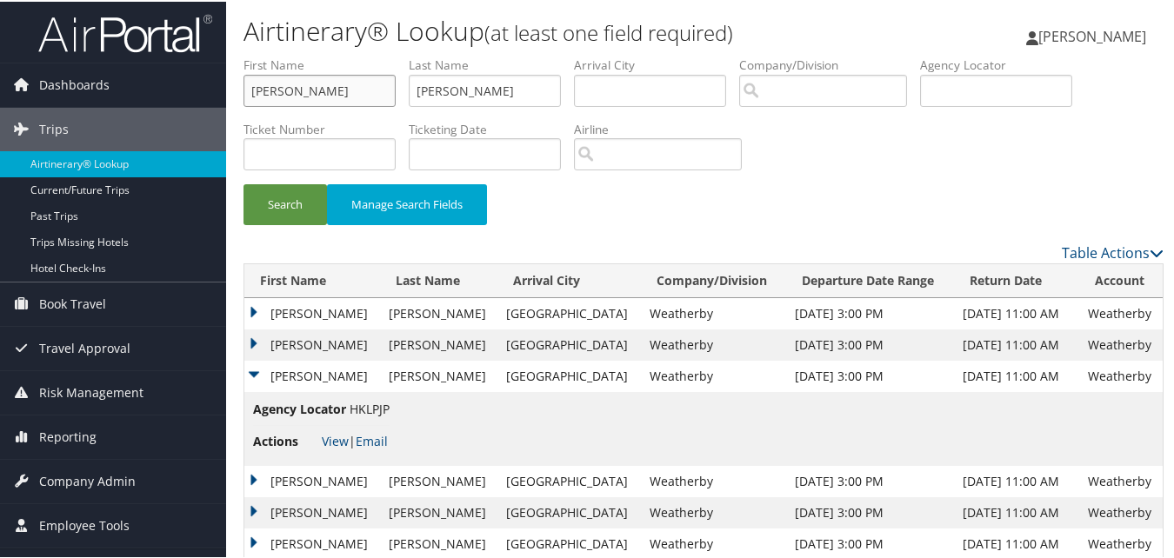
click at [341, 96] on input "Stephen" at bounding box center [319, 89] width 152 height 32
paste input "Carl"
type input "Carl"
click at [478, 77] on input "Bader" at bounding box center [485, 89] width 152 height 32
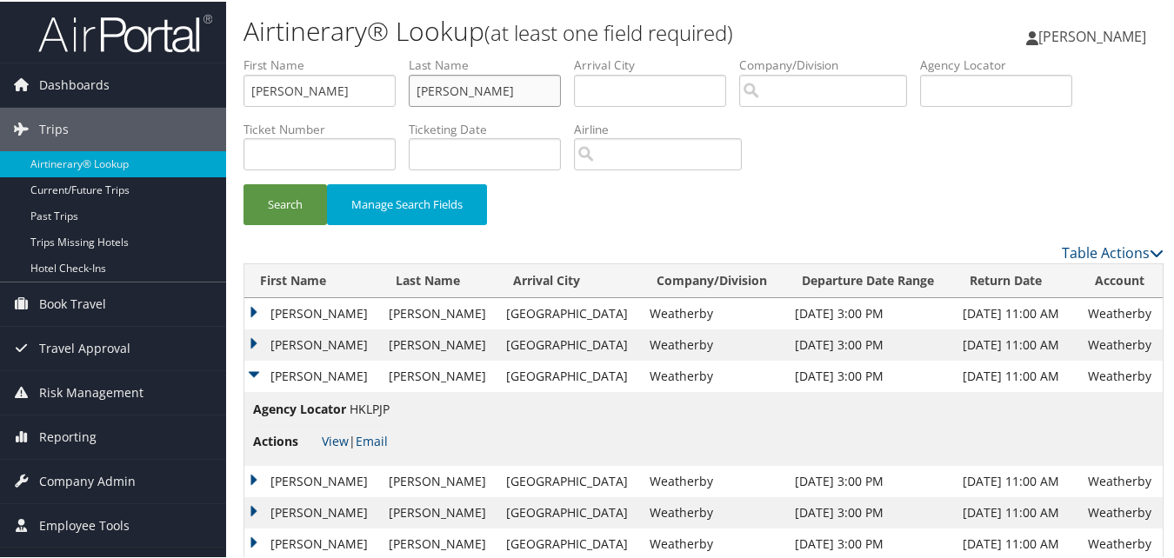
paste input "Juneau"
type input "Juneau"
click at [279, 210] on button "Search" at bounding box center [284, 203] width 83 height 41
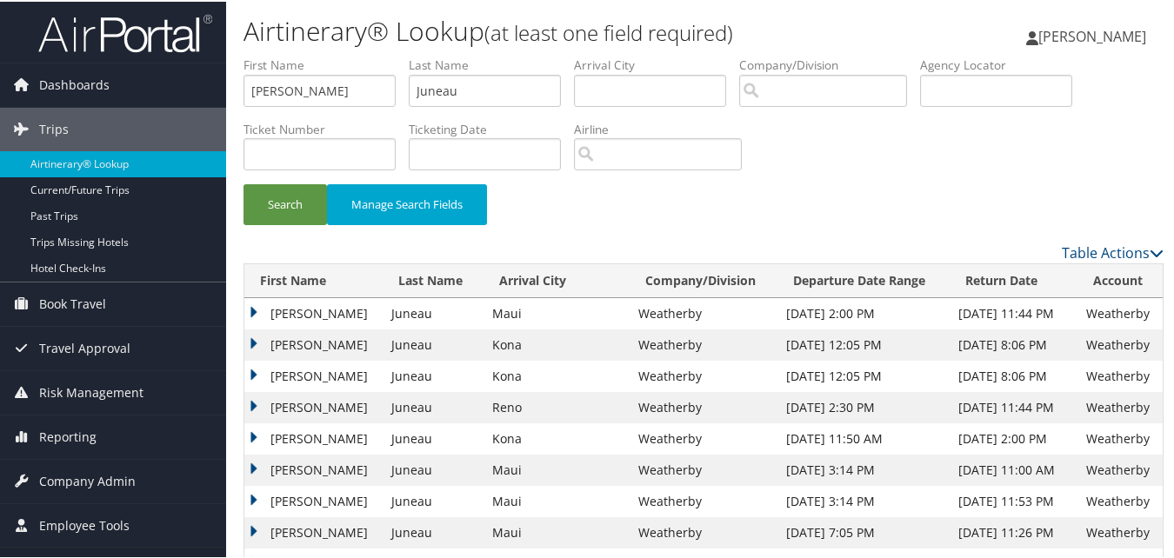
click at [251, 339] on td "Carl" at bounding box center [313, 343] width 138 height 31
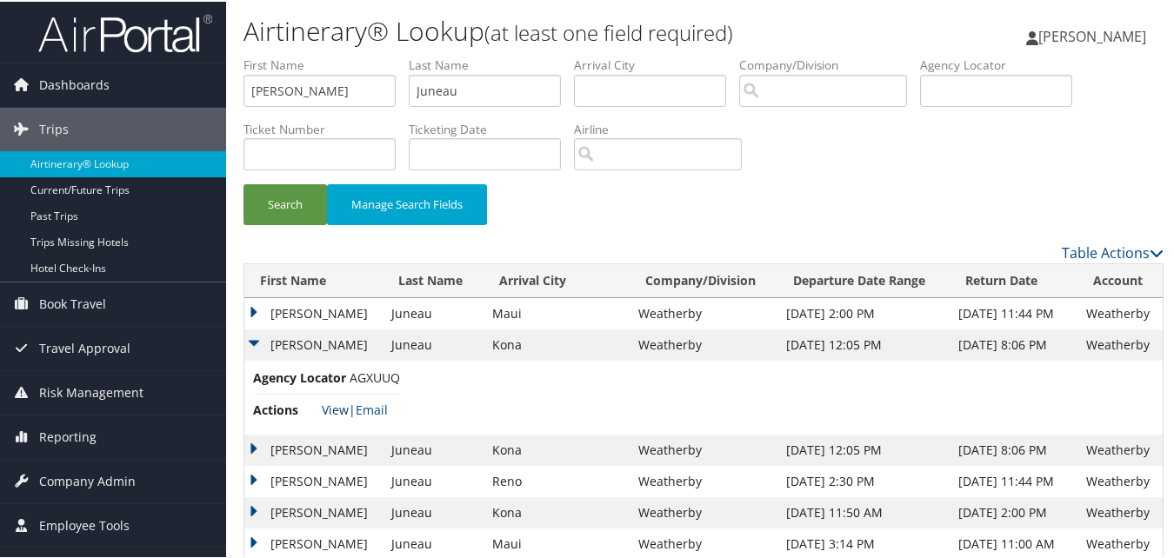
click at [336, 410] on link "View" at bounding box center [335, 408] width 27 height 17
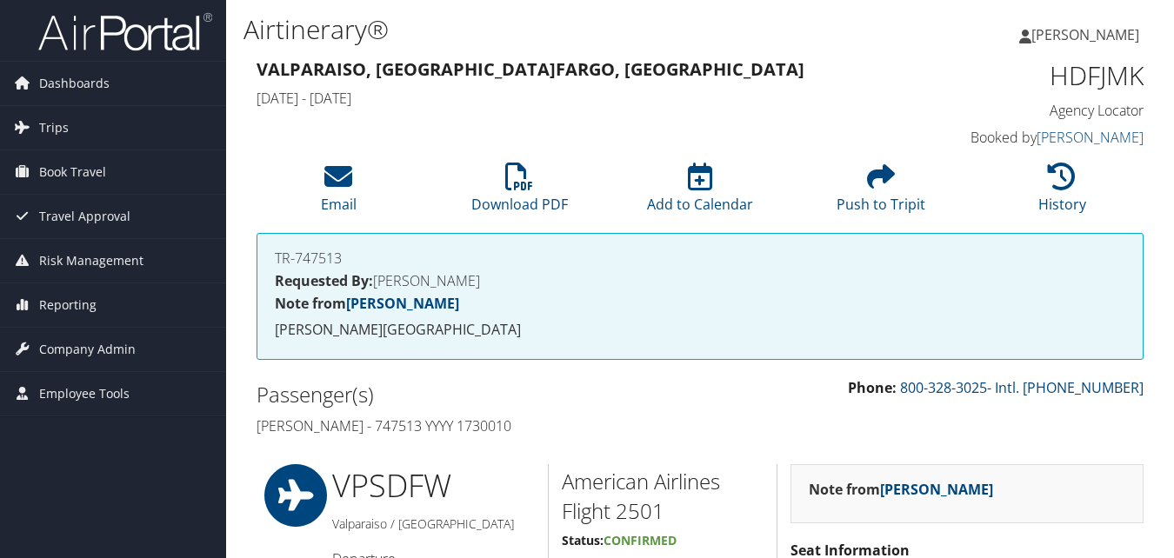
scroll to position [1304, 0]
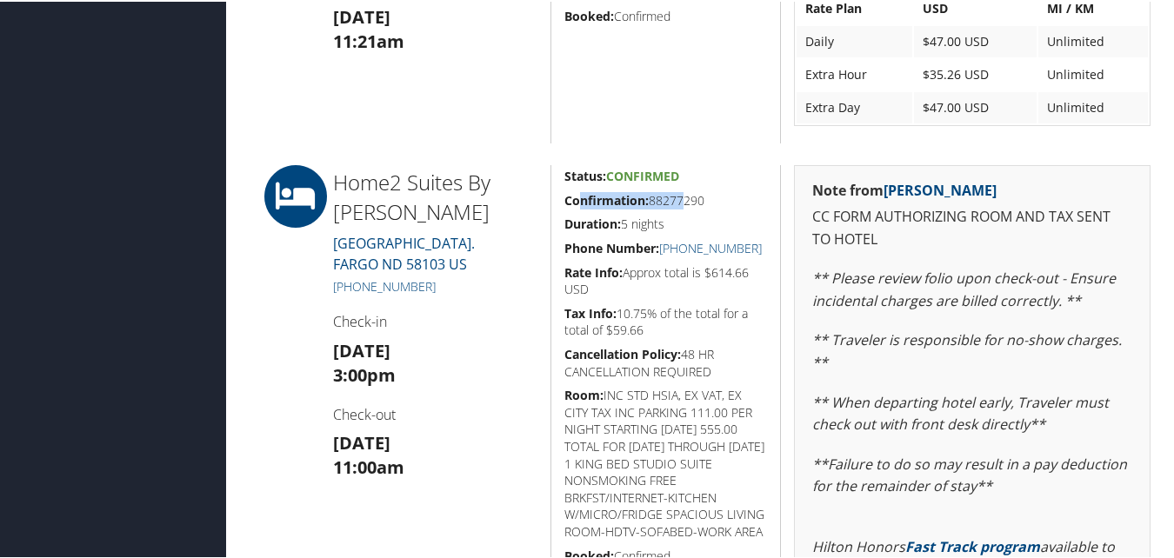
drag, startPoint x: 635, startPoint y: 202, endPoint x: 675, endPoint y: 201, distance: 40.0
click at [675, 201] on h5 "Confirmation: 88277290" at bounding box center [665, 198] width 203 height 17
drag, startPoint x: 564, startPoint y: 203, endPoint x: 712, endPoint y: 198, distance: 147.9
click at [712, 198] on h5 "Confirmation: 88277290" at bounding box center [665, 198] width 203 height 17
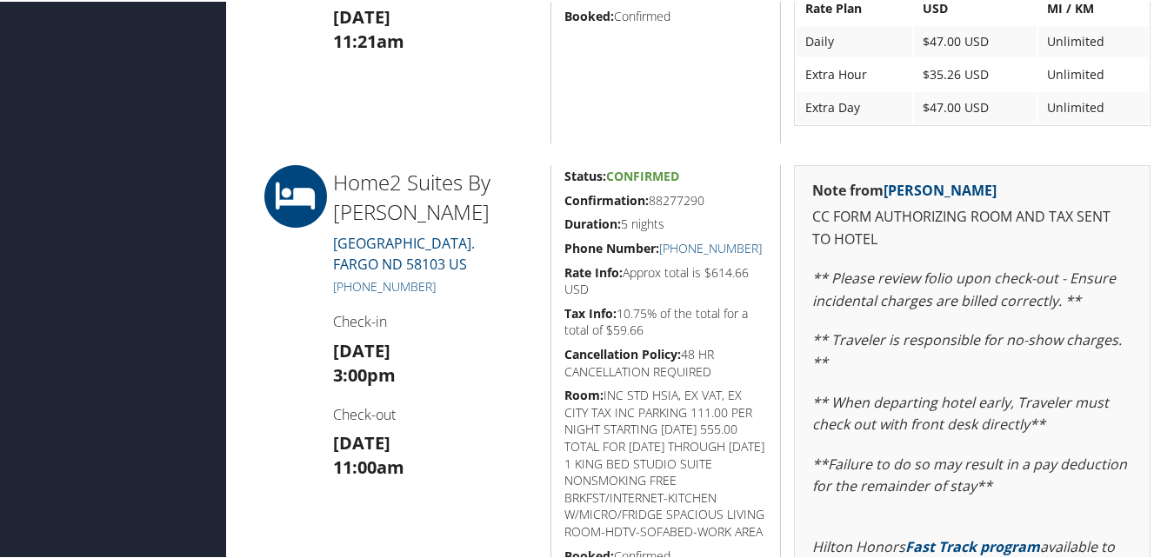
copy h5 "Confirmation: 88277290"
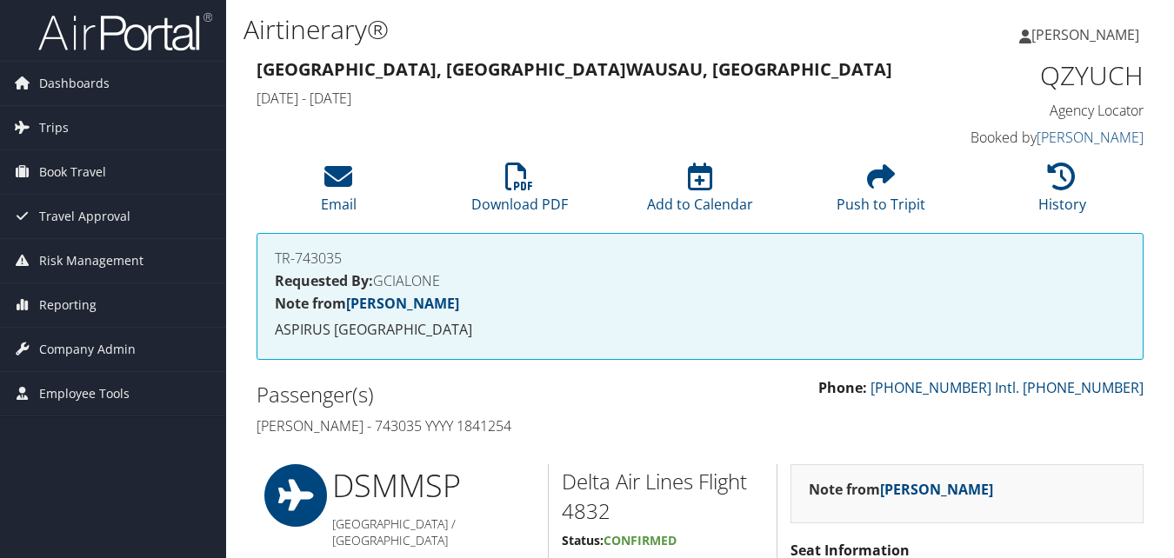
scroll to position [1170, 0]
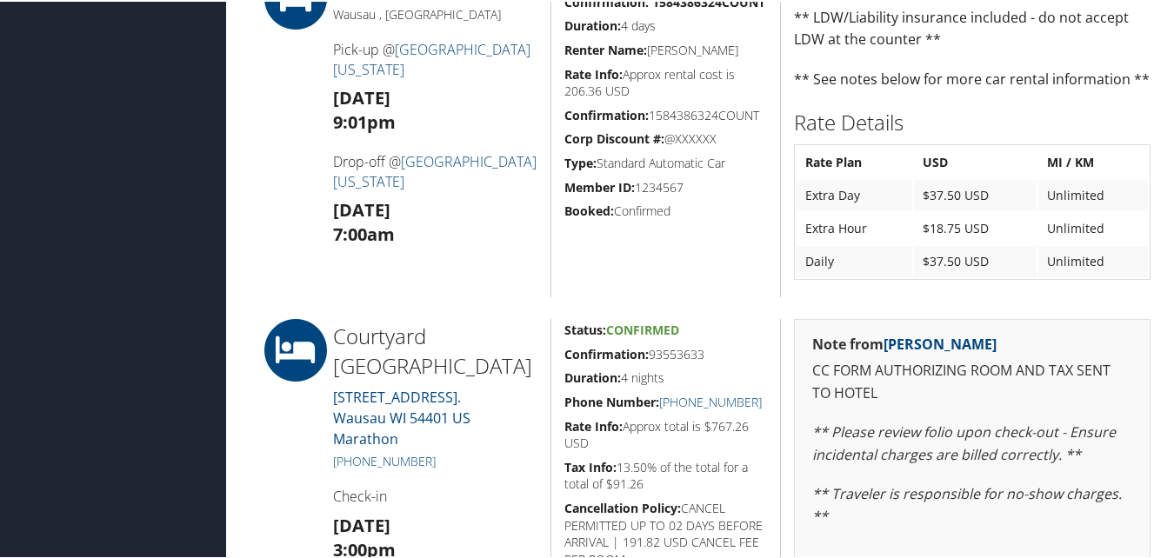
drag, startPoint x: 558, startPoint y: 356, endPoint x: 705, endPoint y: 354, distance: 146.9
click at [705, 354] on div "Status: Confirmed Confirmation: 93553633 Duration: 4 nights Phone Number: +1 (7…" at bounding box center [665, 537] width 230 height 440
copy h5 "Confirmation: 93553633"
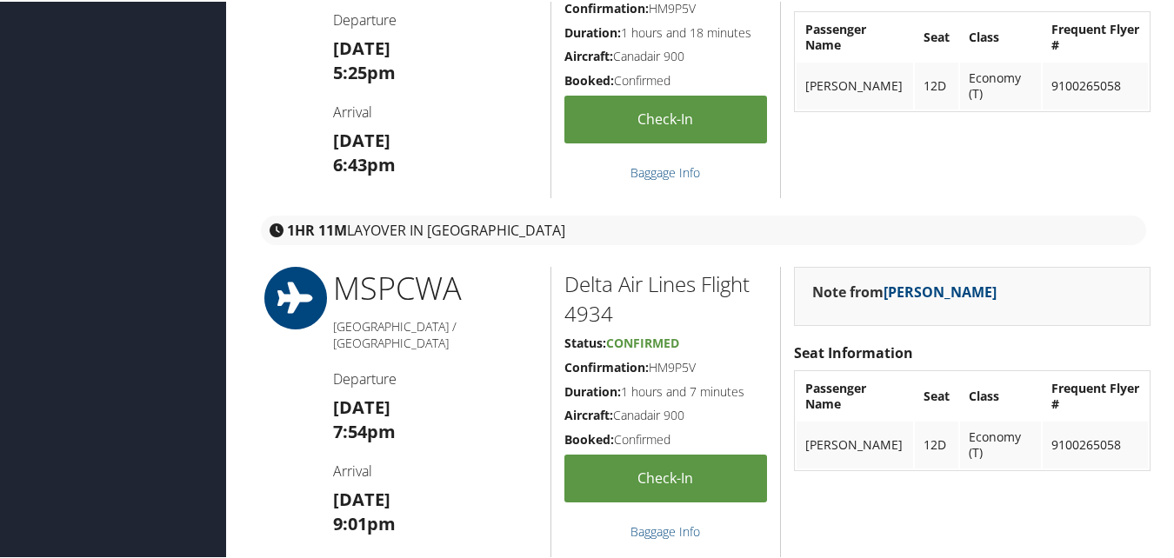
scroll to position [388, 0]
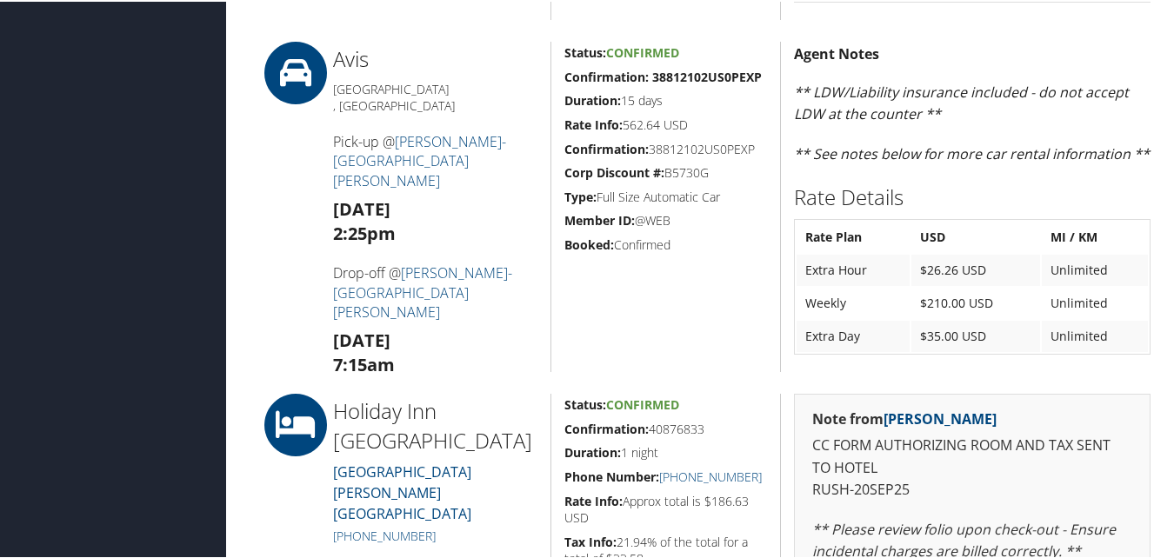
scroll to position [1652, 0]
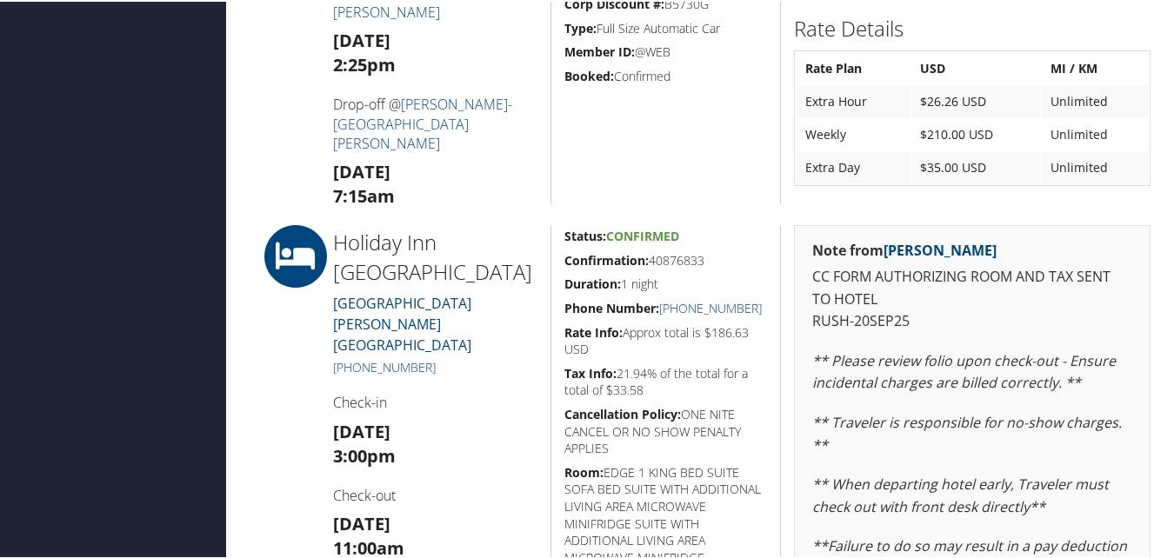
drag, startPoint x: 563, startPoint y: 257, endPoint x: 704, endPoint y: 253, distance: 140.9
click at [704, 253] on h5 "Confirmation: 40876833" at bounding box center [665, 258] width 203 height 17
copy h5 "Confirmation: 40876833"
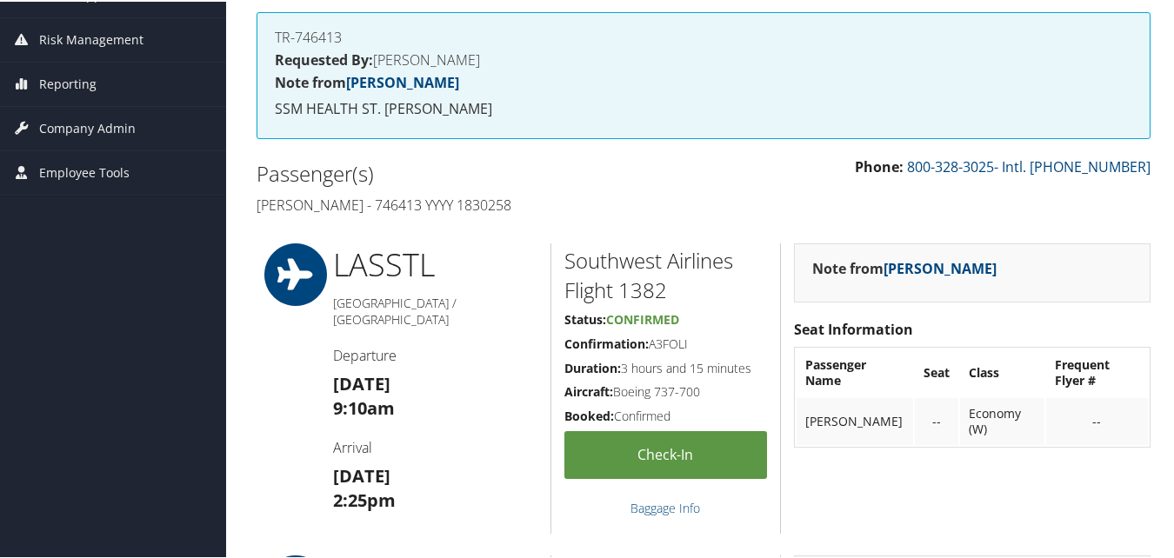
scroll to position [0, 0]
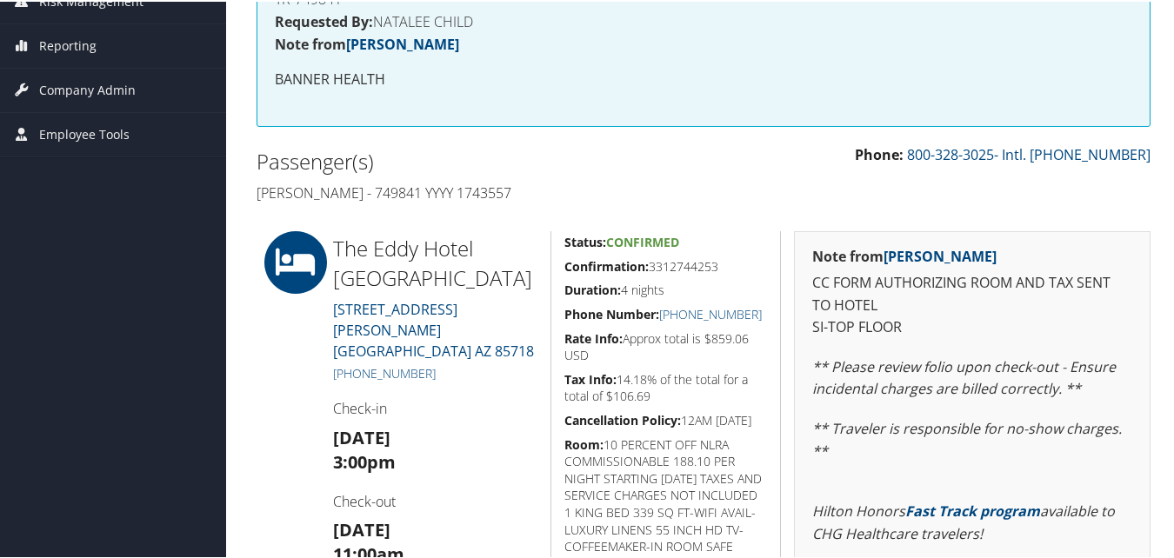
scroll to position [348, 0]
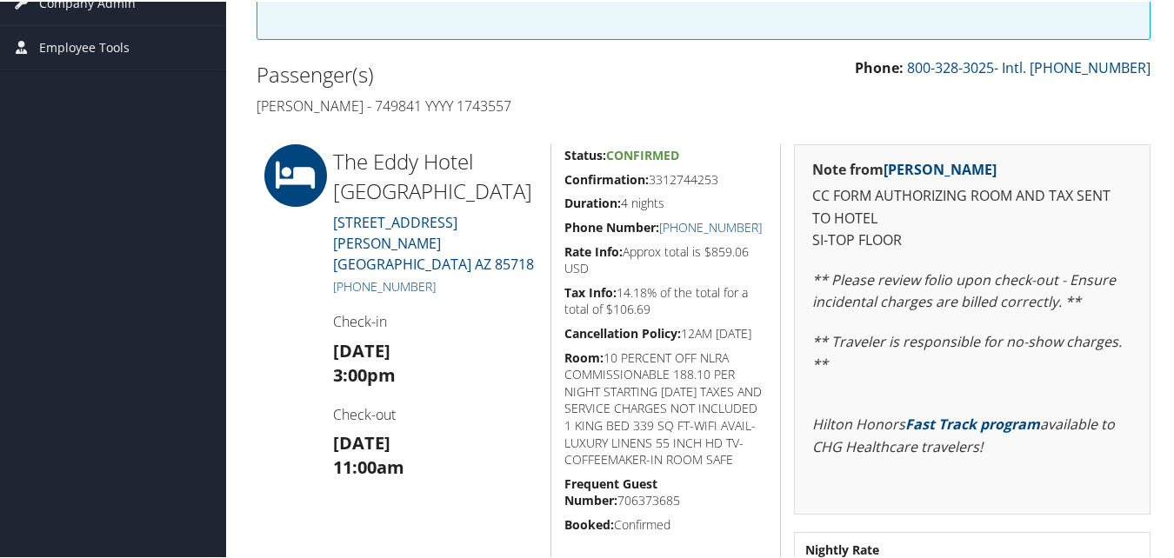
drag, startPoint x: 557, startPoint y: 185, endPoint x: 718, endPoint y: 195, distance: 161.1
click at [721, 188] on div "Status: Confirmed Confirmation: 3312744253 Duration: 4 nights Phone Number: [PH…" at bounding box center [665, 380] width 230 height 475
copy div "Confirmation: 3312744253 Duration: 4 nights"
click at [634, 249] on h5 "Rate Info: Approx total is $859.06 USD" at bounding box center [665, 259] width 203 height 34
drag, startPoint x: 553, startPoint y: 182, endPoint x: 721, endPoint y: 172, distance: 168.1
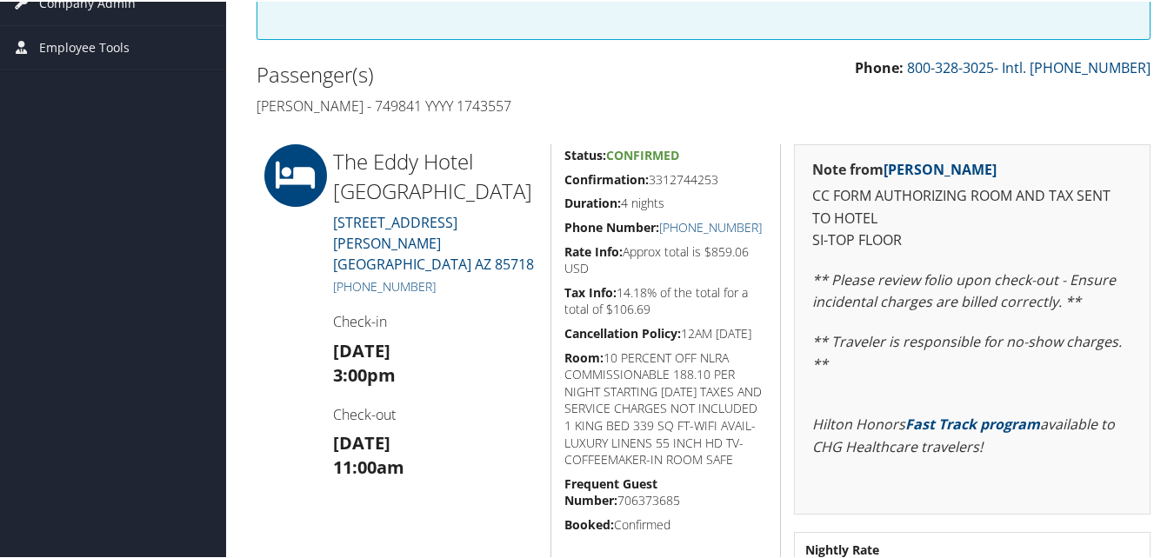
click at [721, 172] on div "Status: Confirmed Confirmation: 3312744253 Duration: 4 nights Phone Number: +1 …" at bounding box center [665, 380] width 230 height 475
copy h5 "Confirmation: 3312744253"
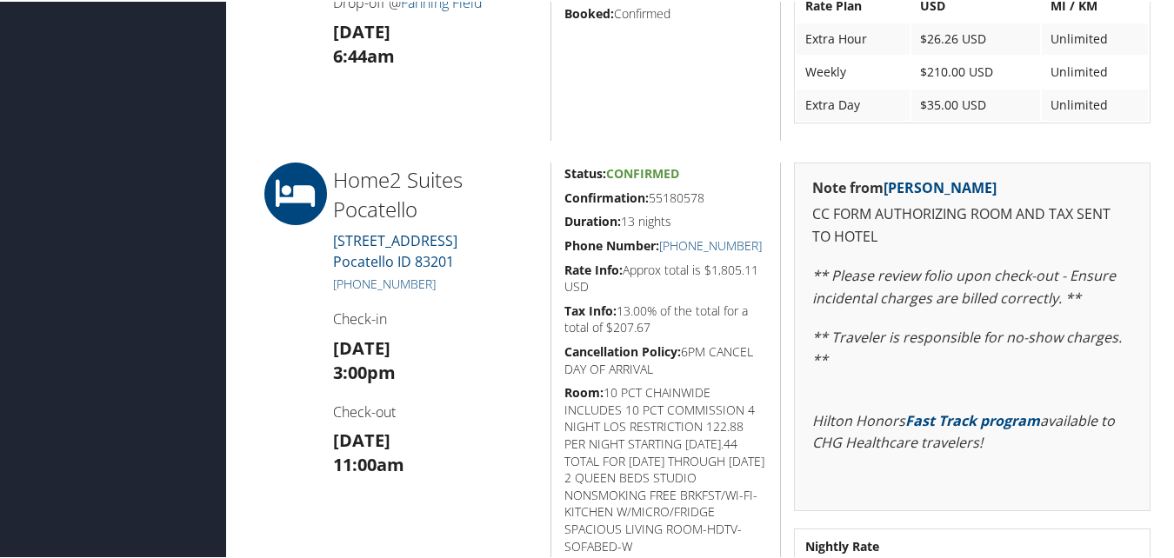
scroll to position [1304, 0]
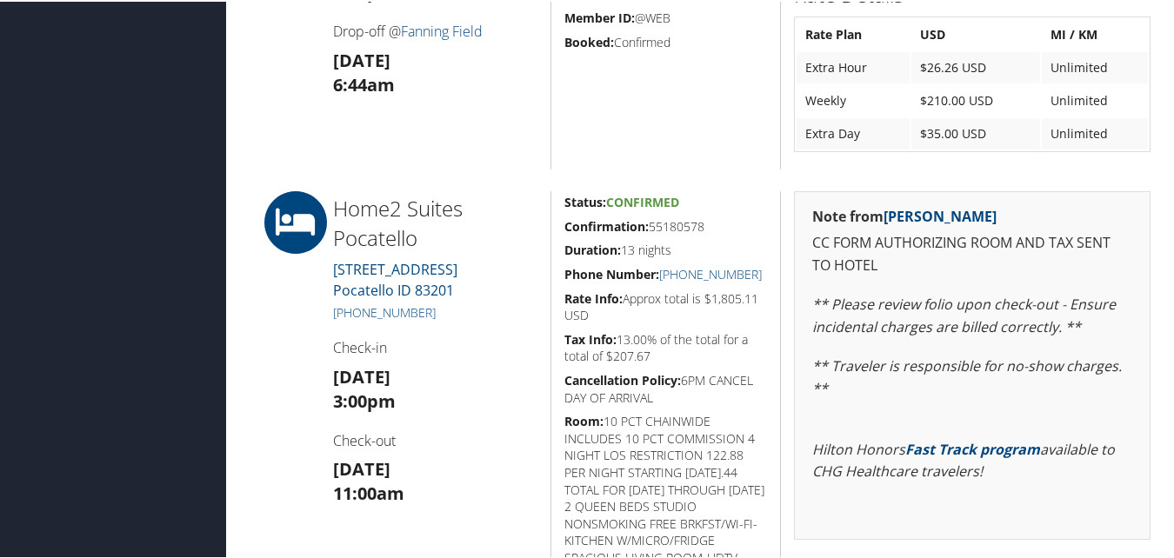
drag, startPoint x: 562, startPoint y: 222, endPoint x: 711, endPoint y: 222, distance: 148.7
click at [711, 222] on h5 "Confirmation: 55180578" at bounding box center [665, 224] width 203 height 17
copy h5 "Confirmation: 55180578"
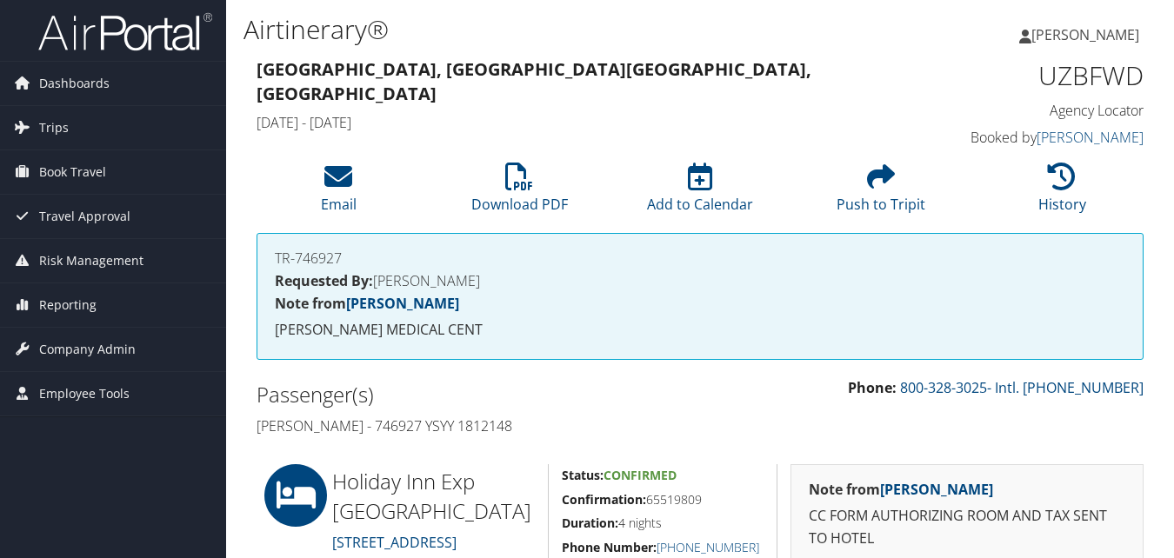
scroll to position [348, 0]
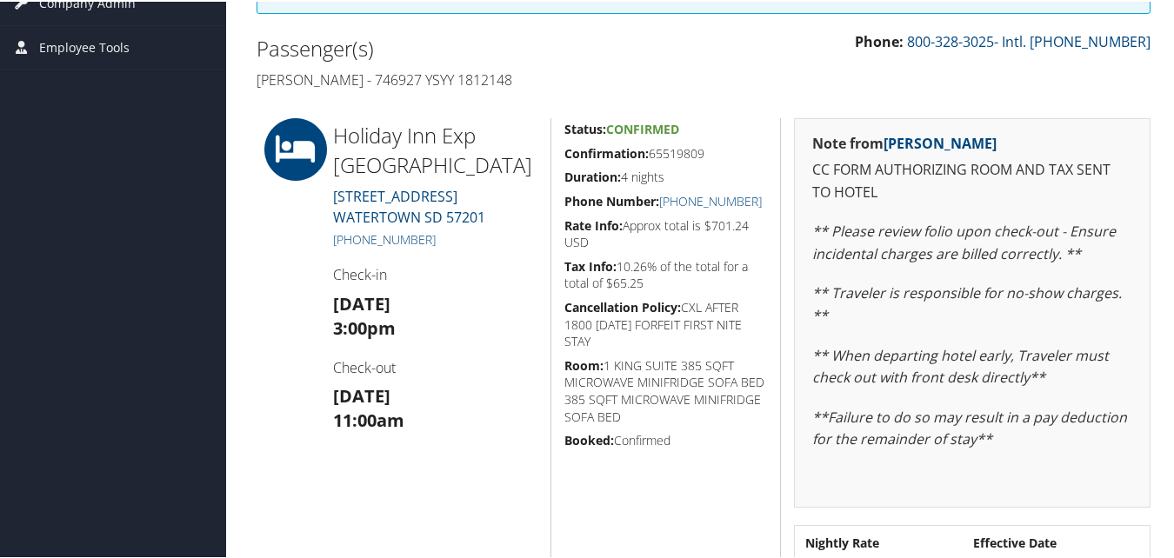
drag, startPoint x: 568, startPoint y: 154, endPoint x: 707, endPoint y: 163, distance: 139.4
click at [707, 163] on div "Status: Confirmed Confirmation: 65519809 Duration: 4 nights Phone Number: [PHON…" at bounding box center [665, 412] width 230 height 593
drag, startPoint x: 560, startPoint y: 150, endPoint x: 709, endPoint y: 148, distance: 149.6
click at [709, 148] on div "Status: Confirmed Confirmation: 65519809 Duration: 4 nights Phone Number: [PHON…" at bounding box center [665, 412] width 230 height 593
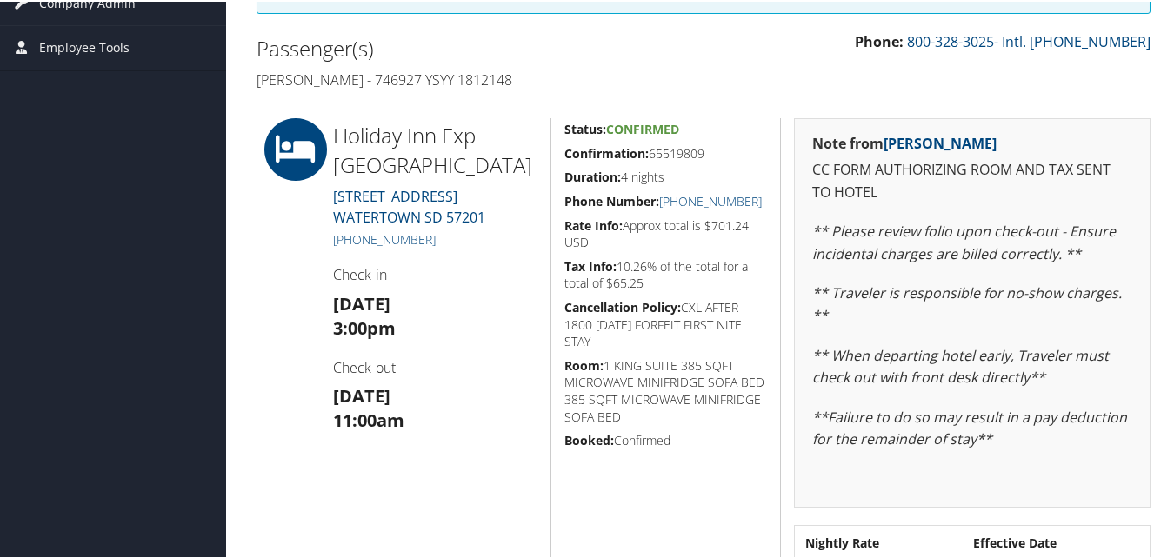
copy h5 "Confirmation: 65519809"
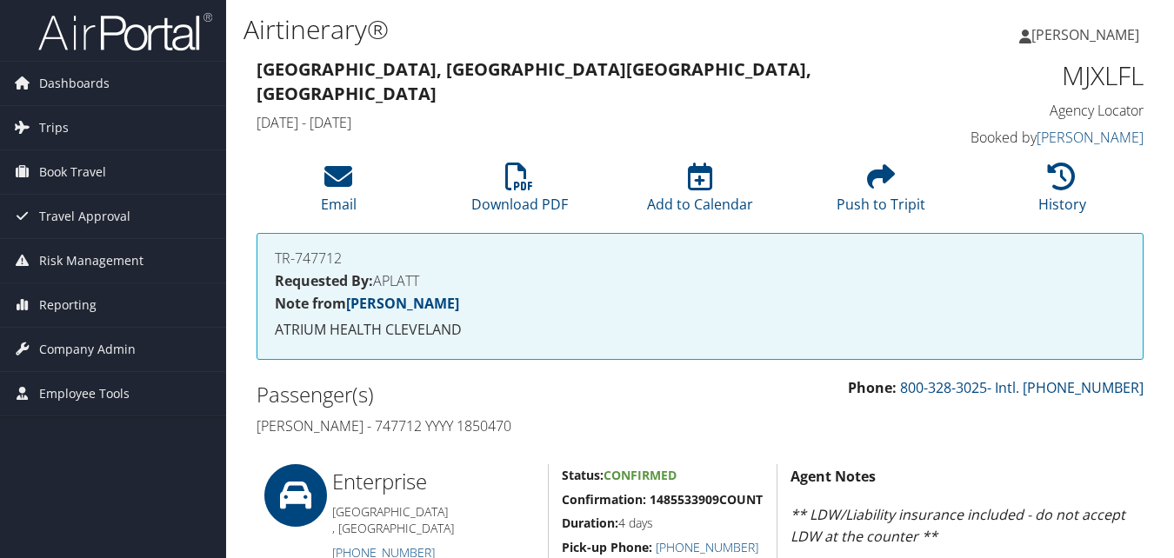
scroll to position [695, 0]
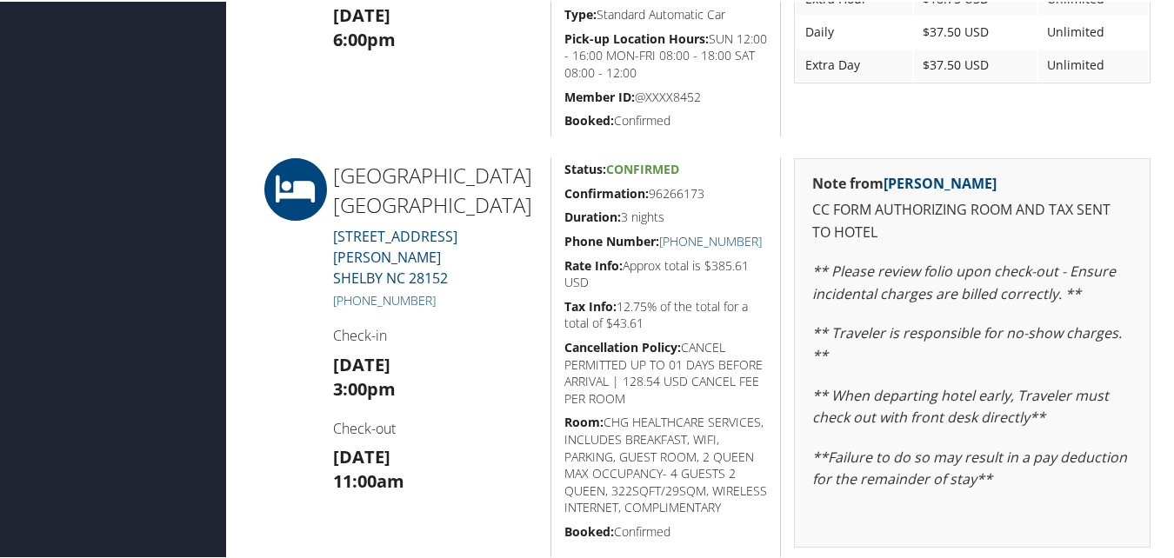
drag, startPoint x: 555, startPoint y: 199, endPoint x: 702, endPoint y: 190, distance: 147.2
click at [702, 190] on div "Status: Confirmed Confirmation: 96266173 Duration: 3 nights Phone Number: [PHON…" at bounding box center [665, 403] width 230 height 494
copy h5 "Confirmation: 96266173"
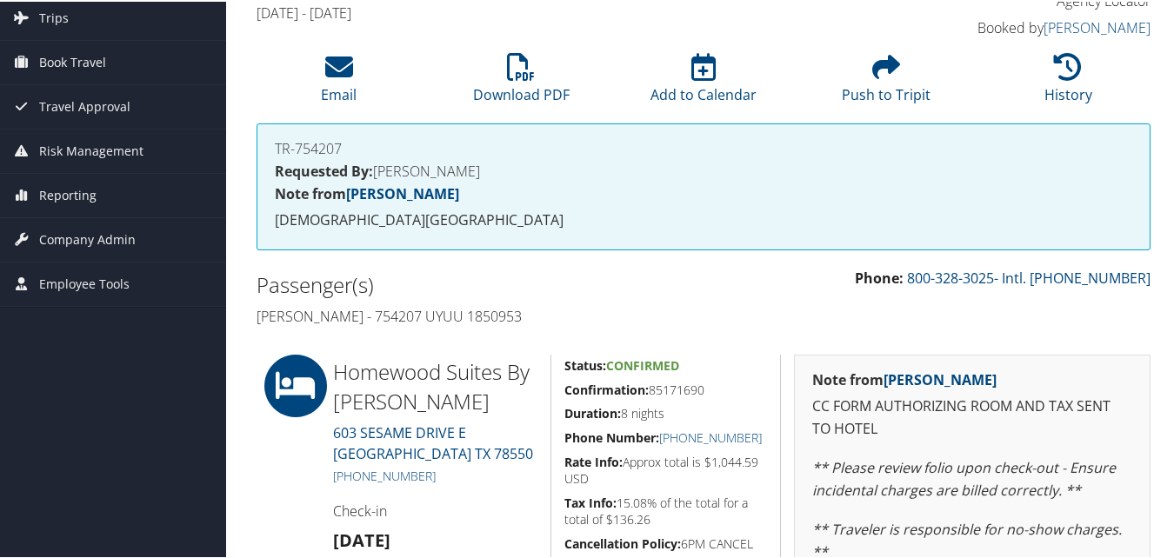
scroll to position [261, 0]
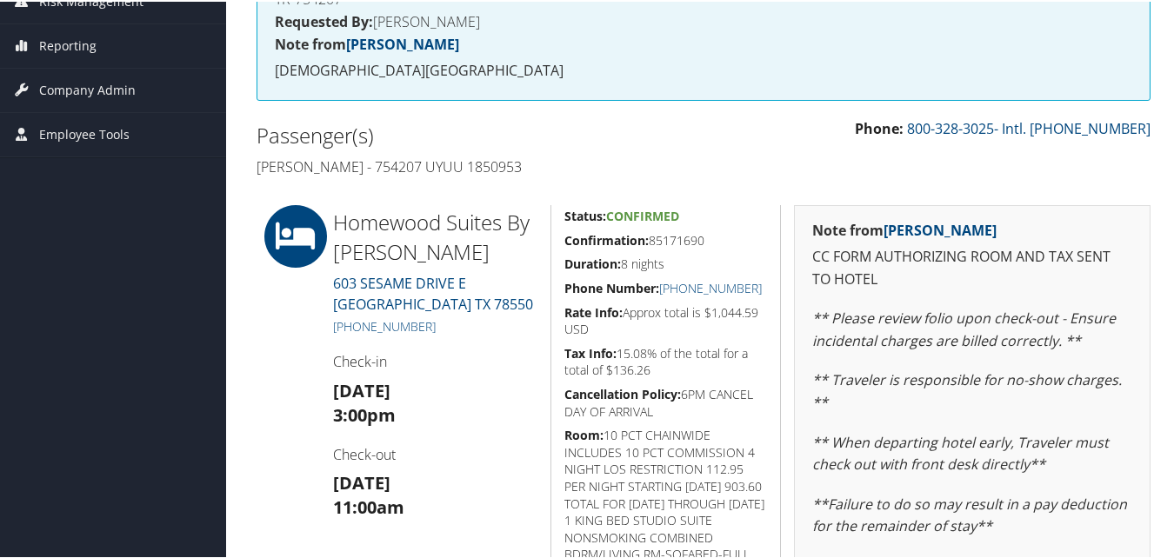
drag, startPoint x: 556, startPoint y: 239, endPoint x: 704, endPoint y: 238, distance: 148.7
click at [704, 238] on div "Status: Confirmed Confirmation: 85171690 Duration: 8 nights Phone Number: [PHON…" at bounding box center [665, 491] width 230 height 576
copy h5 "Confirmation: 85171690"
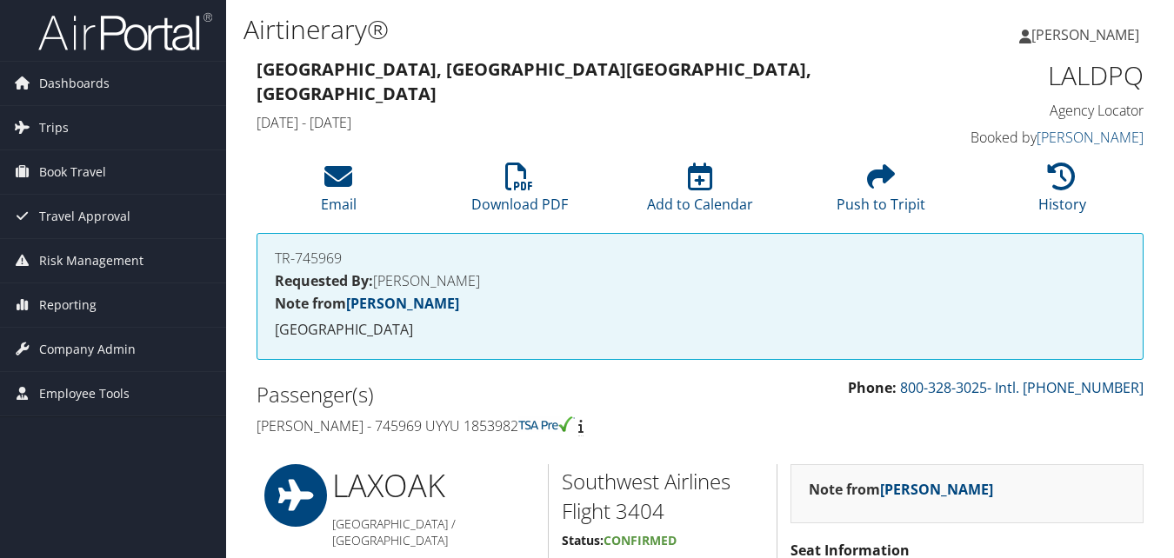
scroll to position [695, 0]
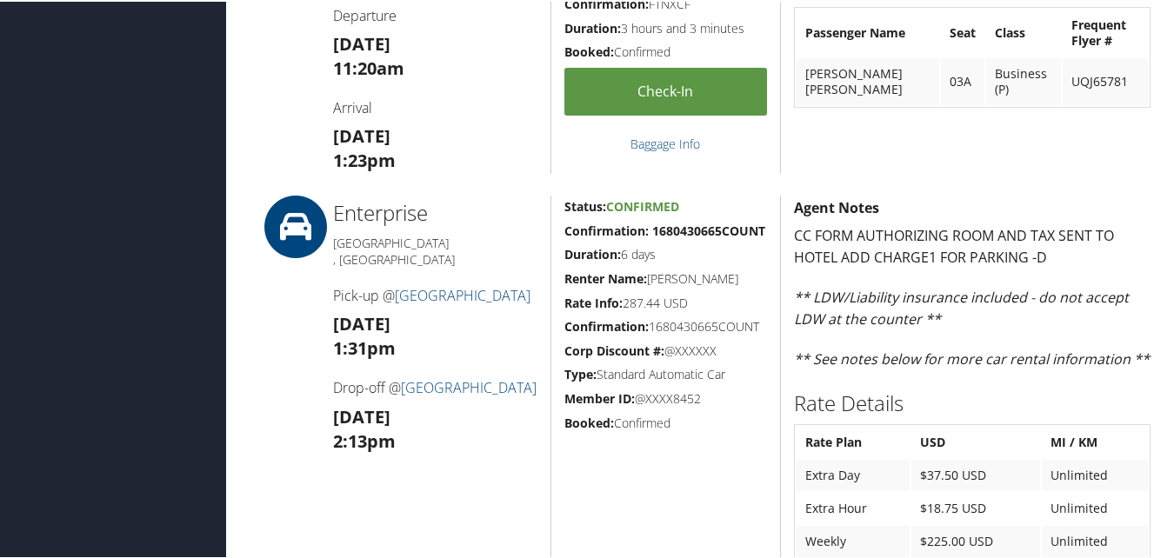
scroll to position [1672, 0]
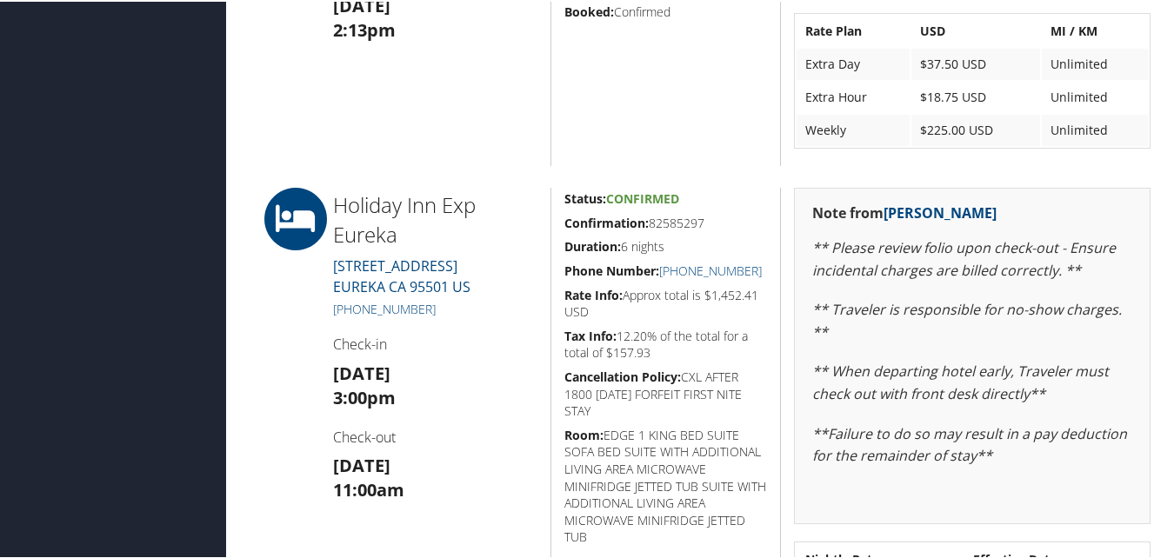
drag, startPoint x: 562, startPoint y: 239, endPoint x: 706, endPoint y: 243, distance: 144.4
click at [706, 230] on h5 "Confirmation: 82585297" at bounding box center [665, 221] width 203 height 17
copy h5 "Confirmation: 82585297"
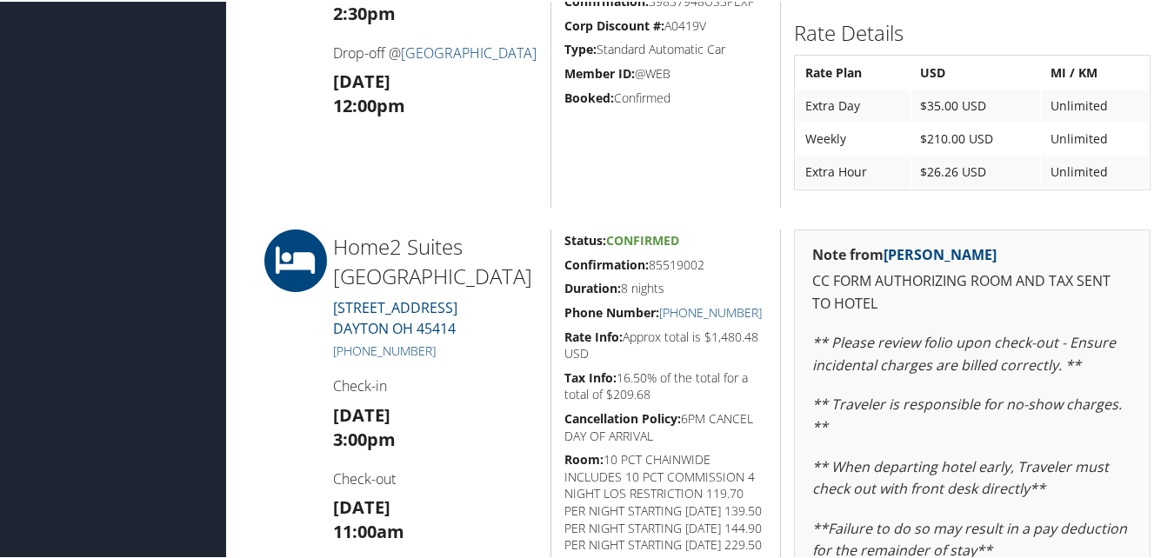
scroll to position [521, 0]
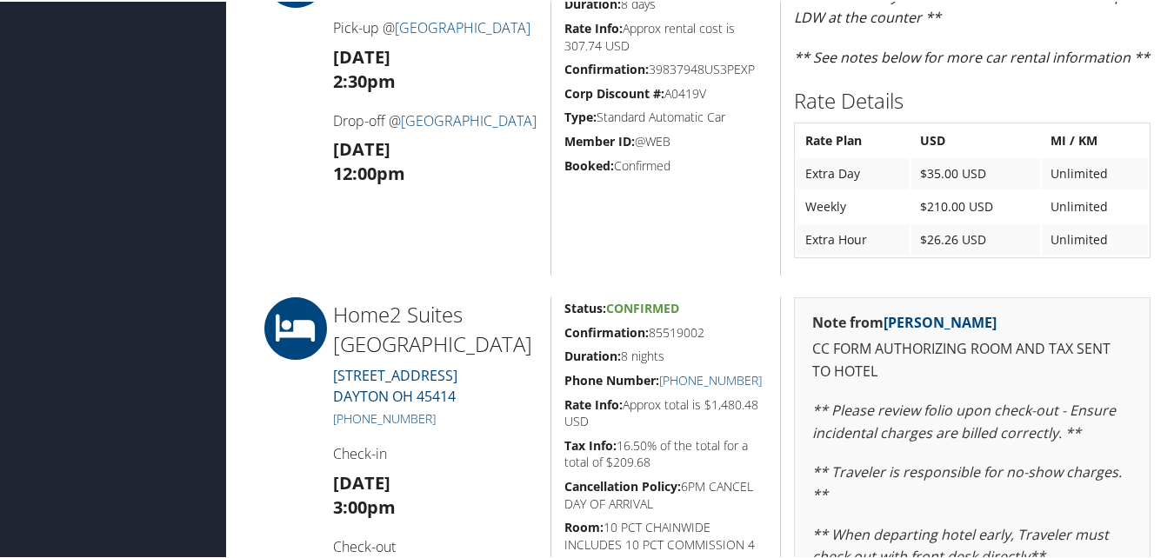
drag, startPoint x: 562, startPoint y: 329, endPoint x: 710, endPoint y: 329, distance: 148.7
click at [710, 329] on h5 "Confirmation: 85519002" at bounding box center [665, 331] width 203 height 17
copy h5 "Confirmation: 85519002"
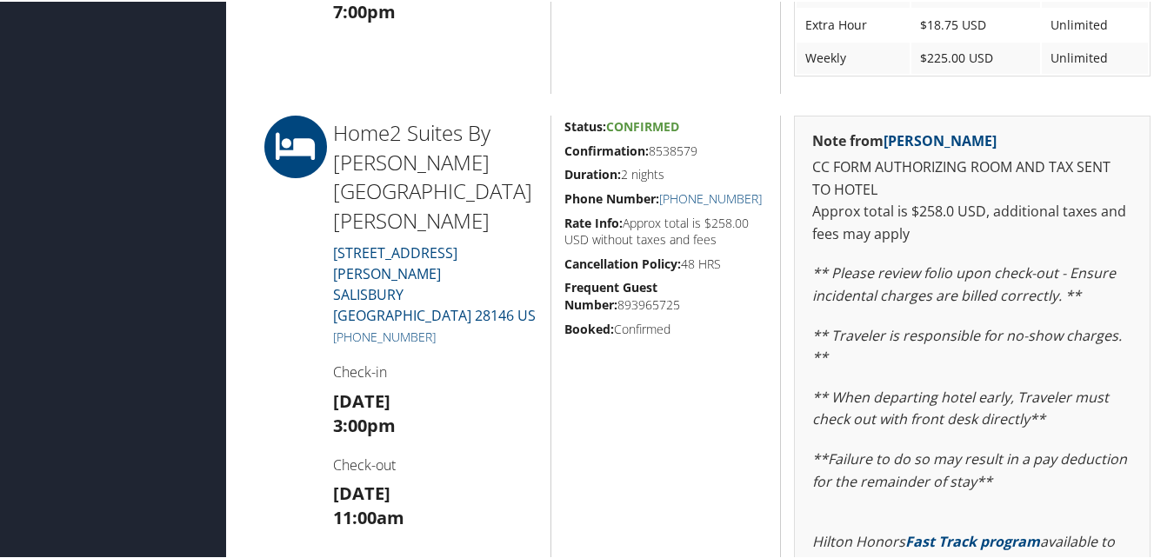
scroll to position [703, 0]
drag, startPoint x: 571, startPoint y: 150, endPoint x: 677, endPoint y: 145, distance: 106.2
click at [677, 145] on h5 "Confirmation: 8538579" at bounding box center [665, 148] width 203 height 17
drag, startPoint x: 677, startPoint y: 145, endPoint x: 619, endPoint y: 151, distance: 58.6
click at [636, 151] on strong "Confirmation:" at bounding box center [606, 148] width 84 height 17
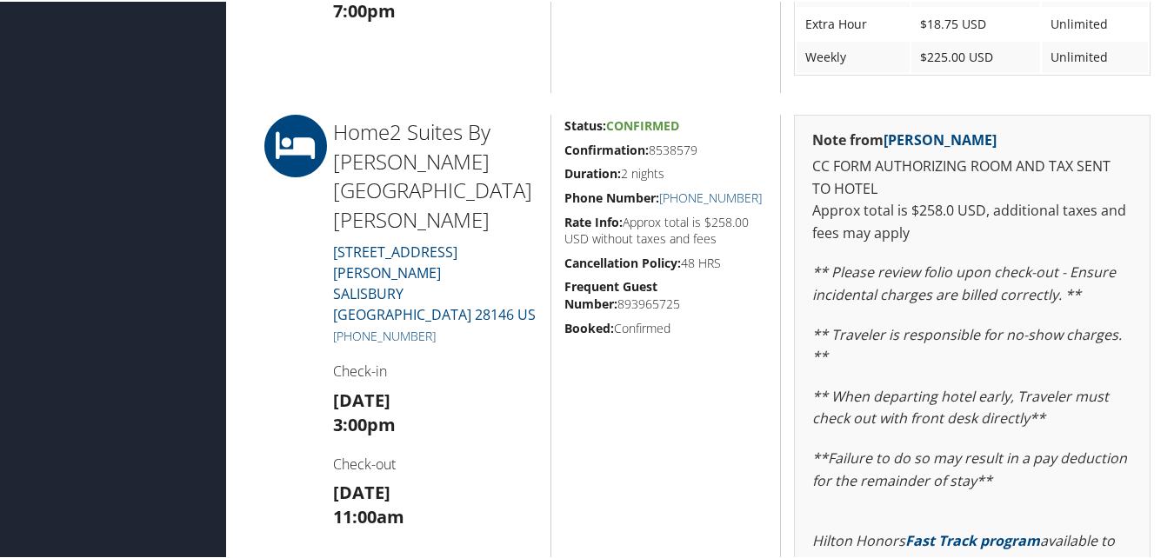
drag, startPoint x: 556, startPoint y: 150, endPoint x: 697, endPoint y: 150, distance: 140.8
click at [697, 150] on div "Status: Confirmed Confirmation: 8538579 Duration: 2 nights Phone Number: +1 (98…" at bounding box center [665, 423] width 230 height 621
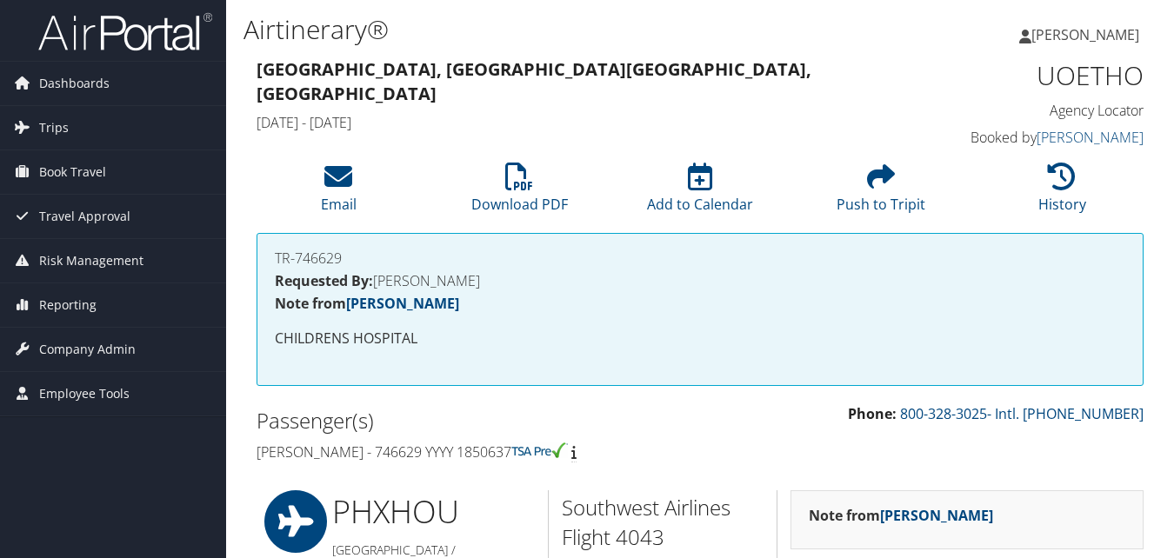
scroll to position [1391, 0]
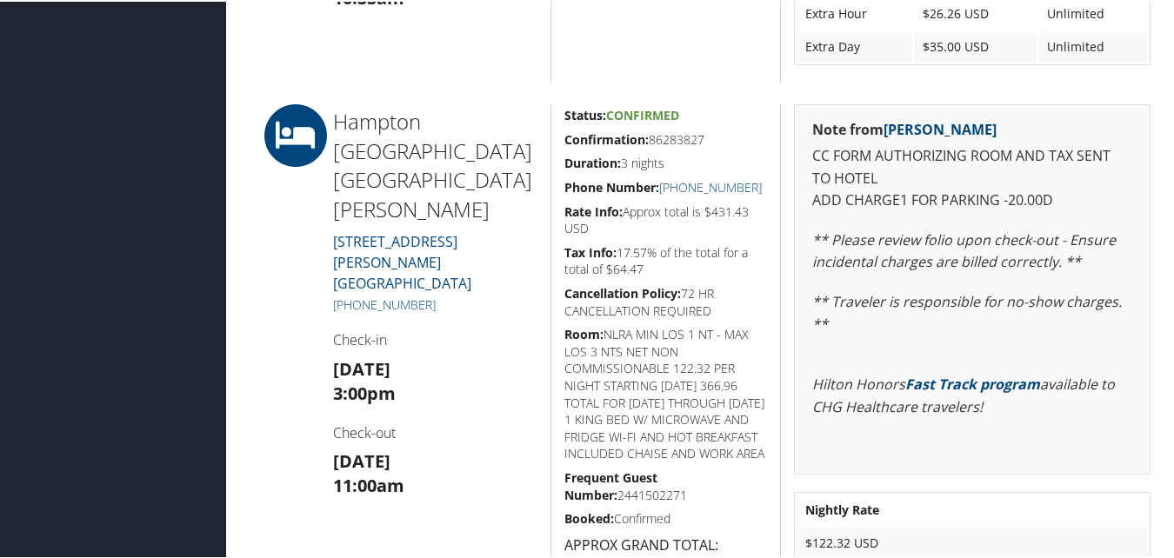
drag, startPoint x: 651, startPoint y: 137, endPoint x: 724, endPoint y: 136, distance: 73.0
click at [724, 136] on div "Status: Confirmed Confirmation: 86283827 Duration: 3 nights Phone Number: +1 (5…" at bounding box center [665, 349] width 230 height 492
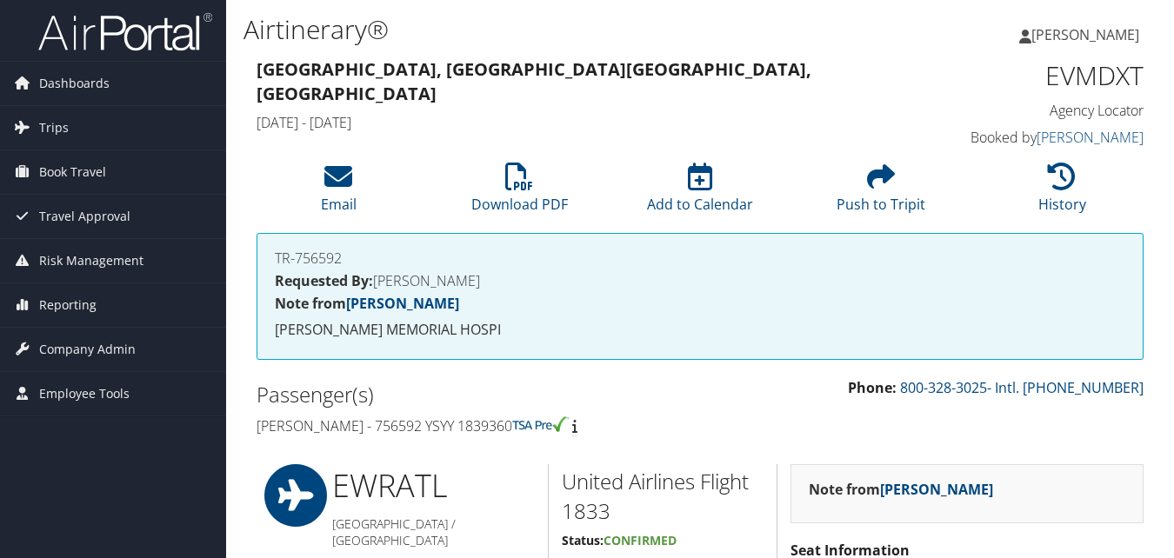
scroll to position [1063, 0]
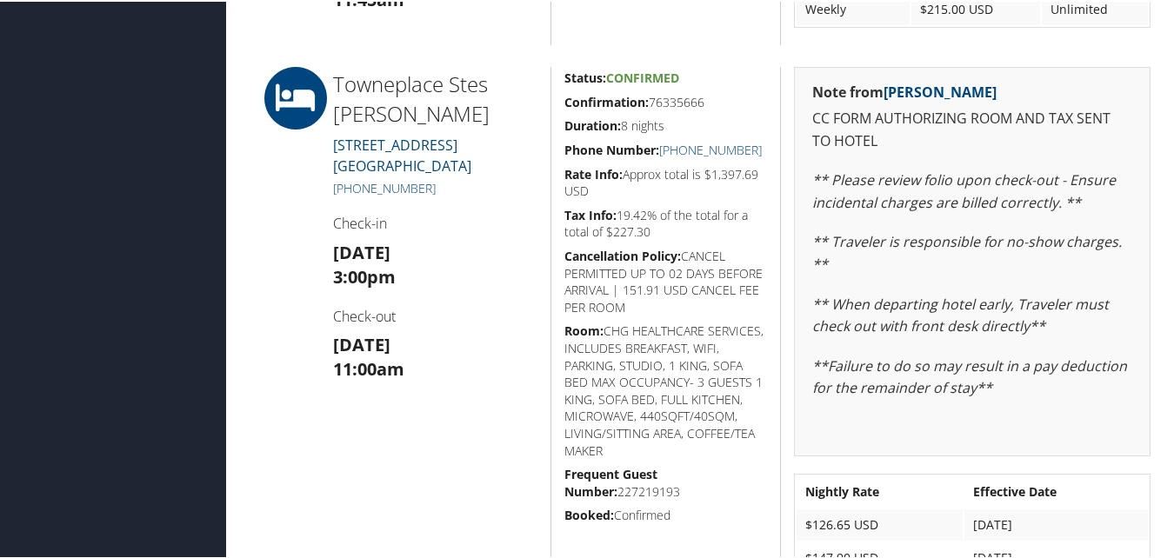
drag, startPoint x: 669, startPoint y: 119, endPoint x: 711, endPoint y: 124, distance: 42.1
click at [711, 124] on div "Status: Confirmed Confirmation: 76335666 Duration: 8 nights Phone Number: +1 (2…" at bounding box center [665, 411] width 230 height 692
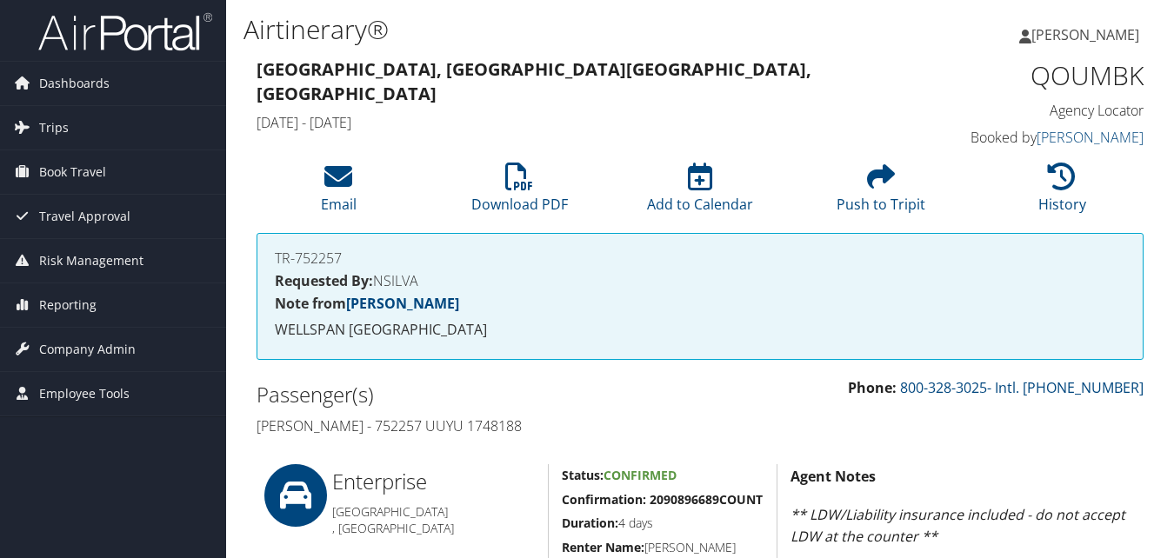
scroll to position [695, 0]
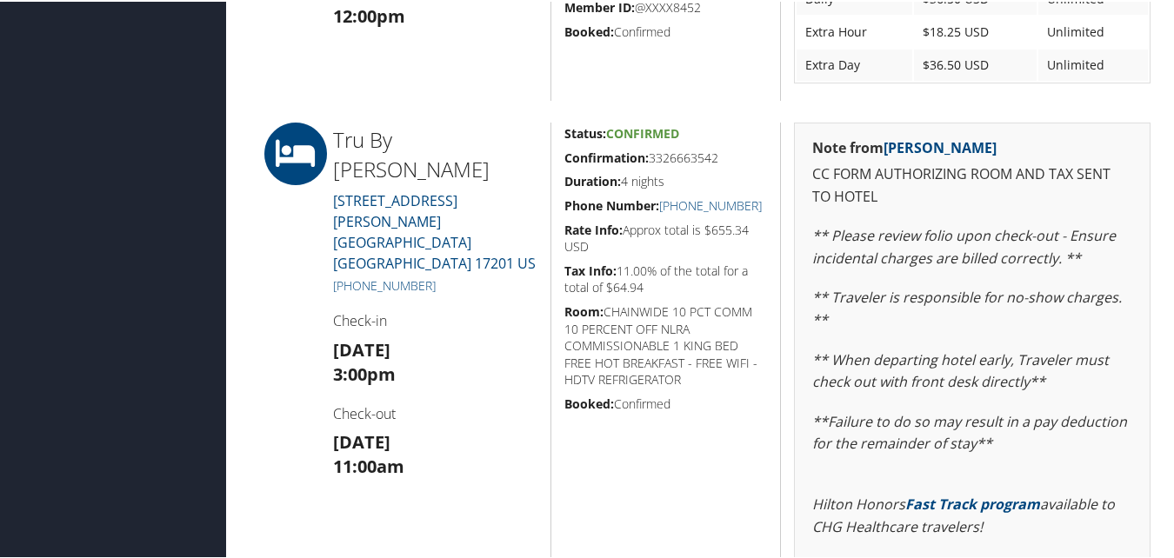
drag, startPoint x: 564, startPoint y: 162, endPoint x: 720, endPoint y: 163, distance: 155.6
click at [720, 163] on h5 "Confirmation: 3326663542" at bounding box center [665, 156] width 203 height 17
copy h5 "Confirmation: 3326663542"
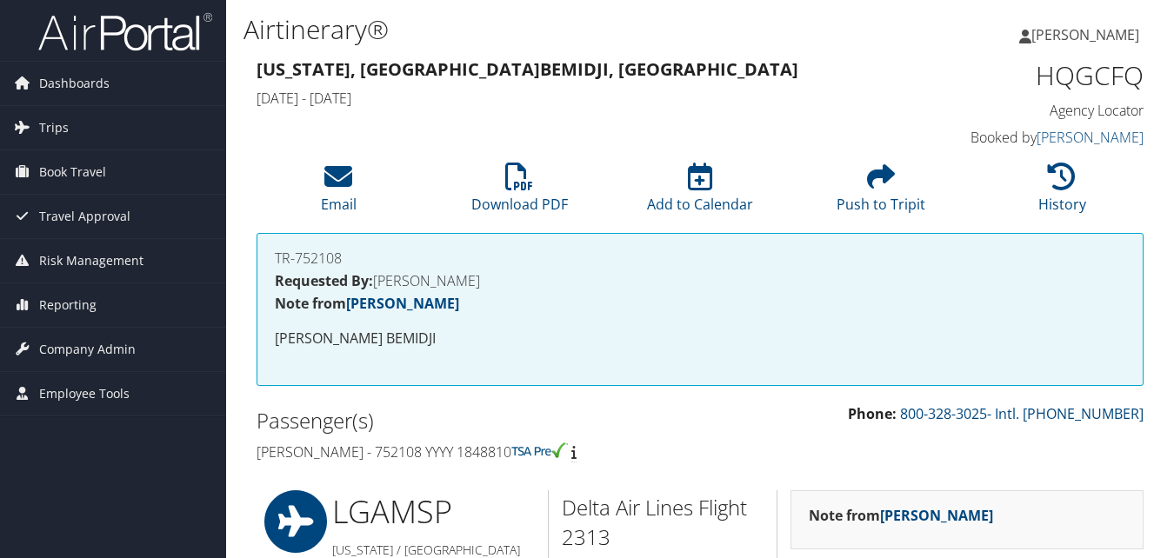
scroll to position [1324, 0]
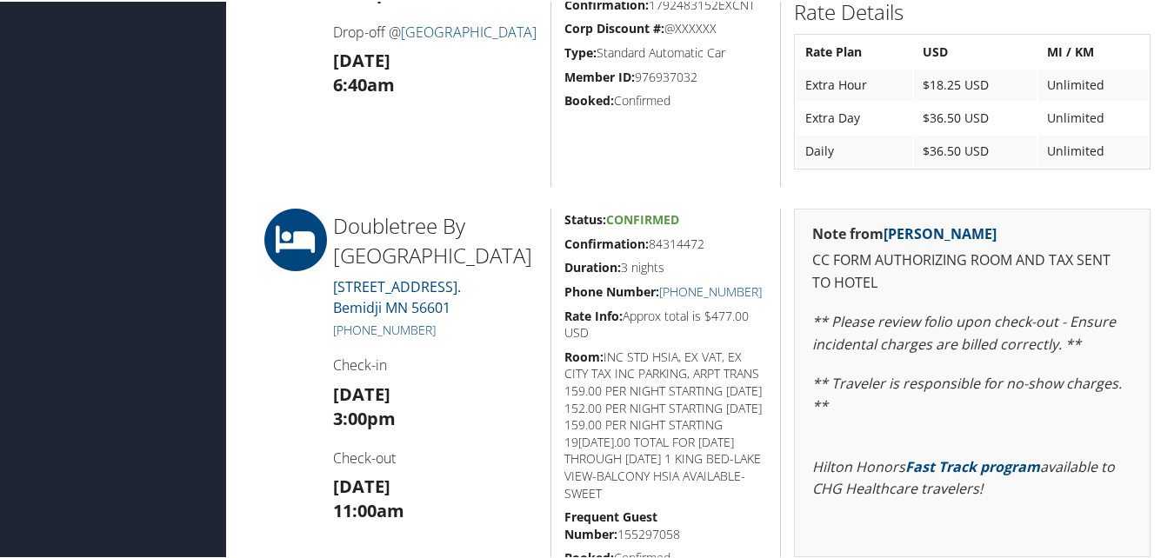
drag, startPoint x: 661, startPoint y: 244, endPoint x: 709, endPoint y: 244, distance: 47.8
click at [709, 244] on div "Status: Confirmed Confirmation: 84314472 Duration: 3 nights Phone Number: +1 (2…" at bounding box center [665, 433] width 230 height 453
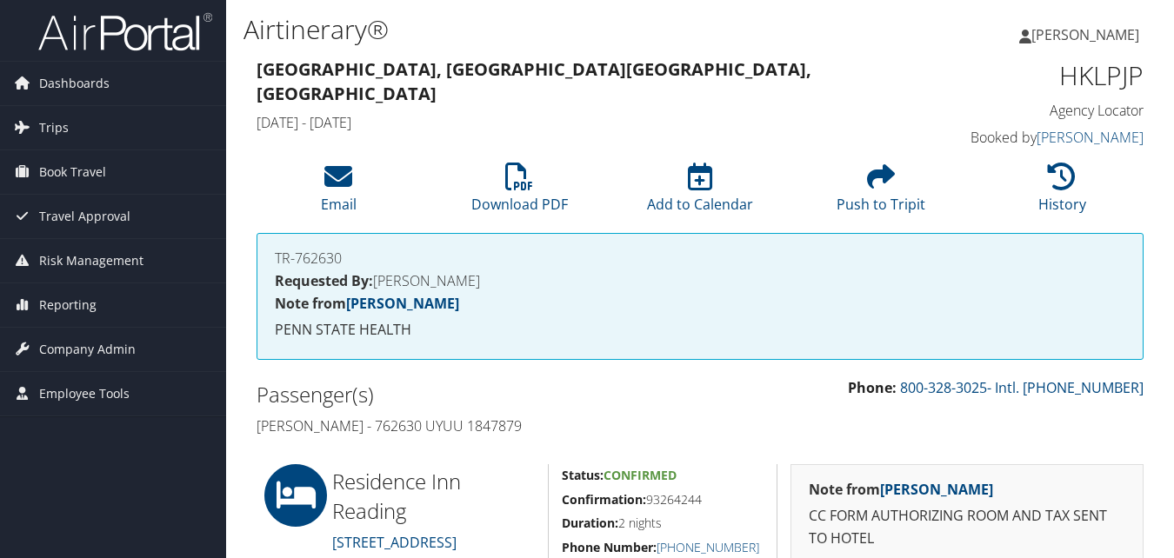
scroll to position [348, 0]
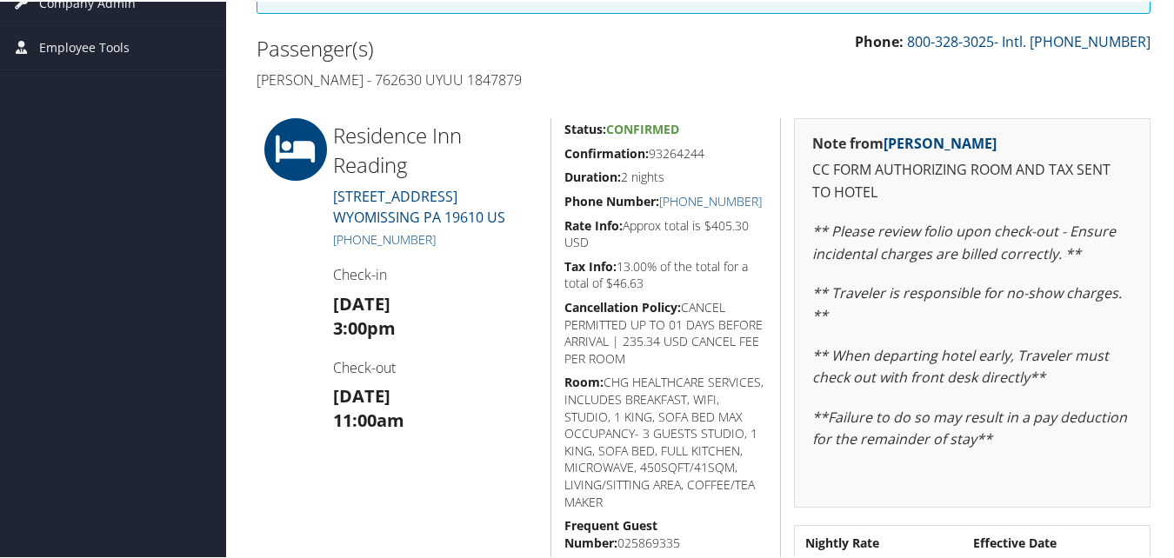
drag, startPoint x: 556, startPoint y: 153, endPoint x: 714, endPoint y: 154, distance: 158.2
click at [714, 154] on div "Status: Confirmed Confirmation: 93264244 Duration: 2 nights Phone Number: [PHON…" at bounding box center [665, 379] width 230 height 527
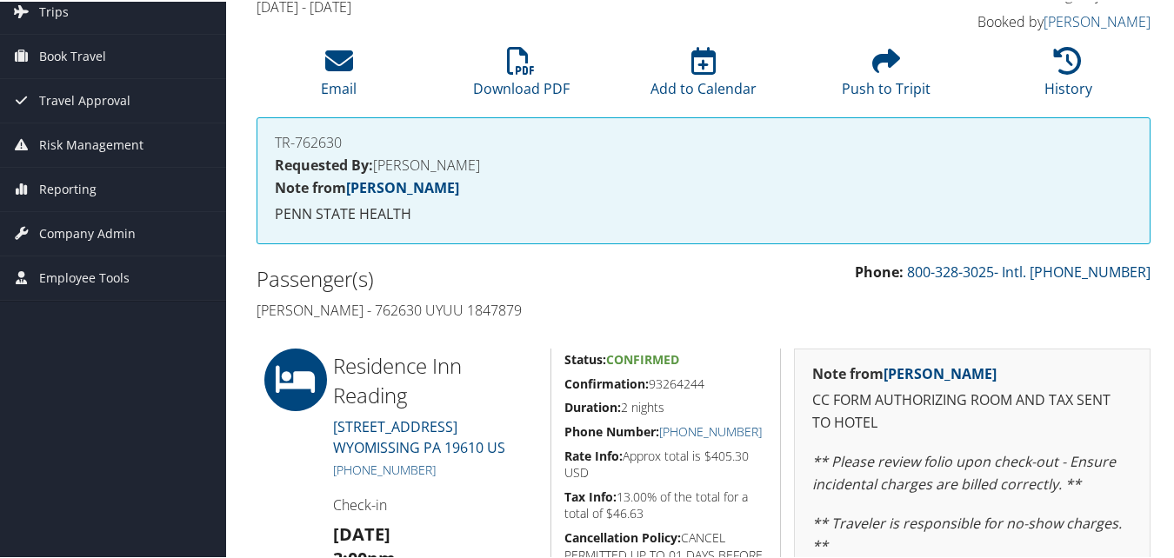
scroll to position [0, 0]
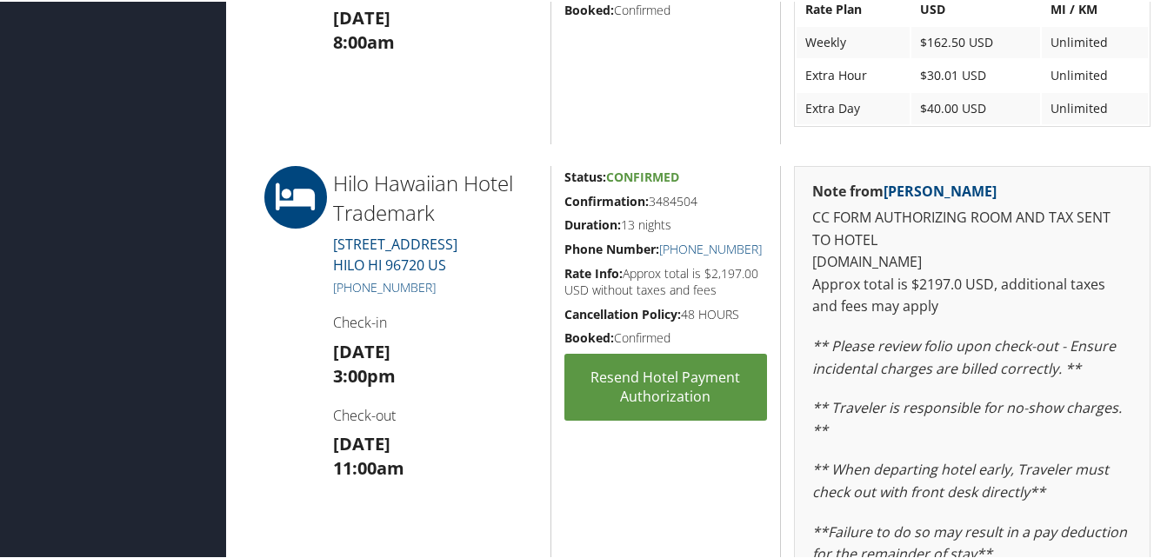
scroll to position [1303, 0]
drag, startPoint x: 563, startPoint y: 203, endPoint x: 699, endPoint y: 207, distance: 135.7
click at [699, 207] on h5 "Confirmation: 3484504" at bounding box center [665, 199] width 203 height 17
copy h5 "Confirmation: 3484504"
